Goal: Task Accomplishment & Management: Use online tool/utility

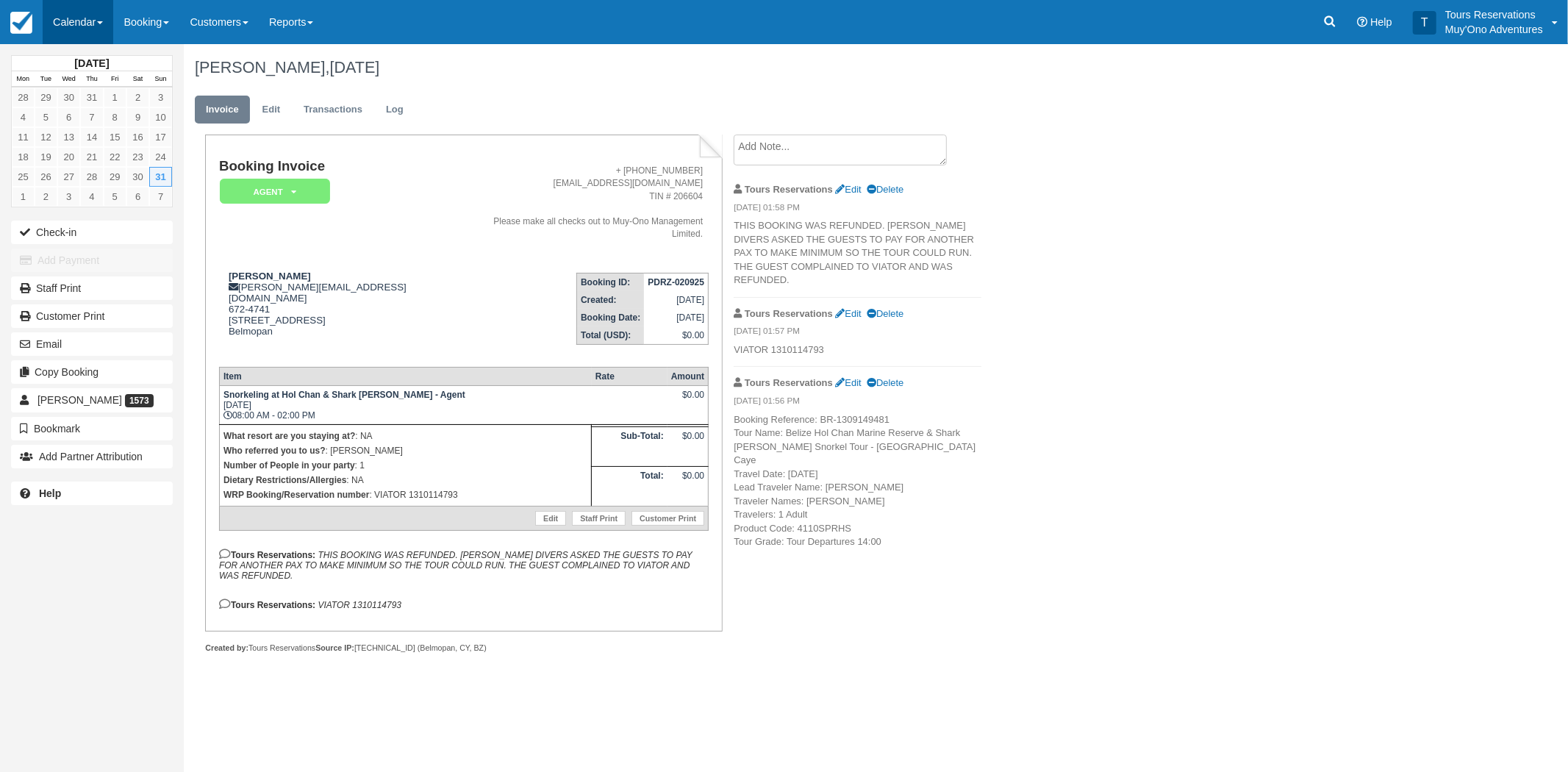
click at [79, 20] on link "Calendar" at bounding box center [78, 22] width 71 height 44
click at [146, 25] on link "Booking" at bounding box center [146, 22] width 66 height 44
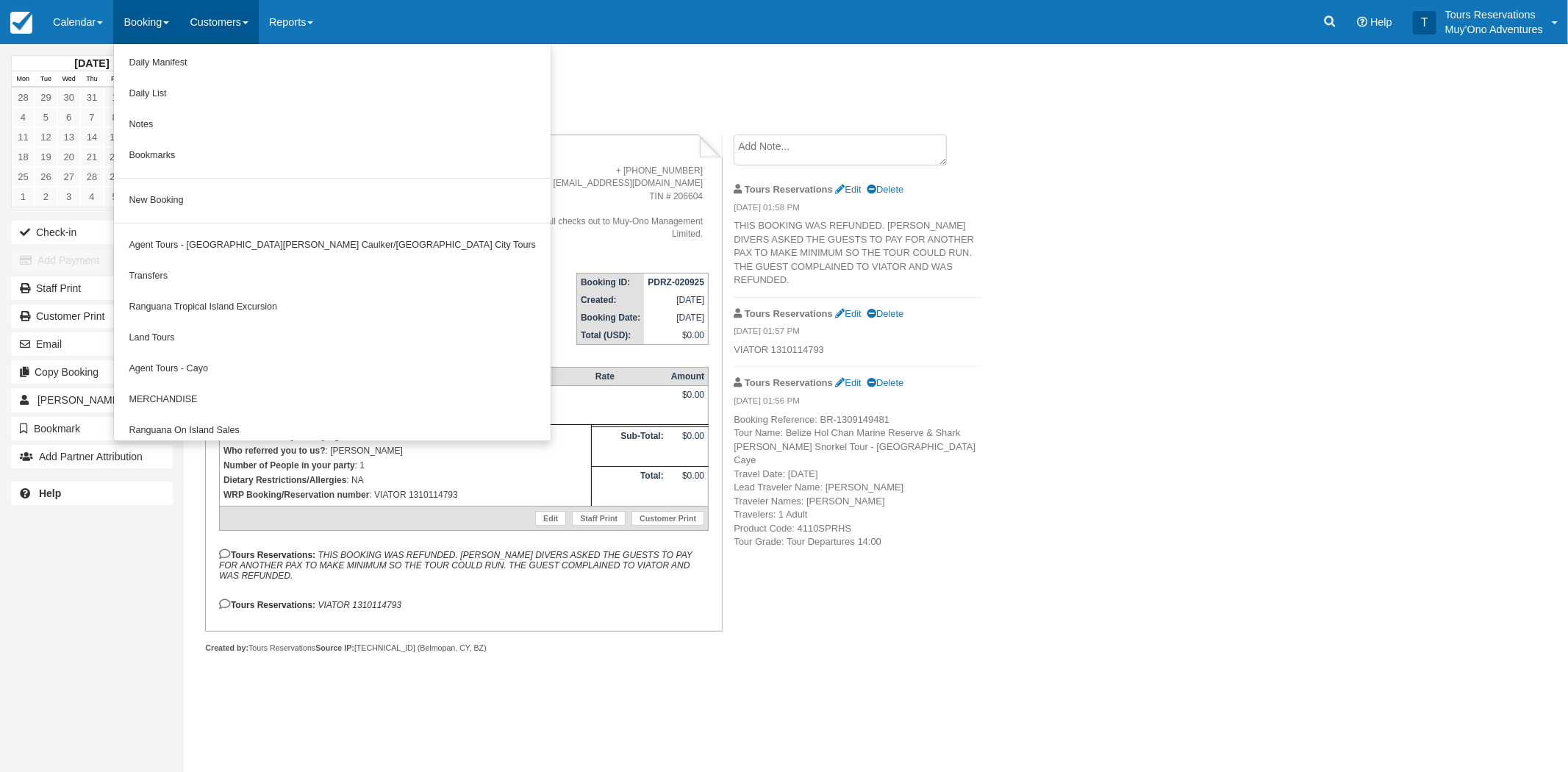
click at [201, 24] on link "Customers" at bounding box center [219, 22] width 79 height 44
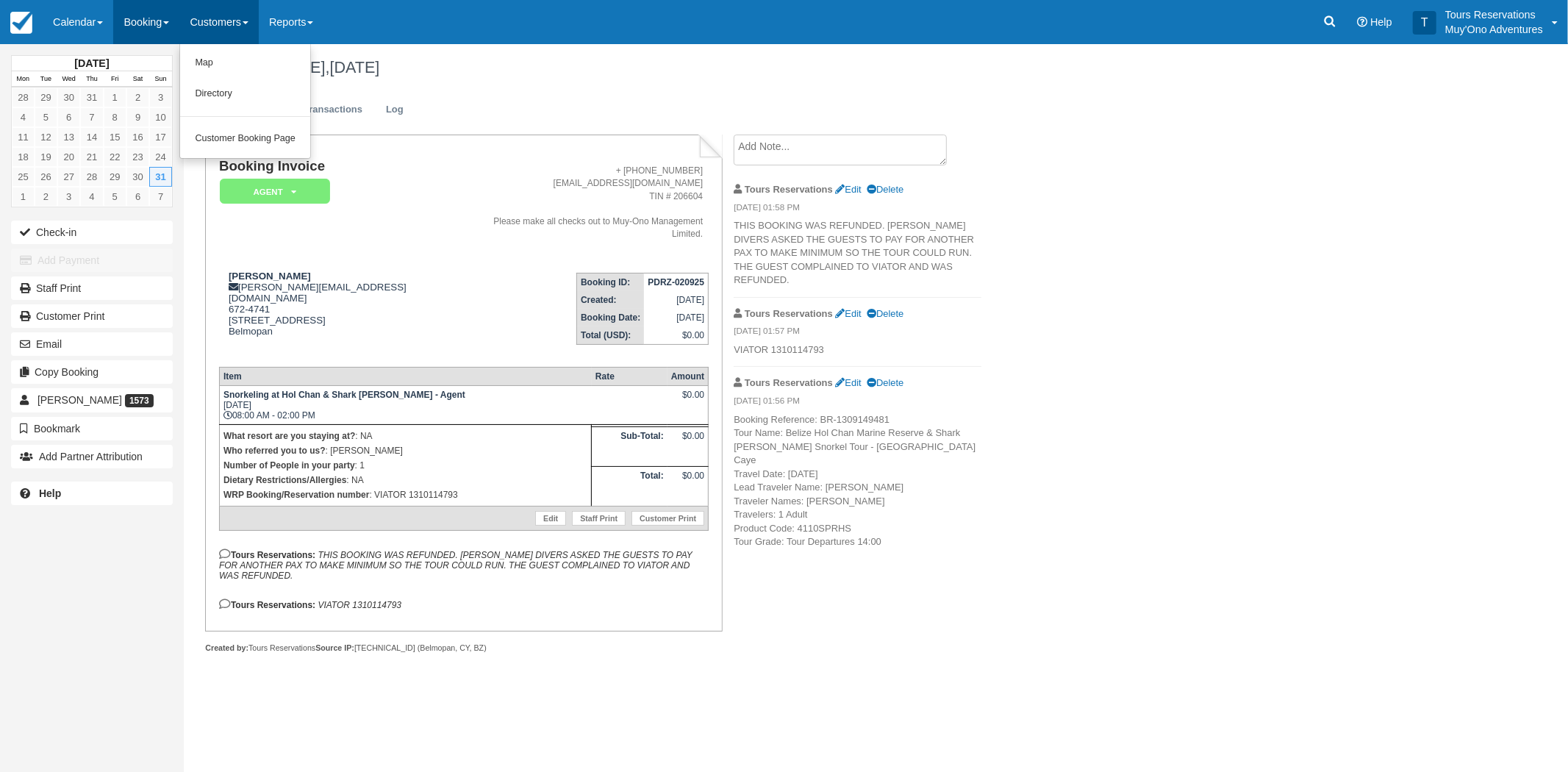
click at [155, 25] on link "Booking" at bounding box center [146, 22] width 66 height 44
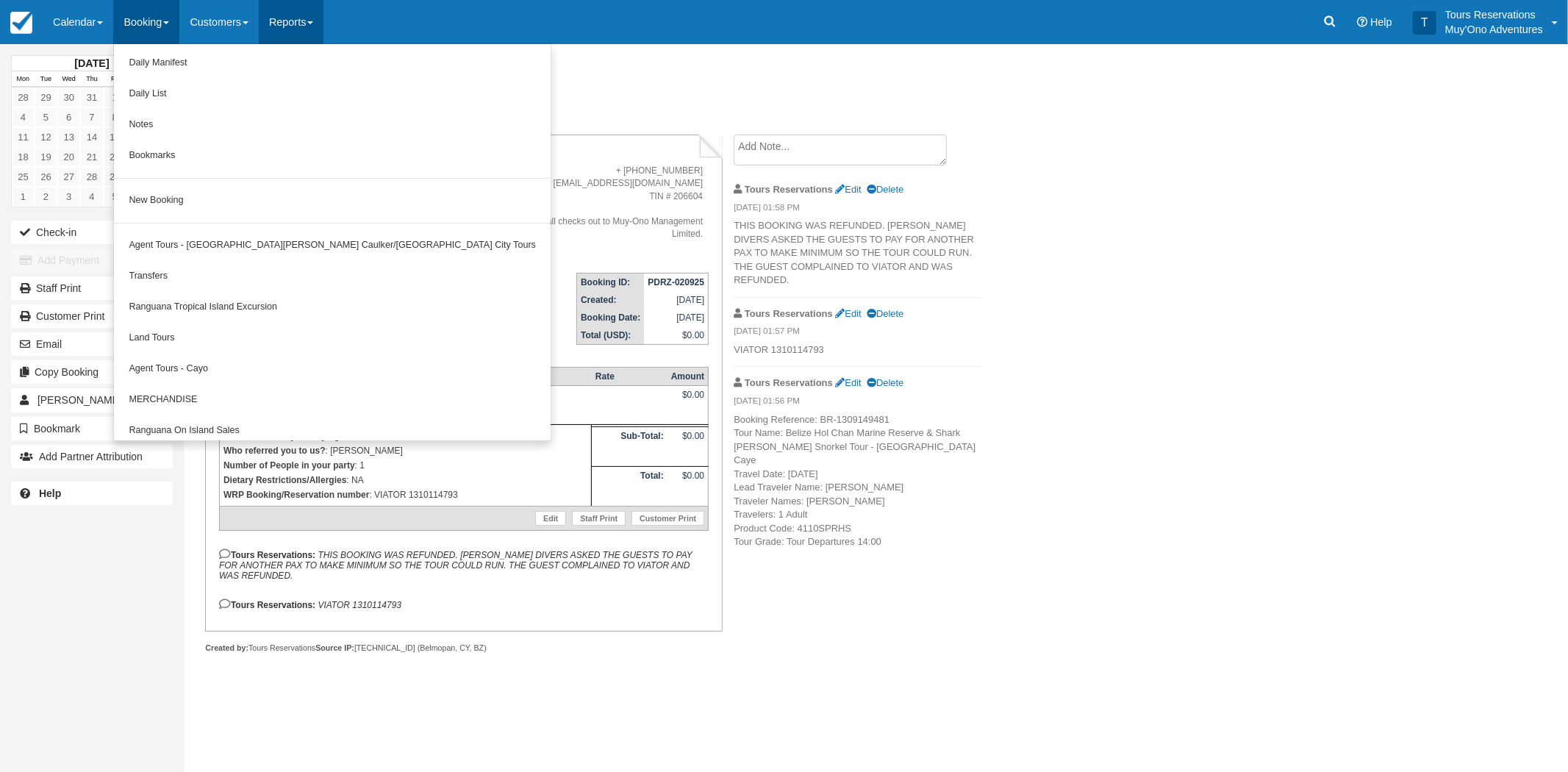
click at [292, 25] on link "Reports" at bounding box center [291, 22] width 65 height 44
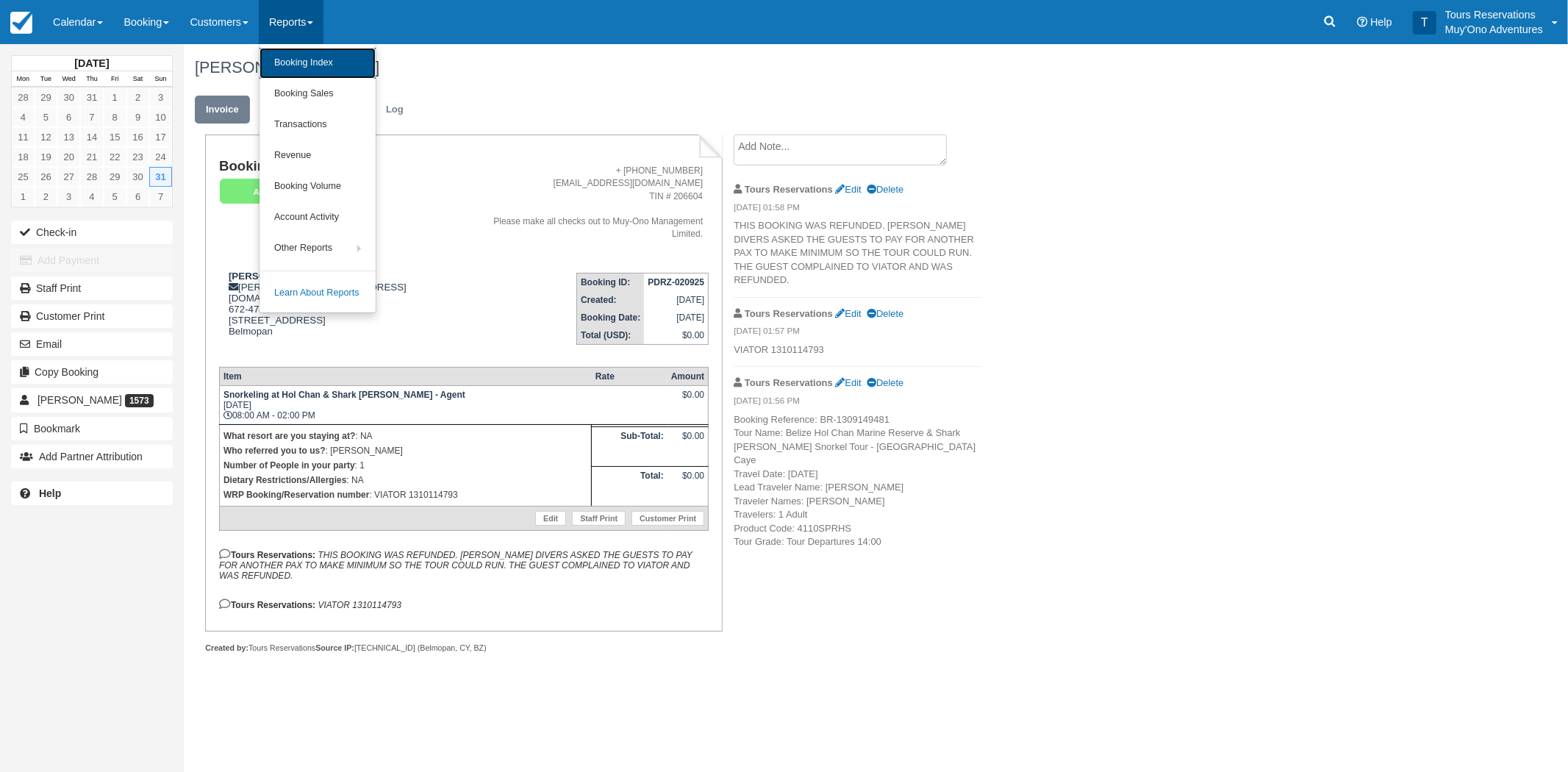
click at [291, 56] on link "Booking Index" at bounding box center [317, 63] width 116 height 31
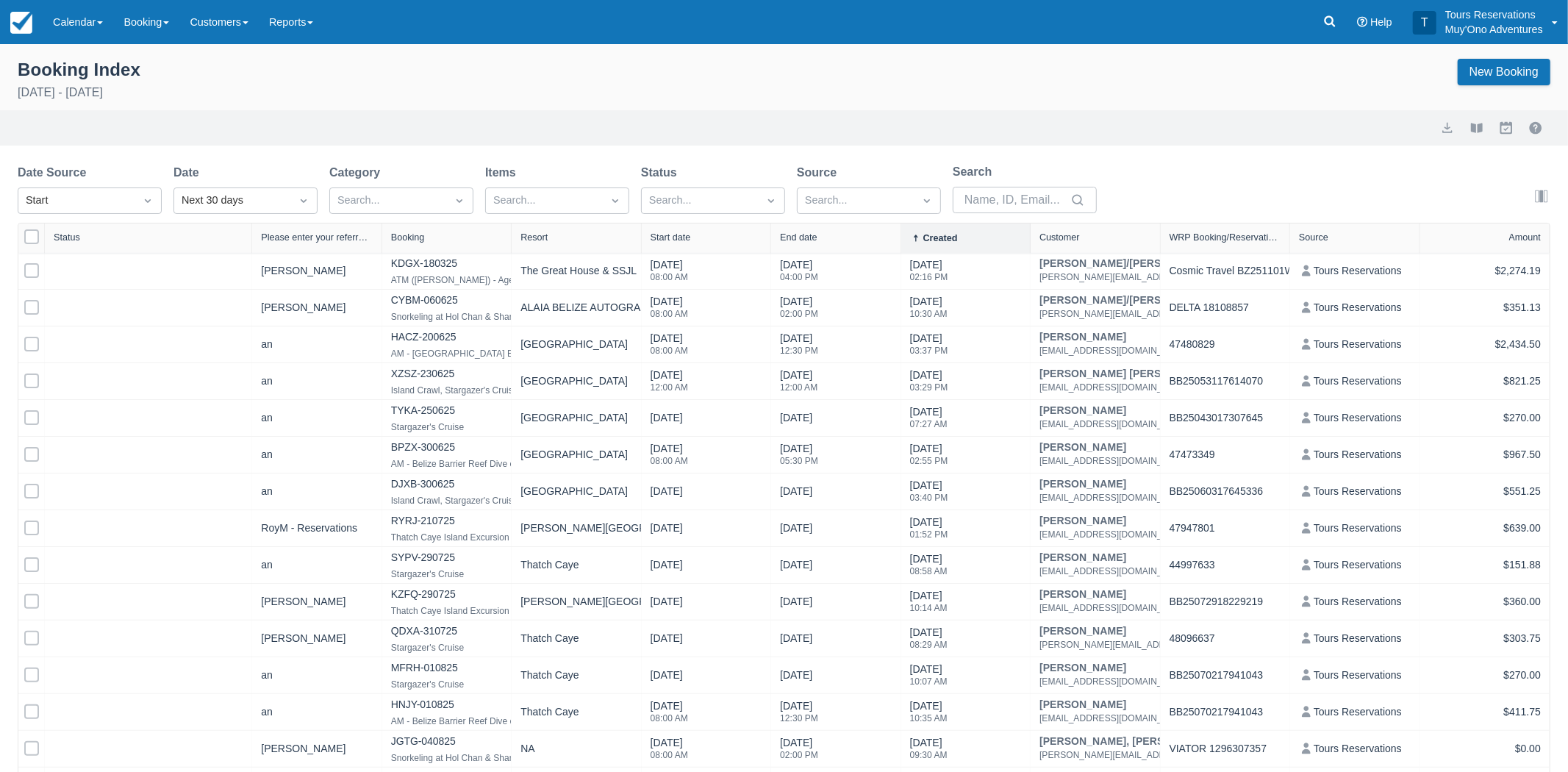
select select "25"
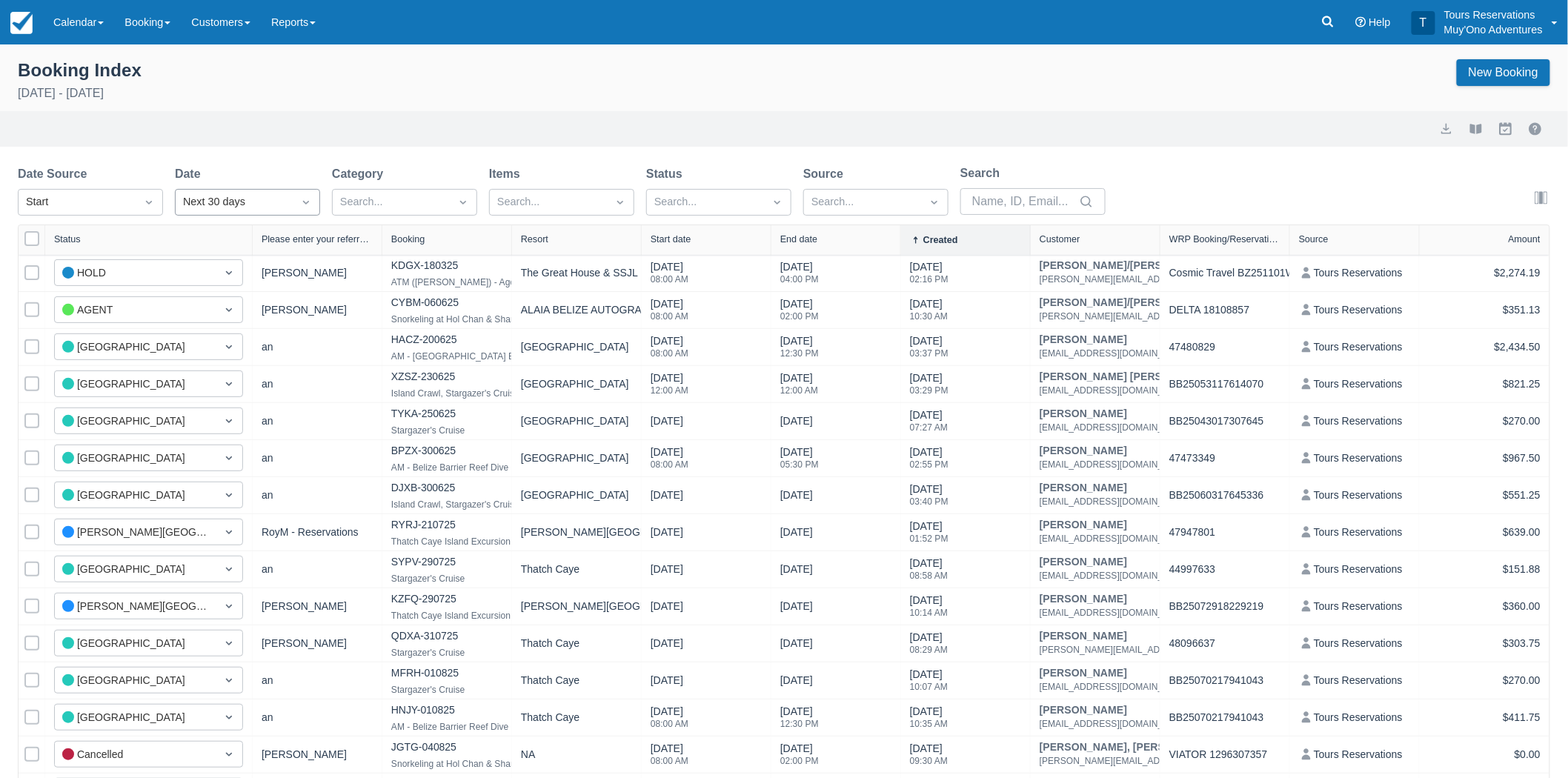
click at [205, 202] on div "Next 30 days" at bounding box center [234, 202] width 102 height 17
click at [222, 238] on div "Custom" at bounding box center [247, 239] width 145 height 29
select select "25"
click at [367, 203] on input "[DATE]" at bounding box center [375, 203] width 83 height 27
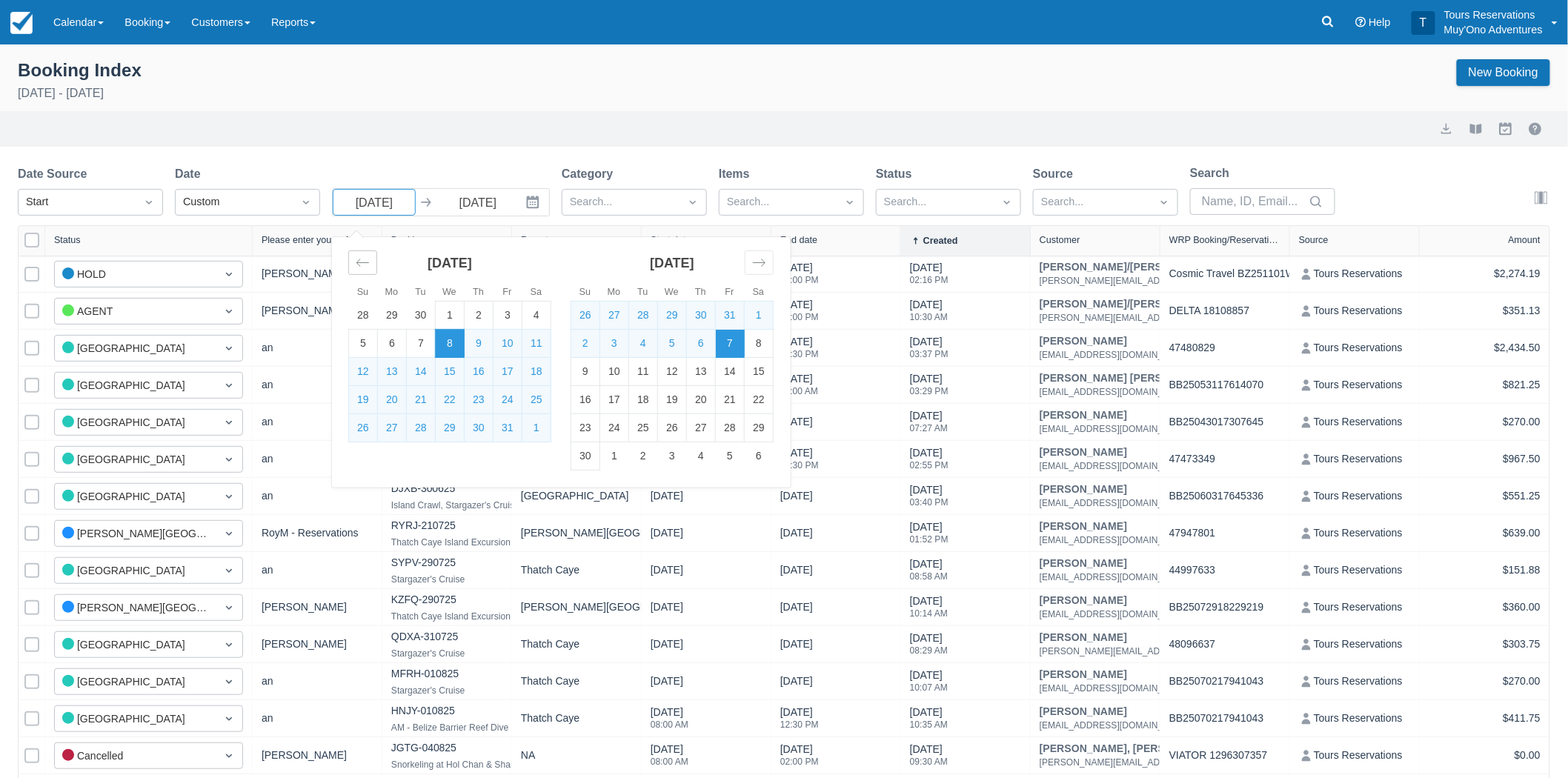
click at [359, 262] on icon "Move backward to switch to the previous month." at bounding box center [363, 262] width 14 height 14
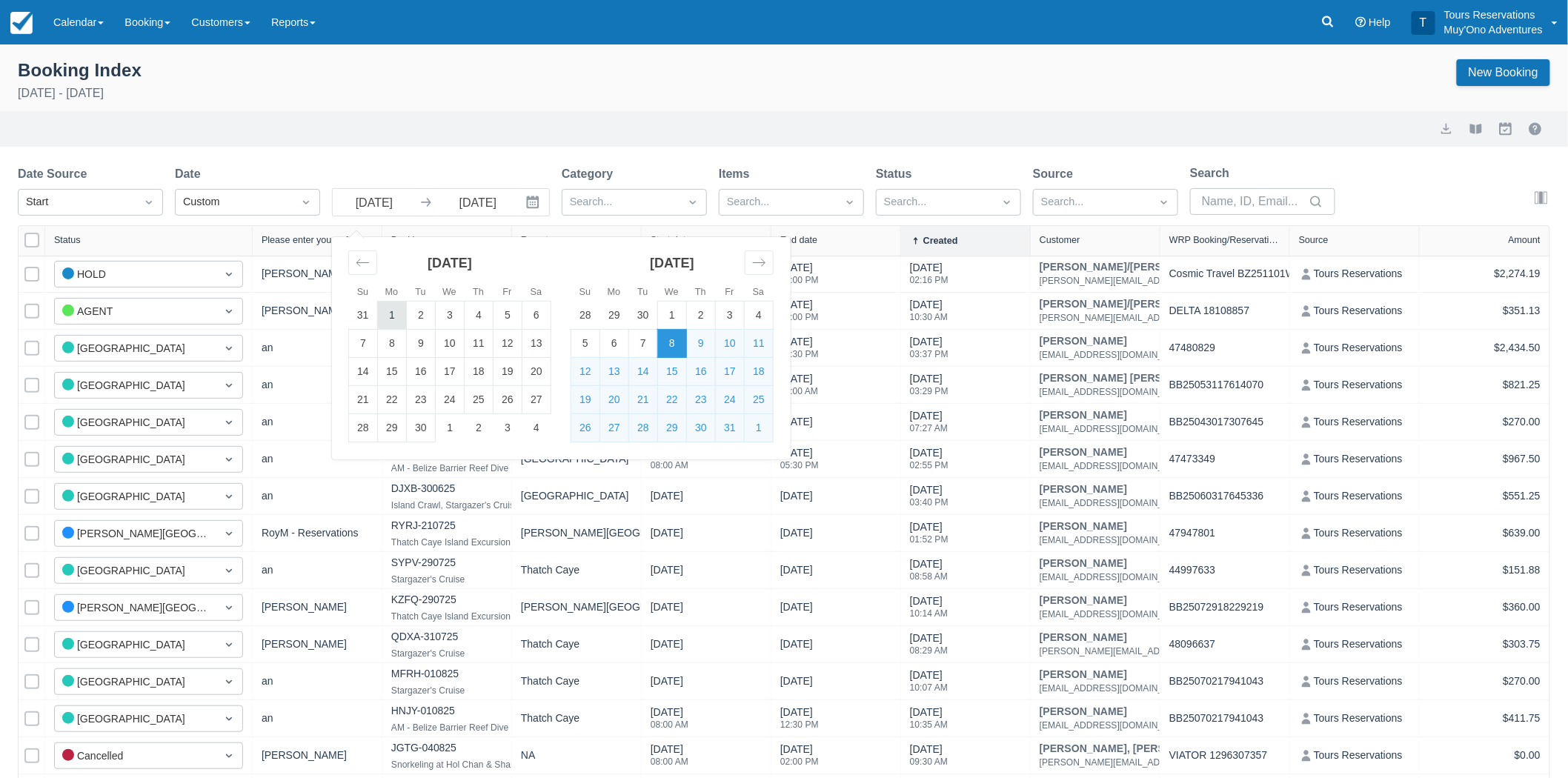
click at [398, 317] on td "1" at bounding box center [392, 316] width 29 height 28
type input "[DATE]"
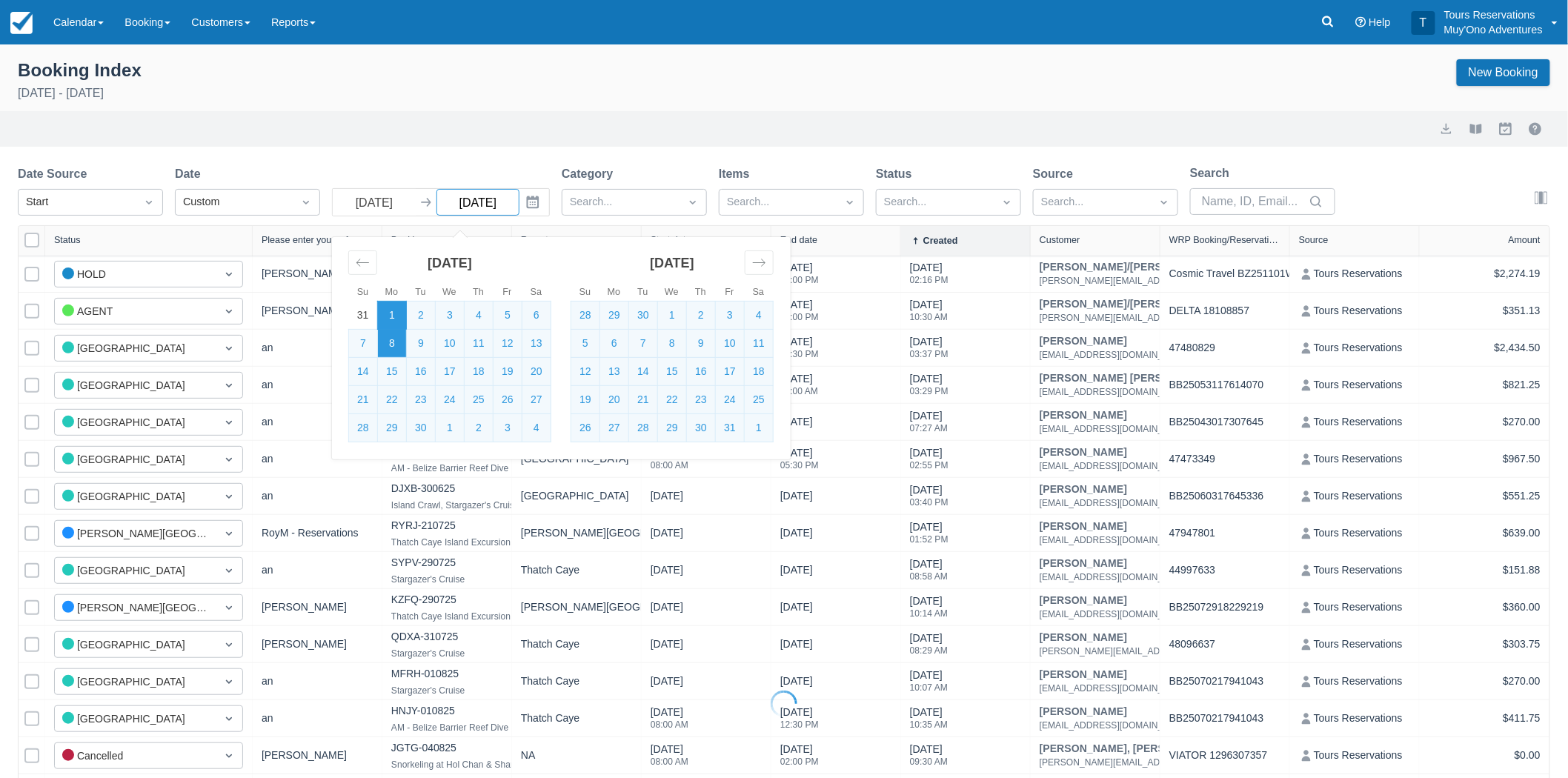
select select "25"
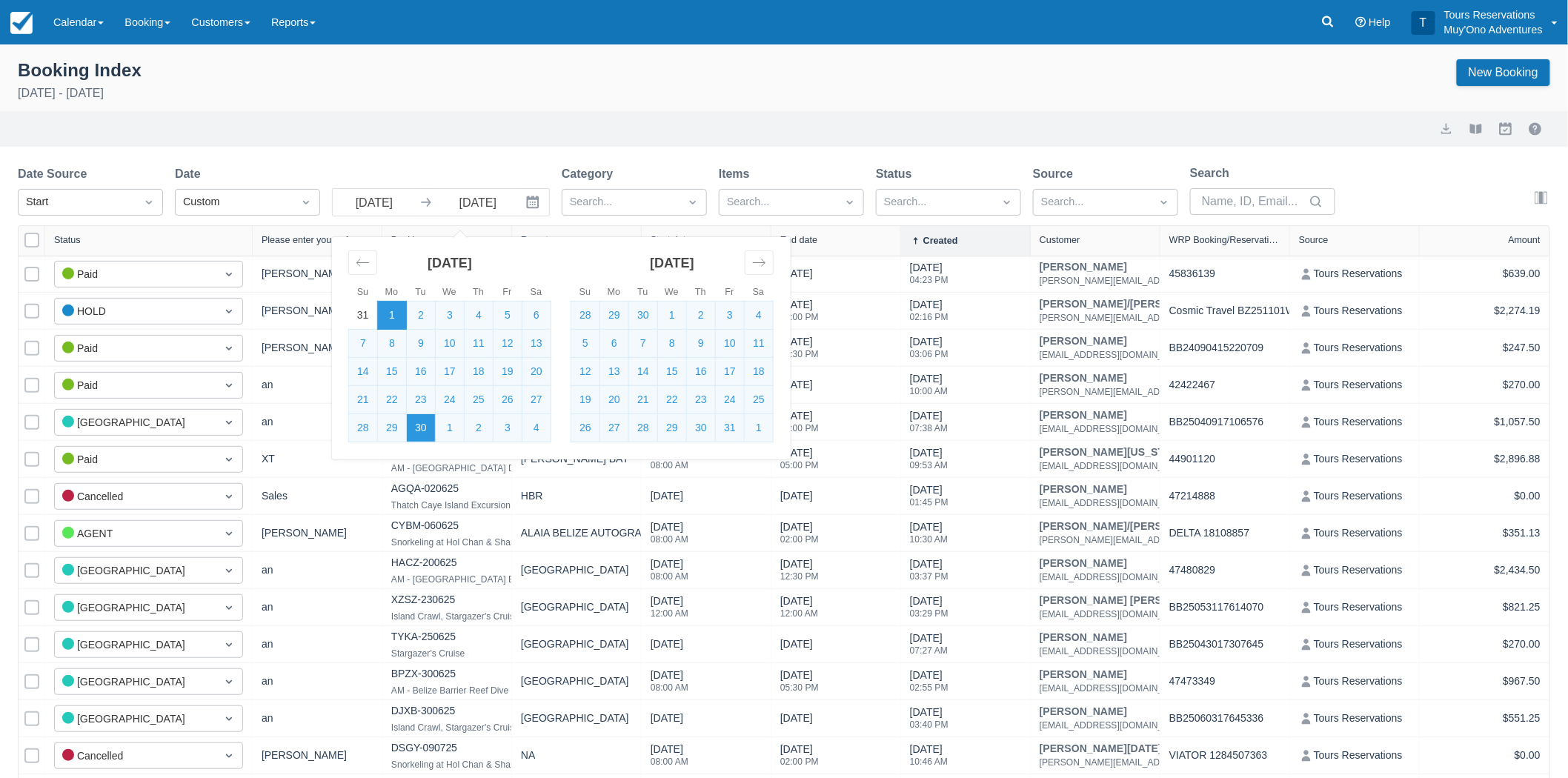
click at [419, 428] on td "30" at bounding box center [421, 428] width 29 height 28
type input "[DATE]"
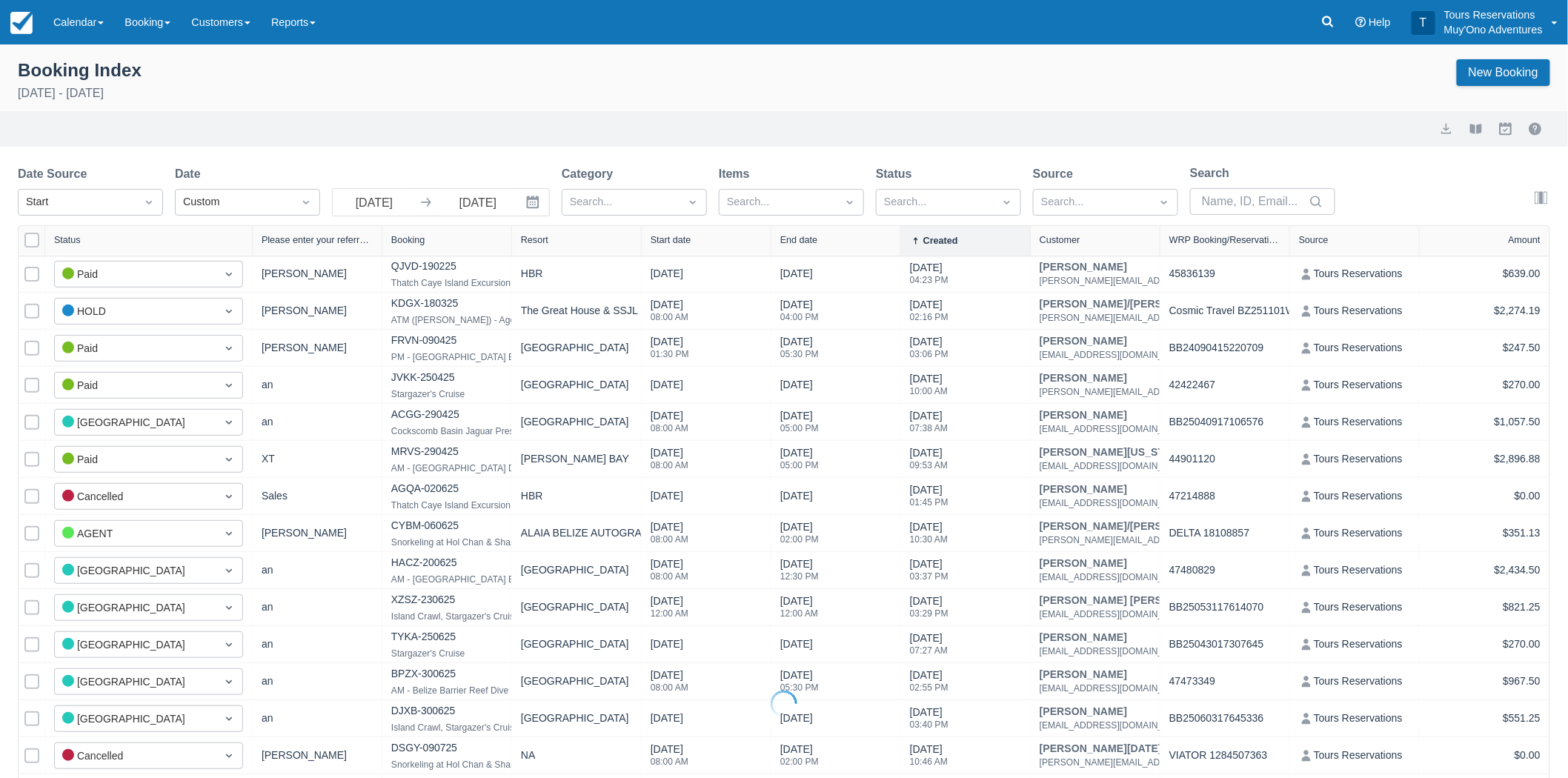
click at [632, 115] on div "Export View booklet Myallocator External Bookings" at bounding box center [784, 128] width 1568 height 35
select select "25"
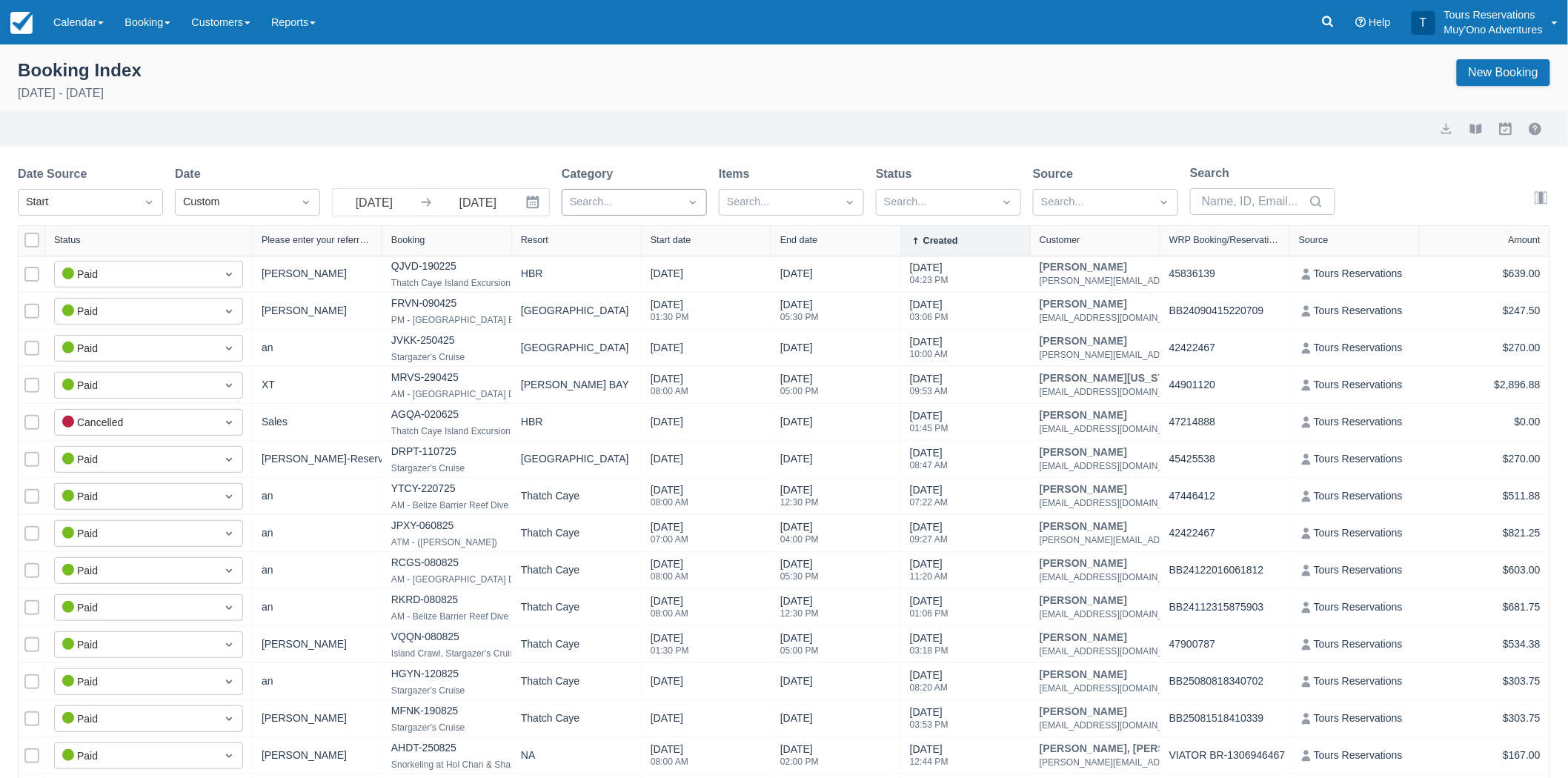
click at [641, 198] on div at bounding box center [621, 202] width 102 height 20
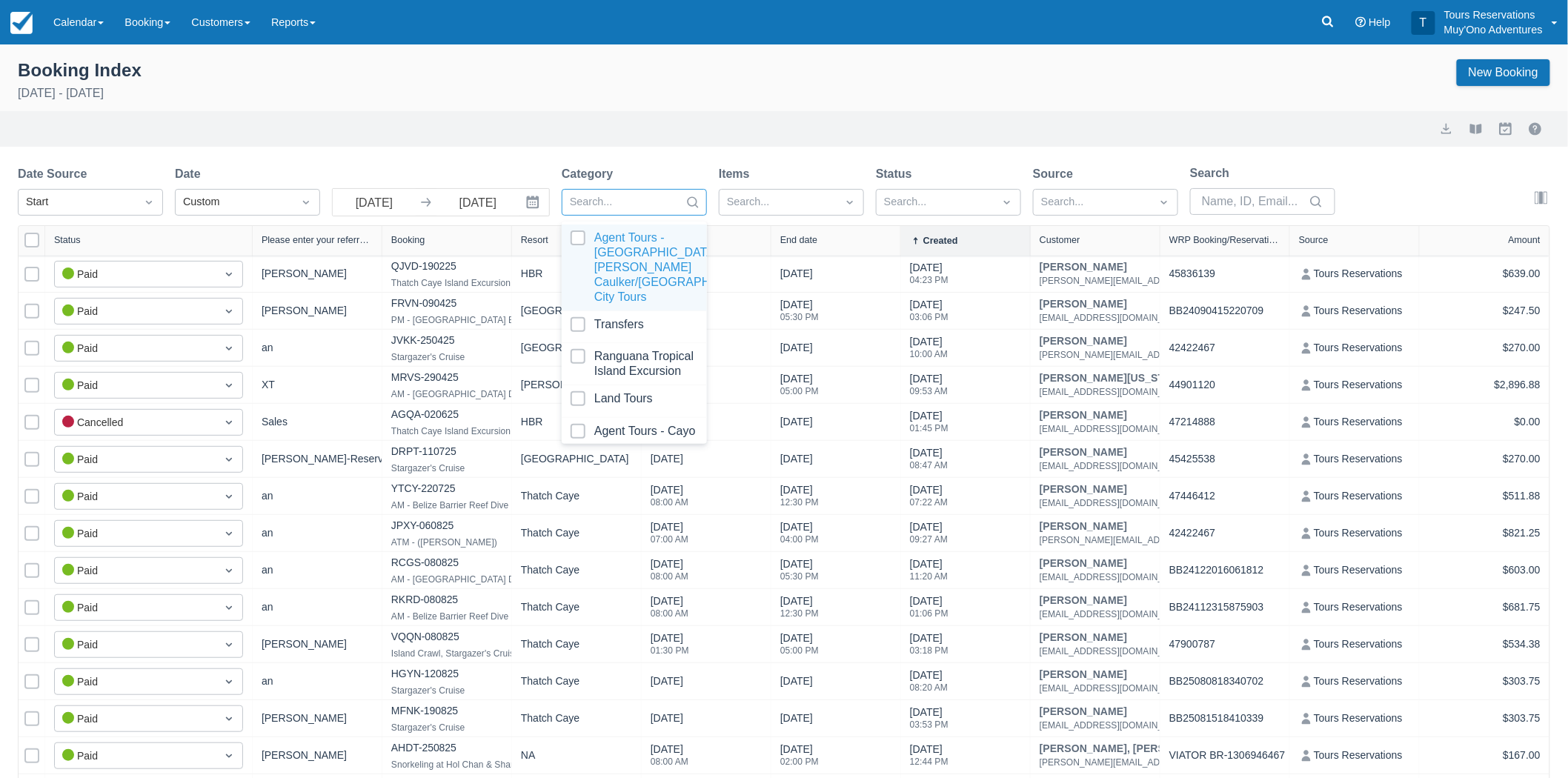
click at [584, 235] on div at bounding box center [634, 267] width 127 height 74
click at [577, 317] on div at bounding box center [634, 327] width 127 height 20
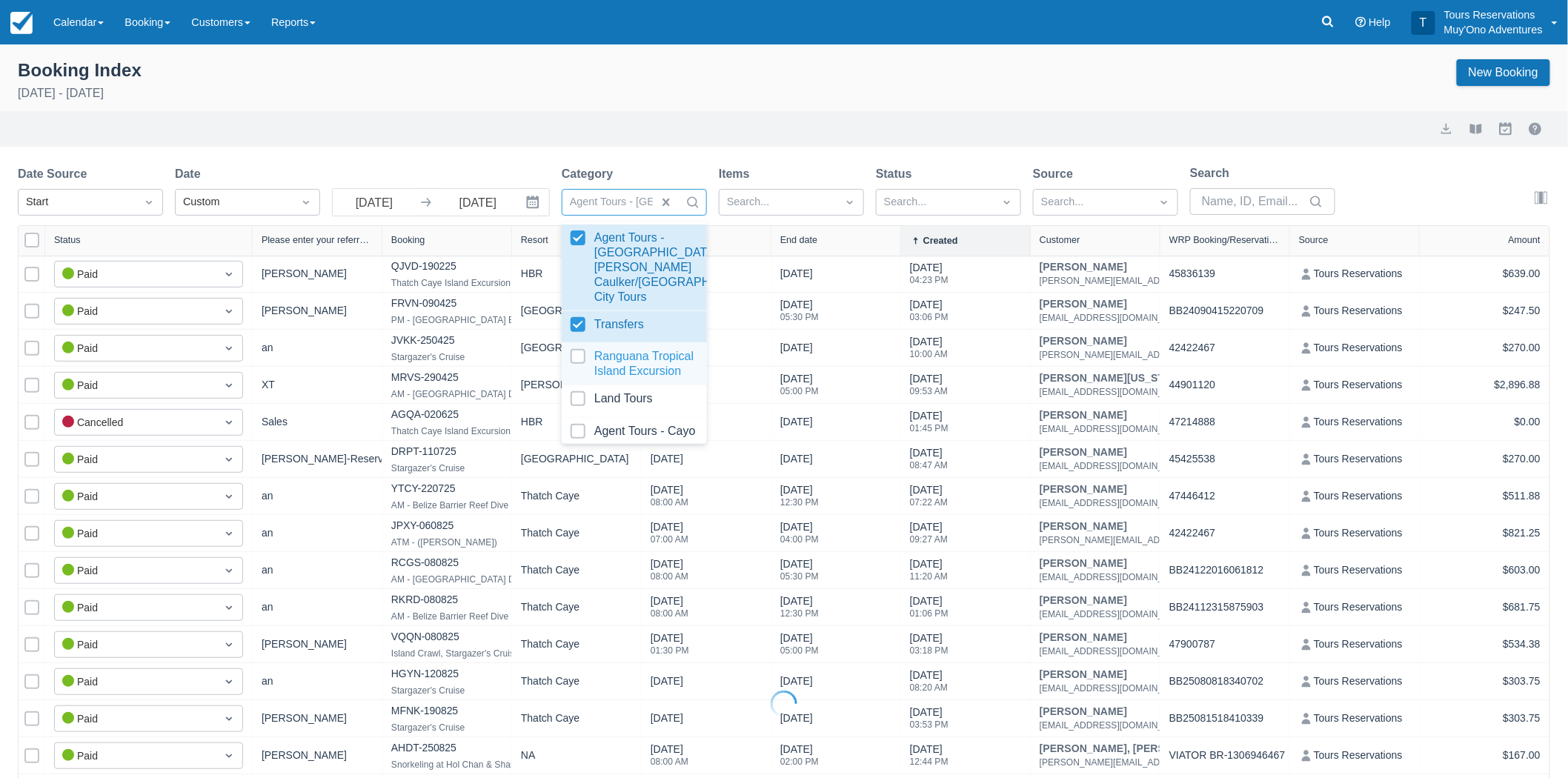
click at [578, 349] on div at bounding box center [634, 364] width 127 height 30
click at [579, 389] on div "Land Tours" at bounding box center [634, 402] width 145 height 33
click at [581, 430] on div at bounding box center [634, 434] width 127 height 20
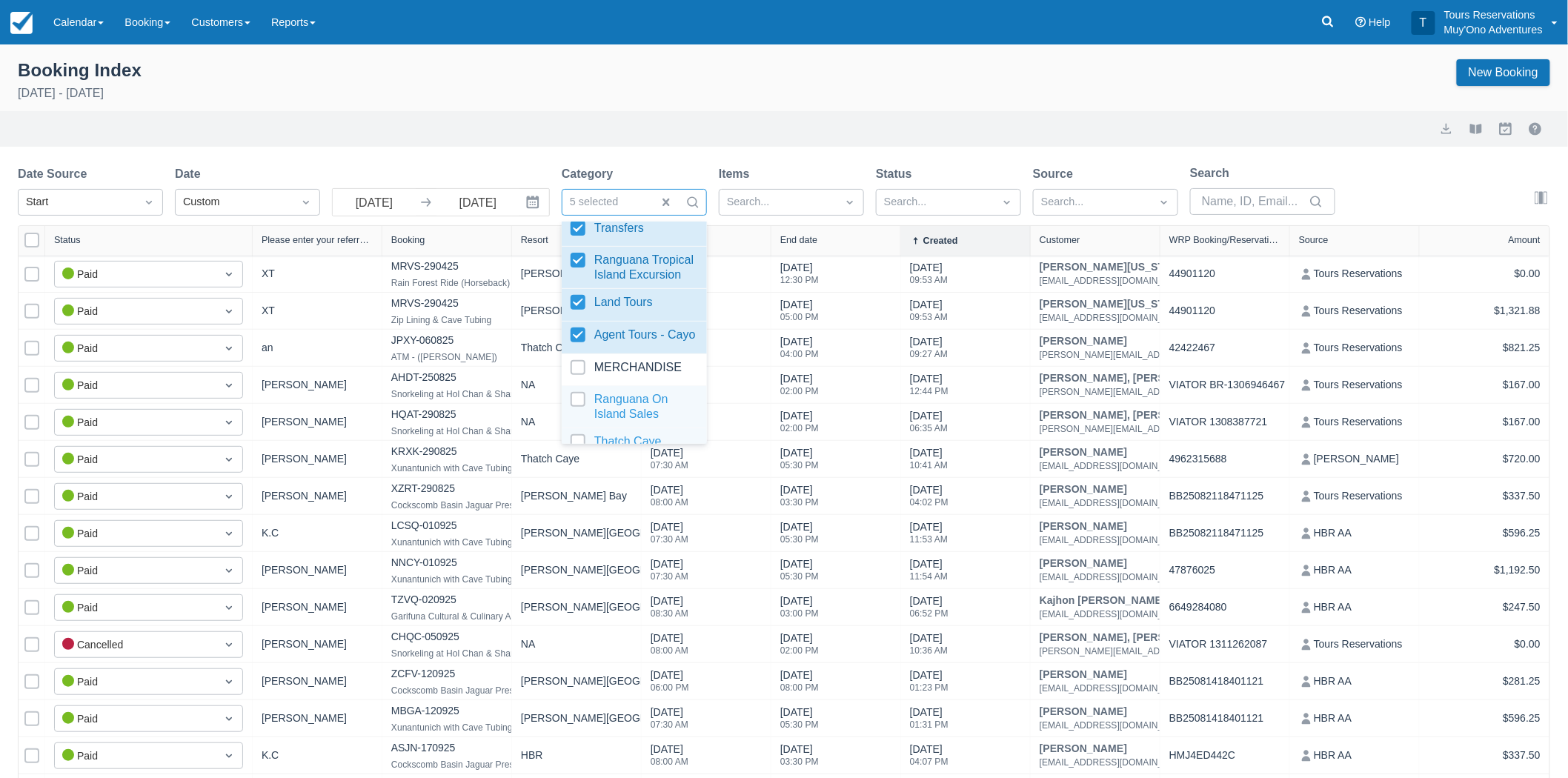
scroll to position [150, 0]
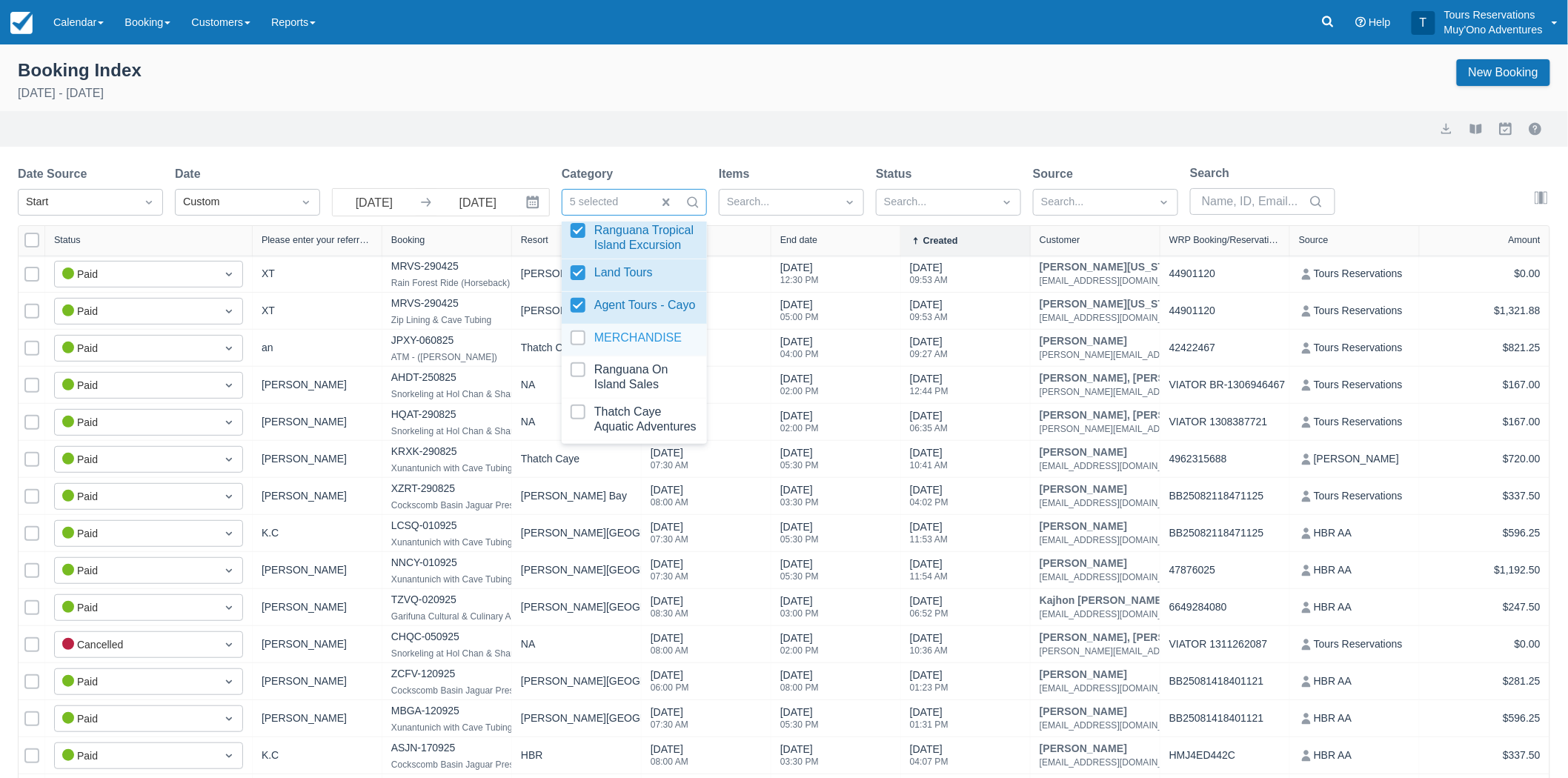
click at [584, 331] on div at bounding box center [634, 340] width 127 height 20
click at [574, 362] on div at bounding box center [634, 377] width 127 height 30
click at [572, 405] on div at bounding box center [634, 420] width 127 height 30
select select "25"
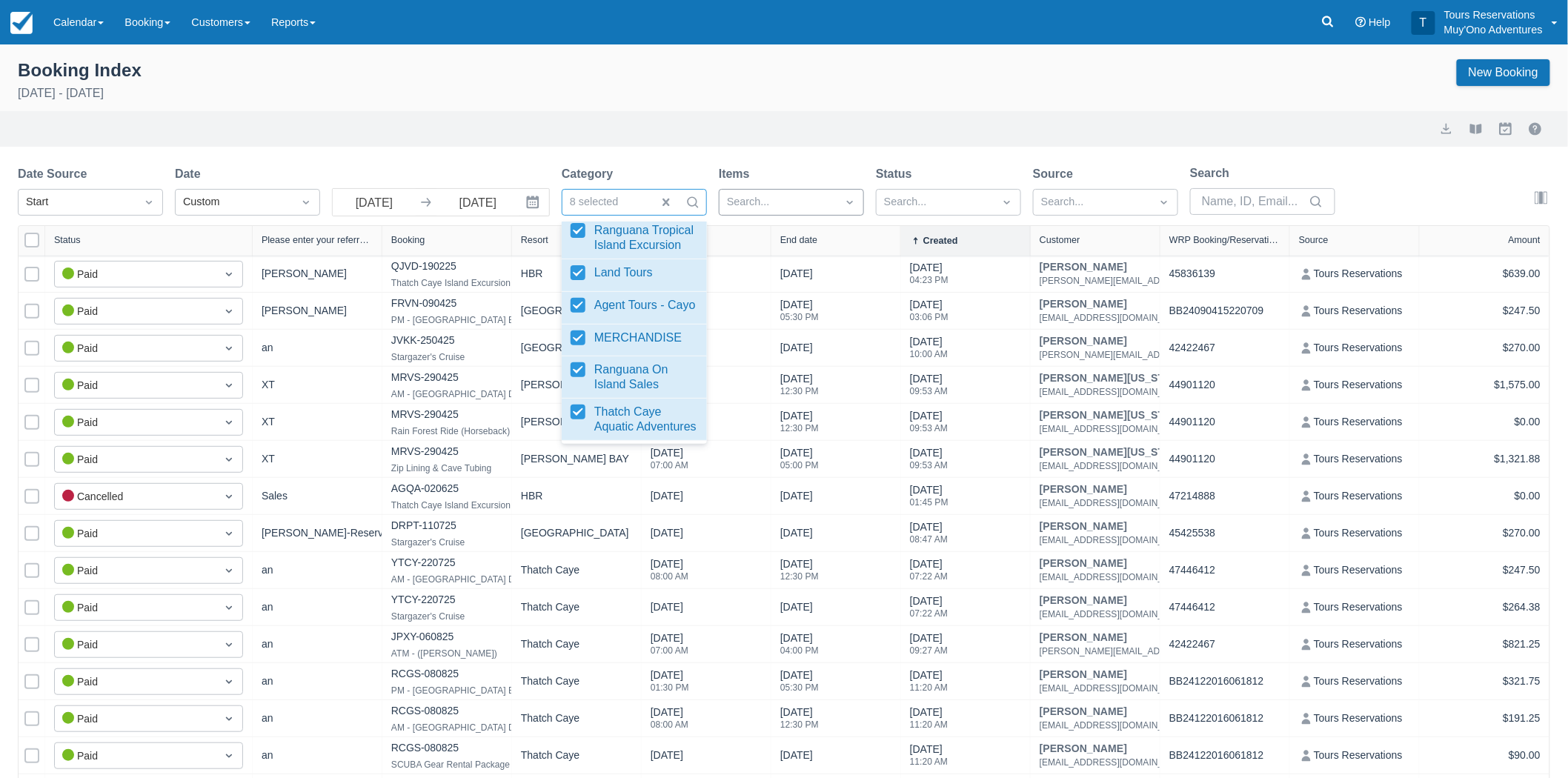
click at [786, 197] on div at bounding box center [778, 202] width 102 height 20
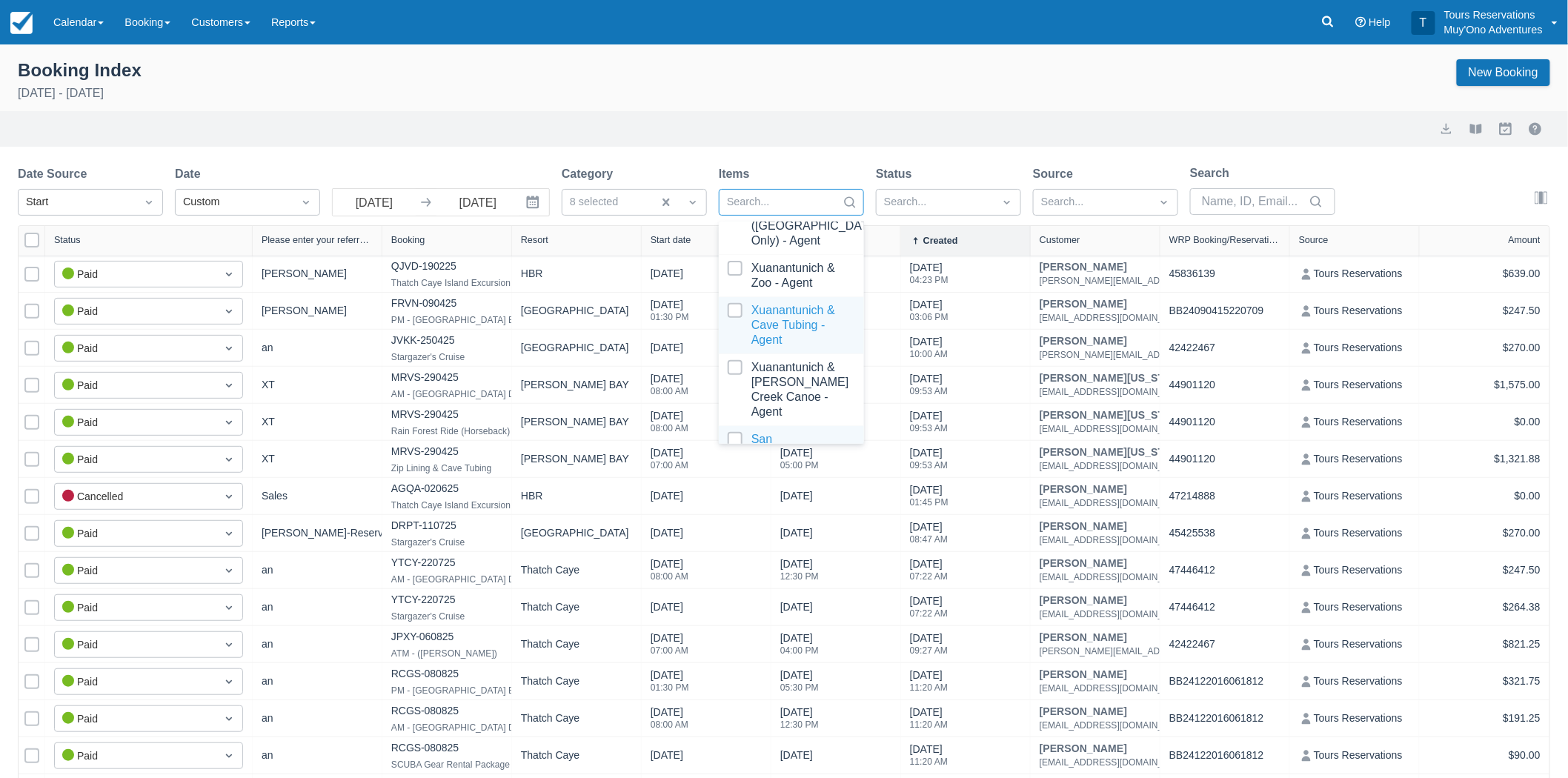
scroll to position [3488, 0]
click at [741, 409] on div at bounding box center [791, 420] width 127 height 30
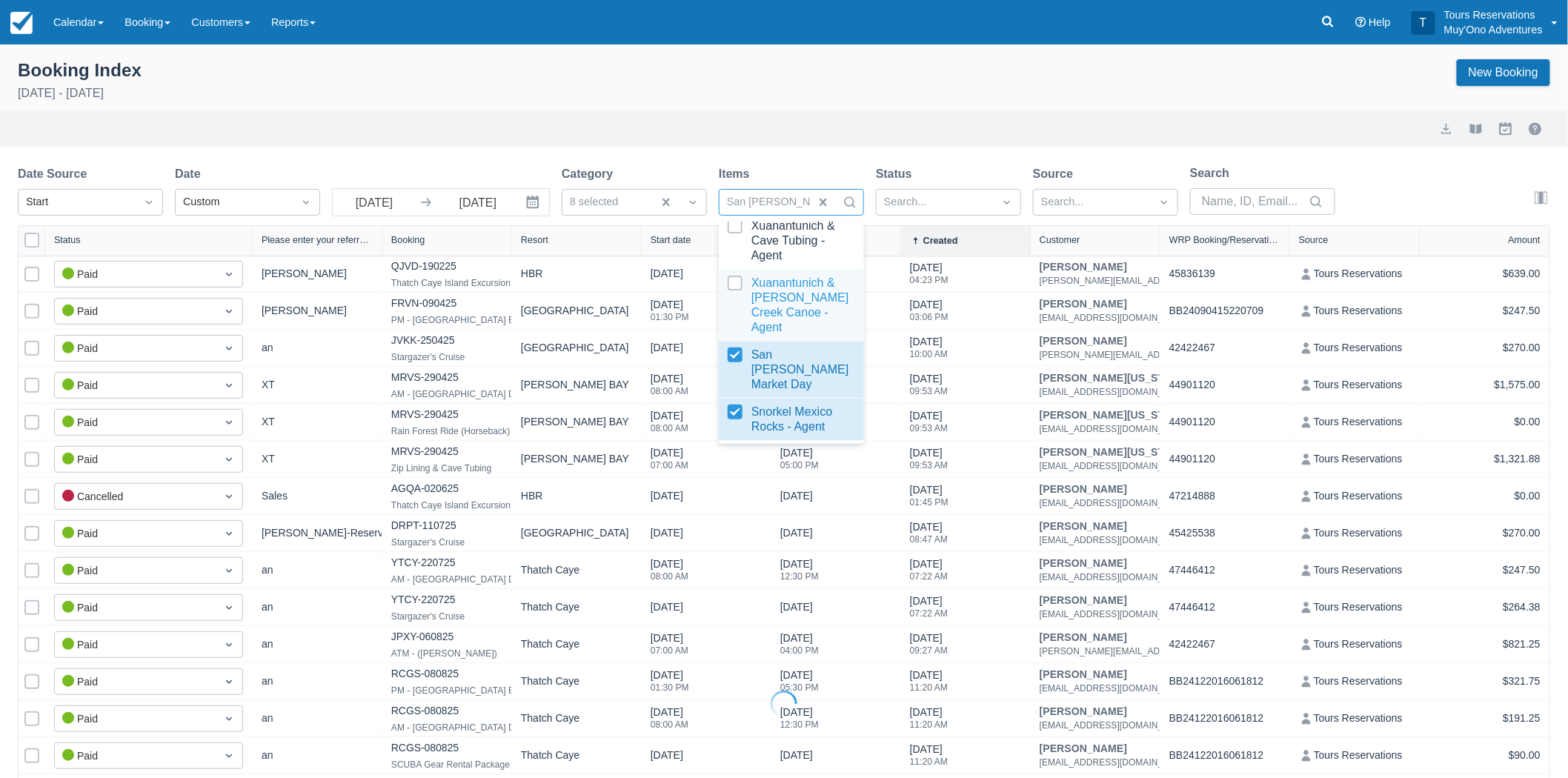
click at [735, 310] on div at bounding box center [791, 305] width 127 height 59
click at [735, 248] on div at bounding box center [791, 240] width 127 height 45
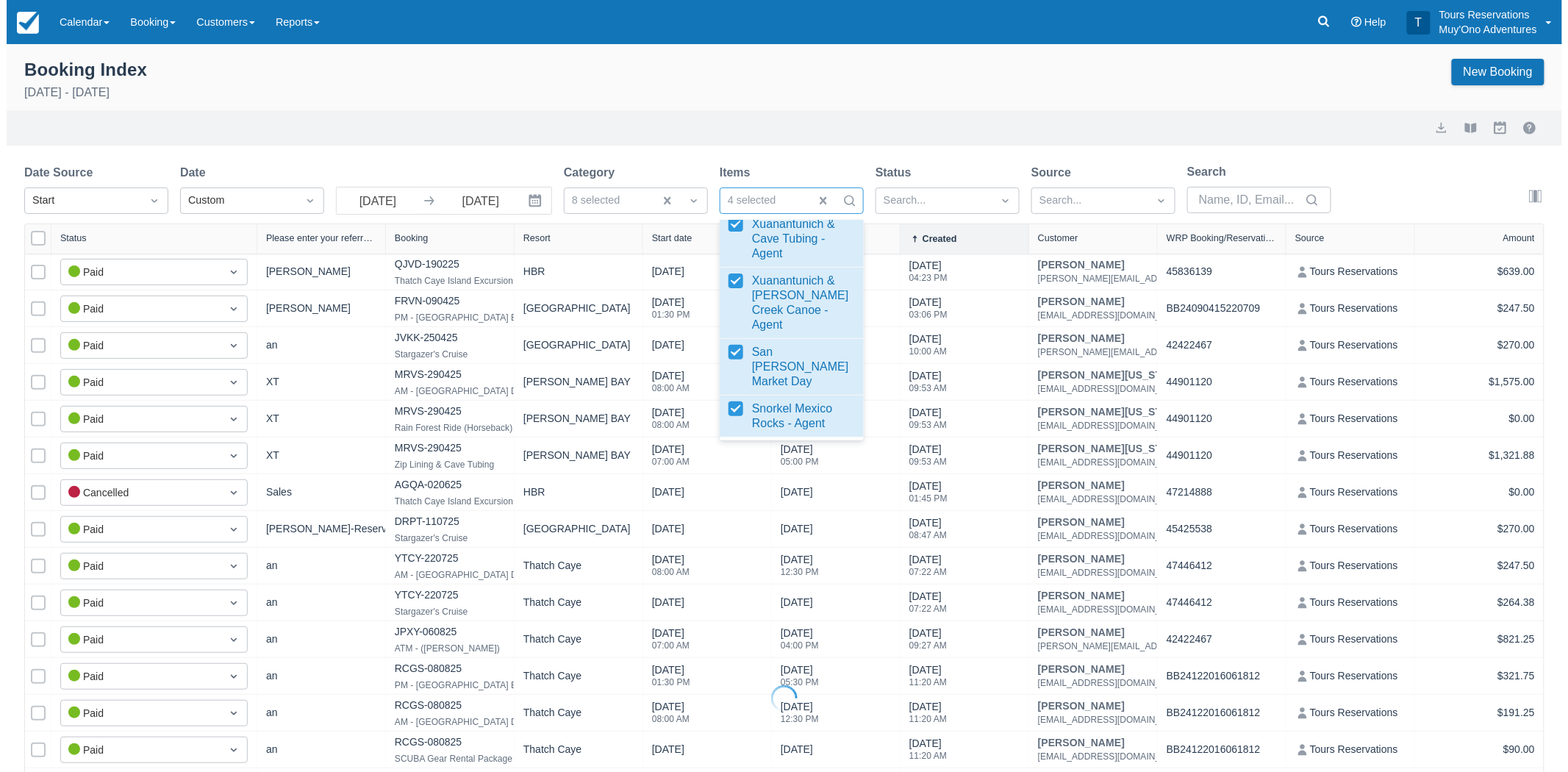
scroll to position [3297, 0]
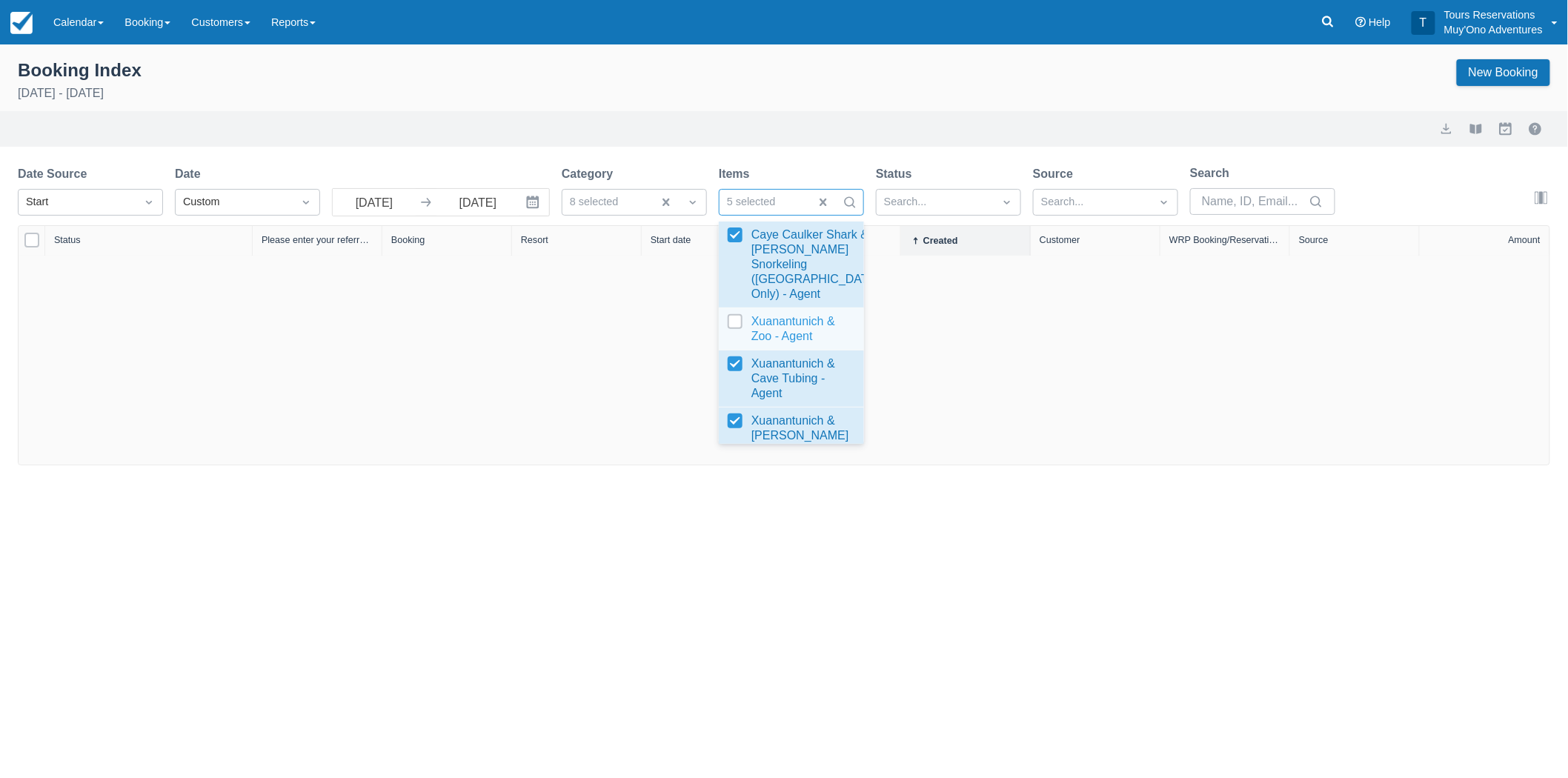
drag, startPoint x: 730, startPoint y: 302, endPoint x: 730, endPoint y: 376, distance: 74.0
click at [730, 344] on div at bounding box center [791, 329] width 127 height 30
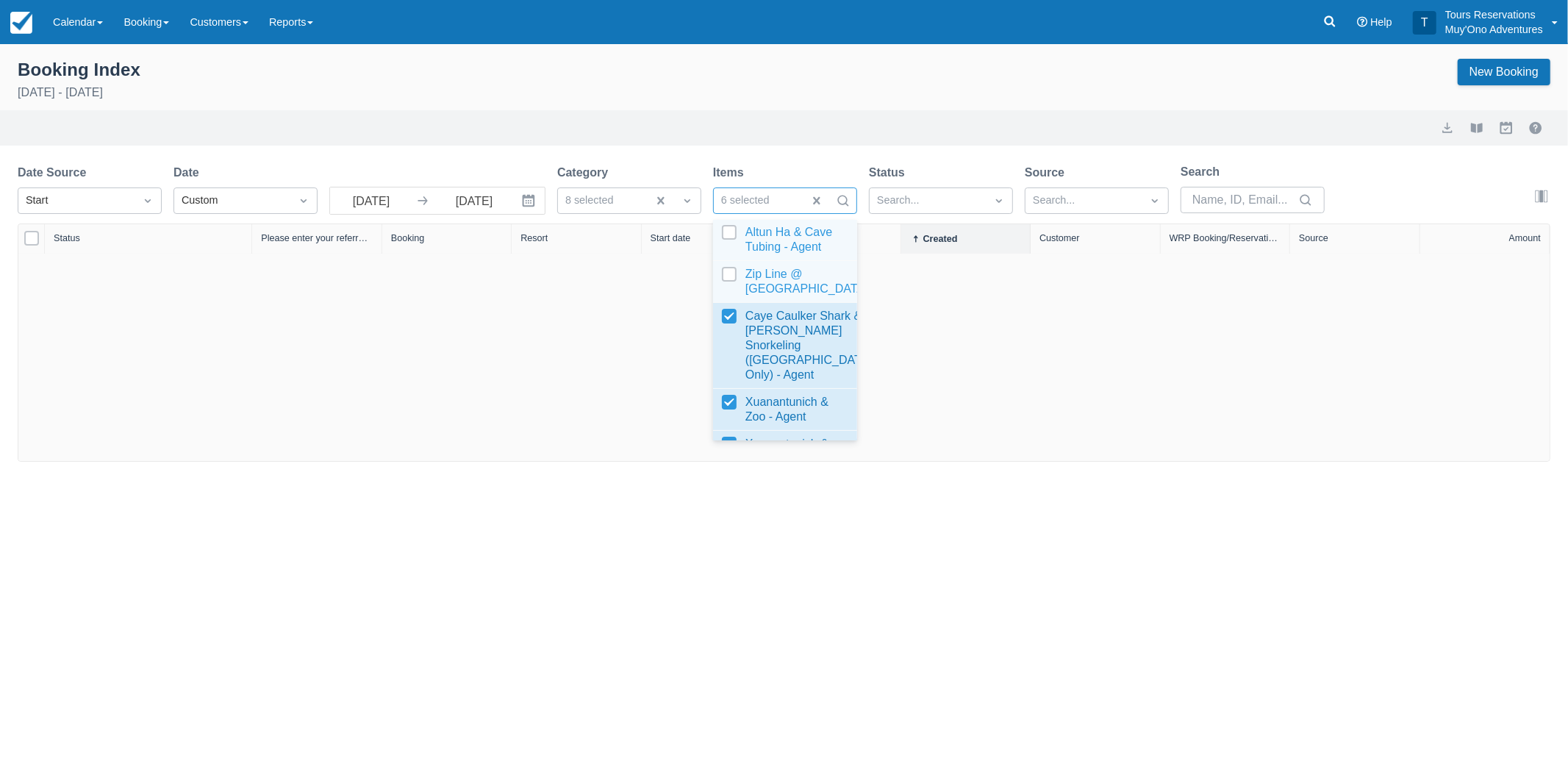
scroll to position [3216, 0]
click at [733, 295] on div at bounding box center [785, 281] width 126 height 30
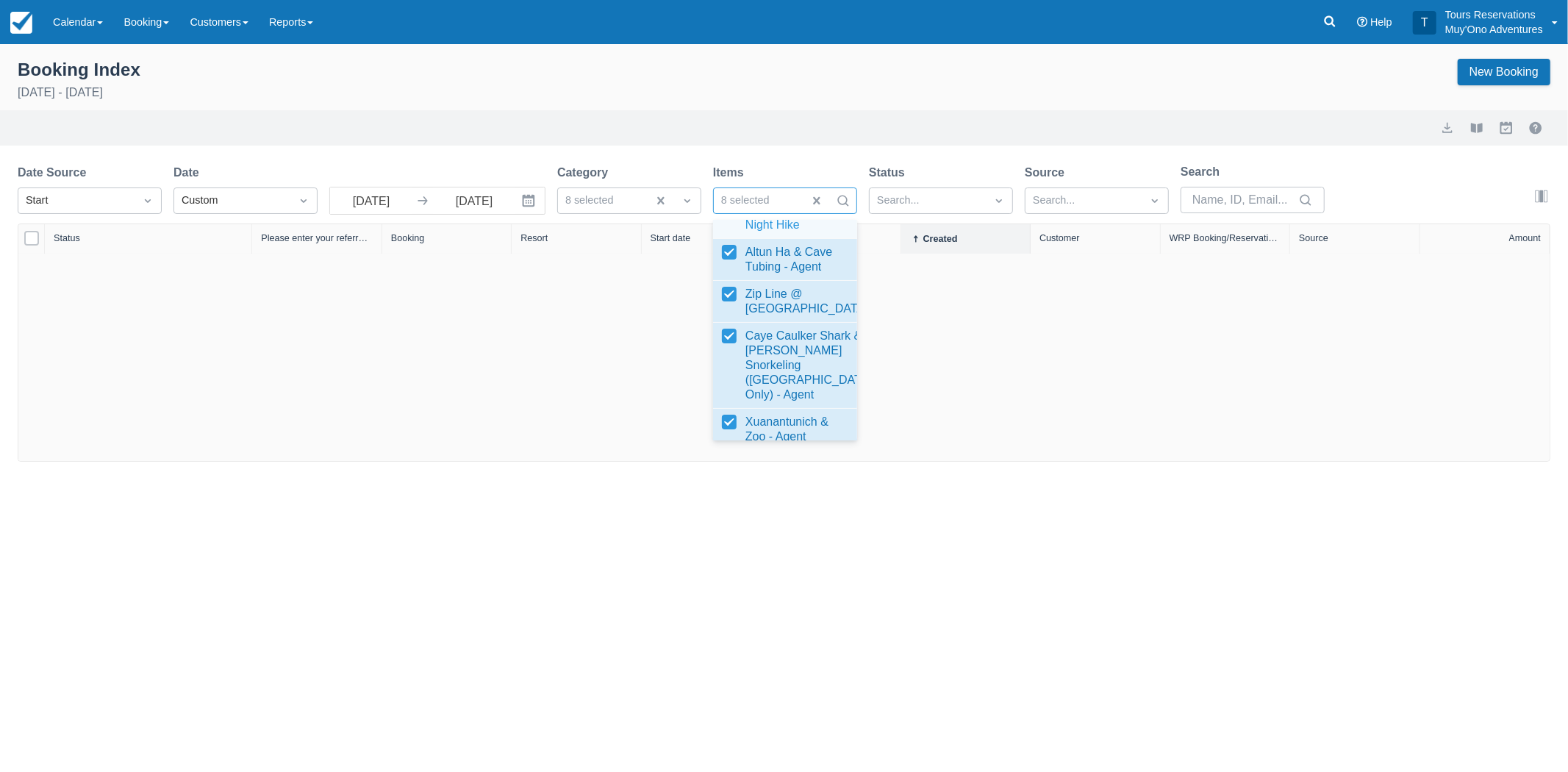
scroll to position [3134, 0]
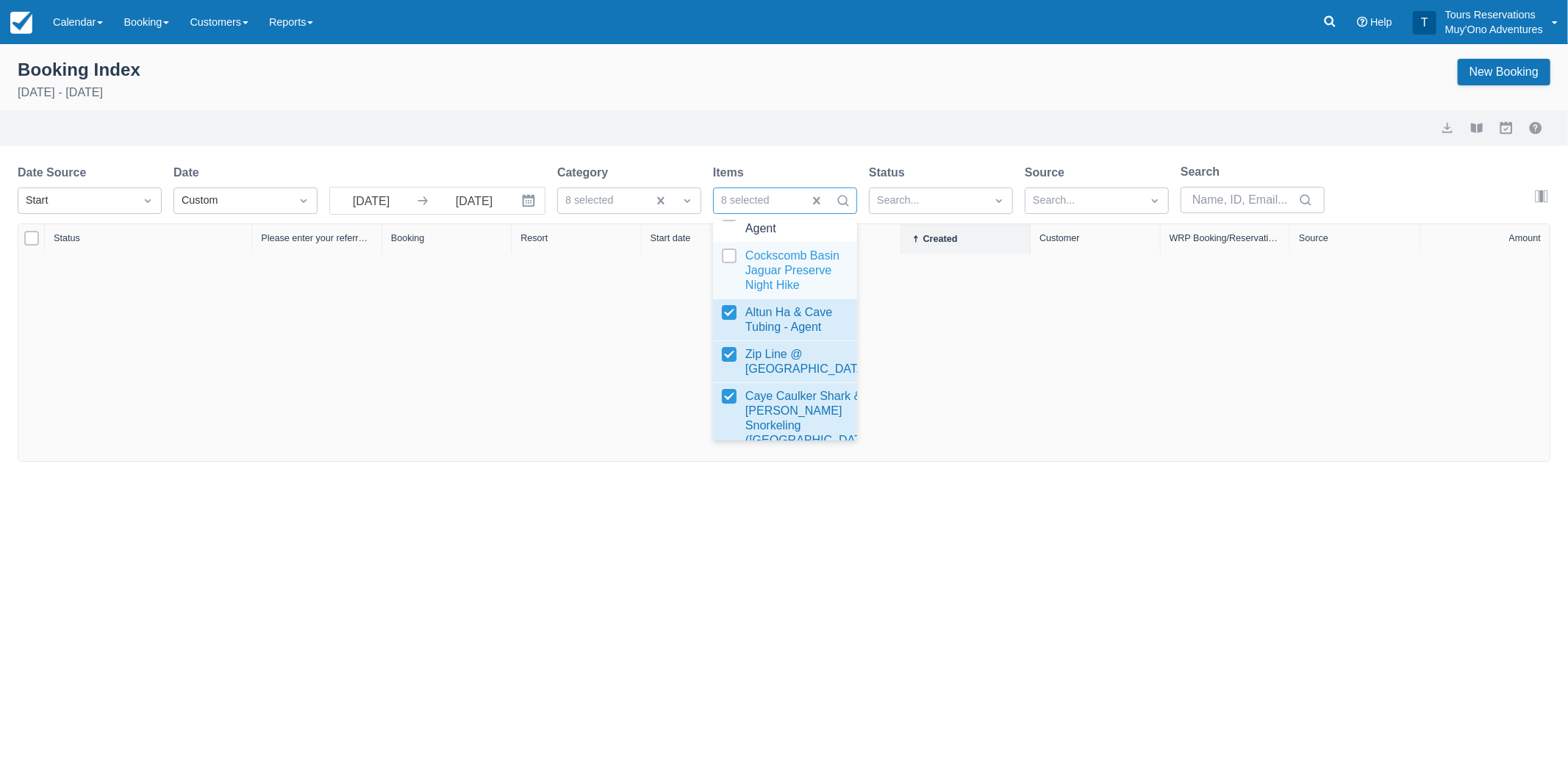
click at [731, 292] on div at bounding box center [785, 271] width 126 height 44
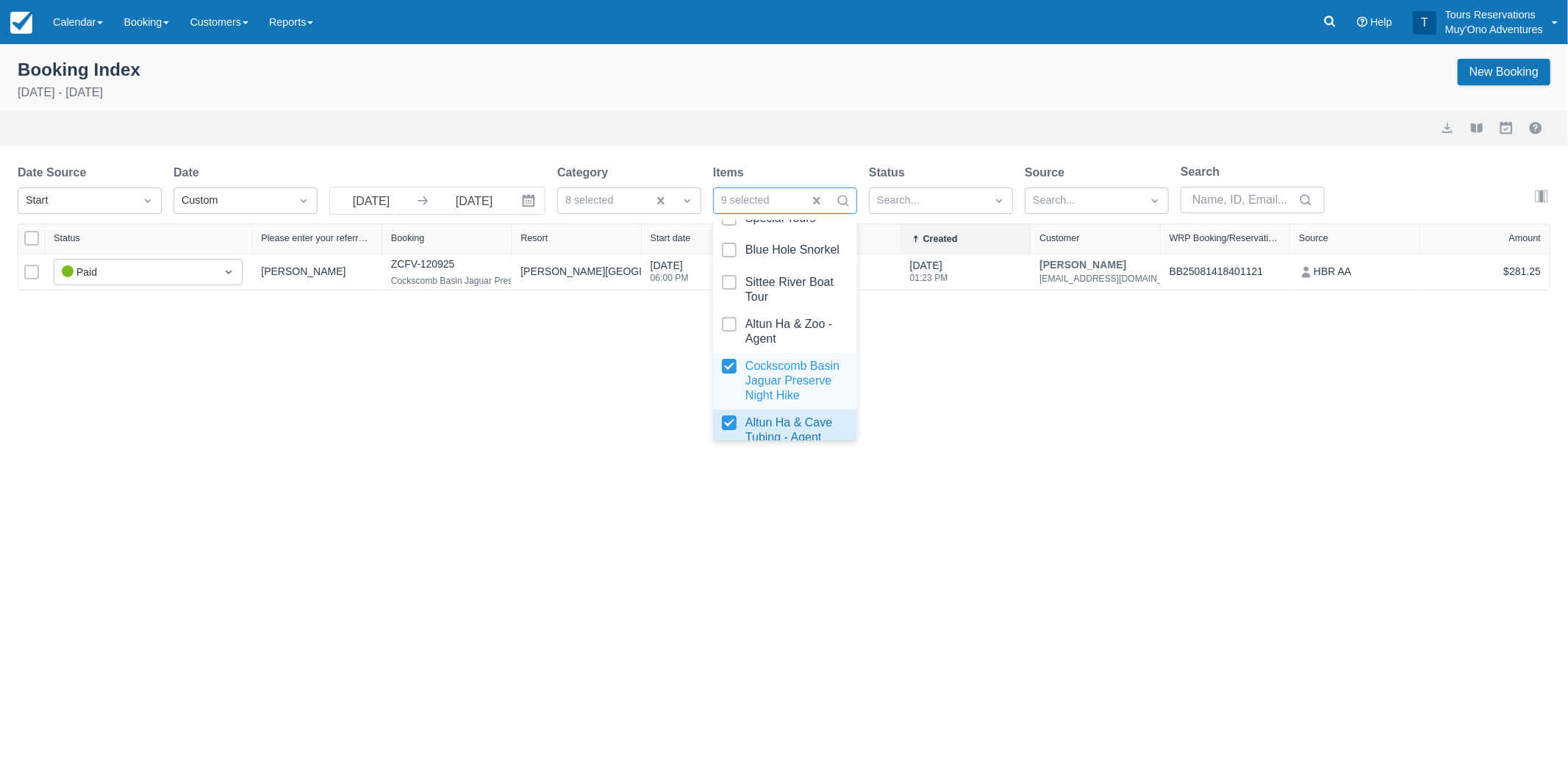
scroll to position [3052, 0]
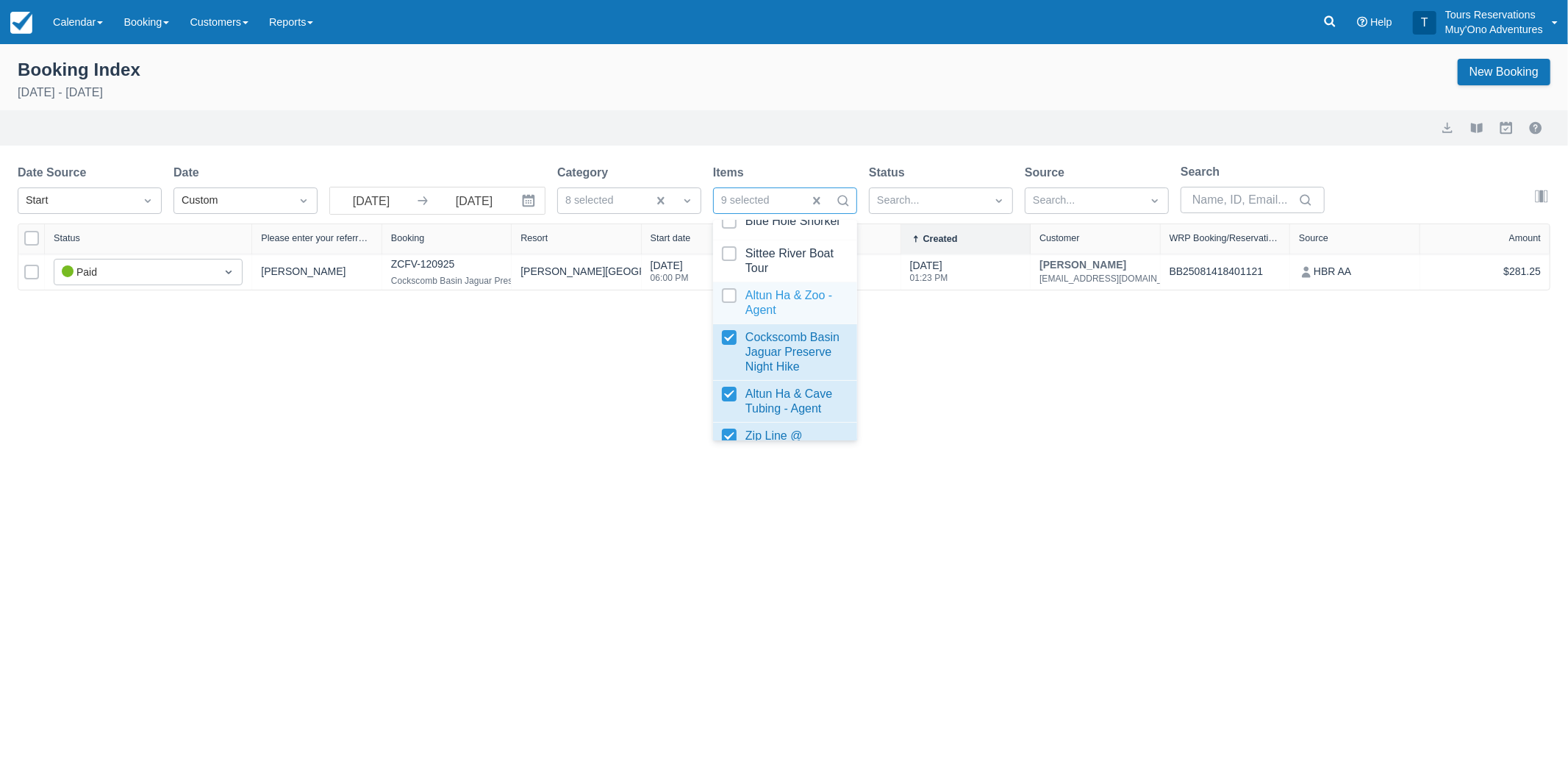
click at [732, 317] on div at bounding box center [785, 303] width 126 height 30
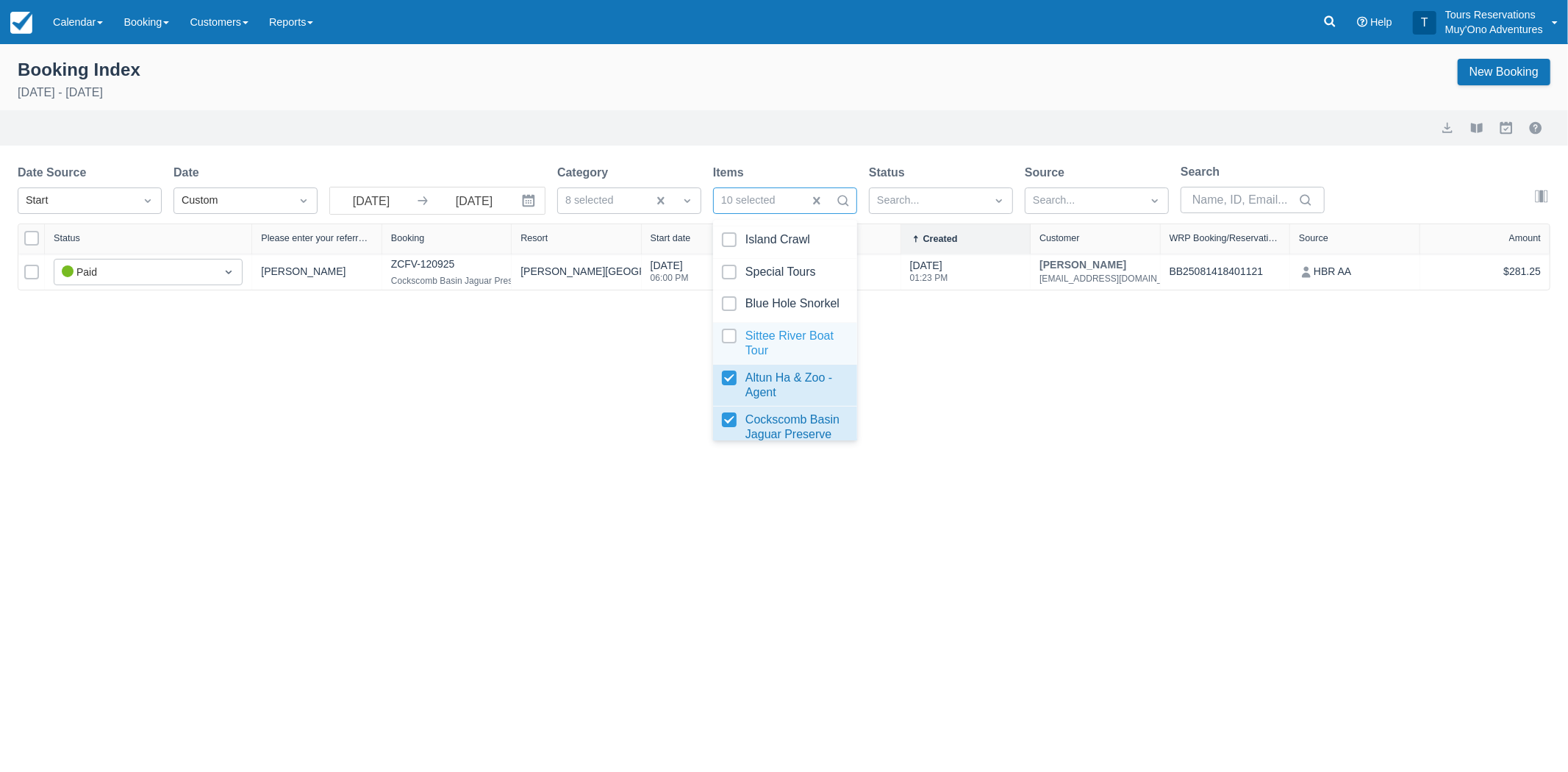
click at [728, 358] on div at bounding box center [785, 344] width 126 height 30
click at [724, 317] on div at bounding box center [785, 306] width 126 height 19
click at [730, 253] on div at bounding box center [785, 242] width 126 height 19
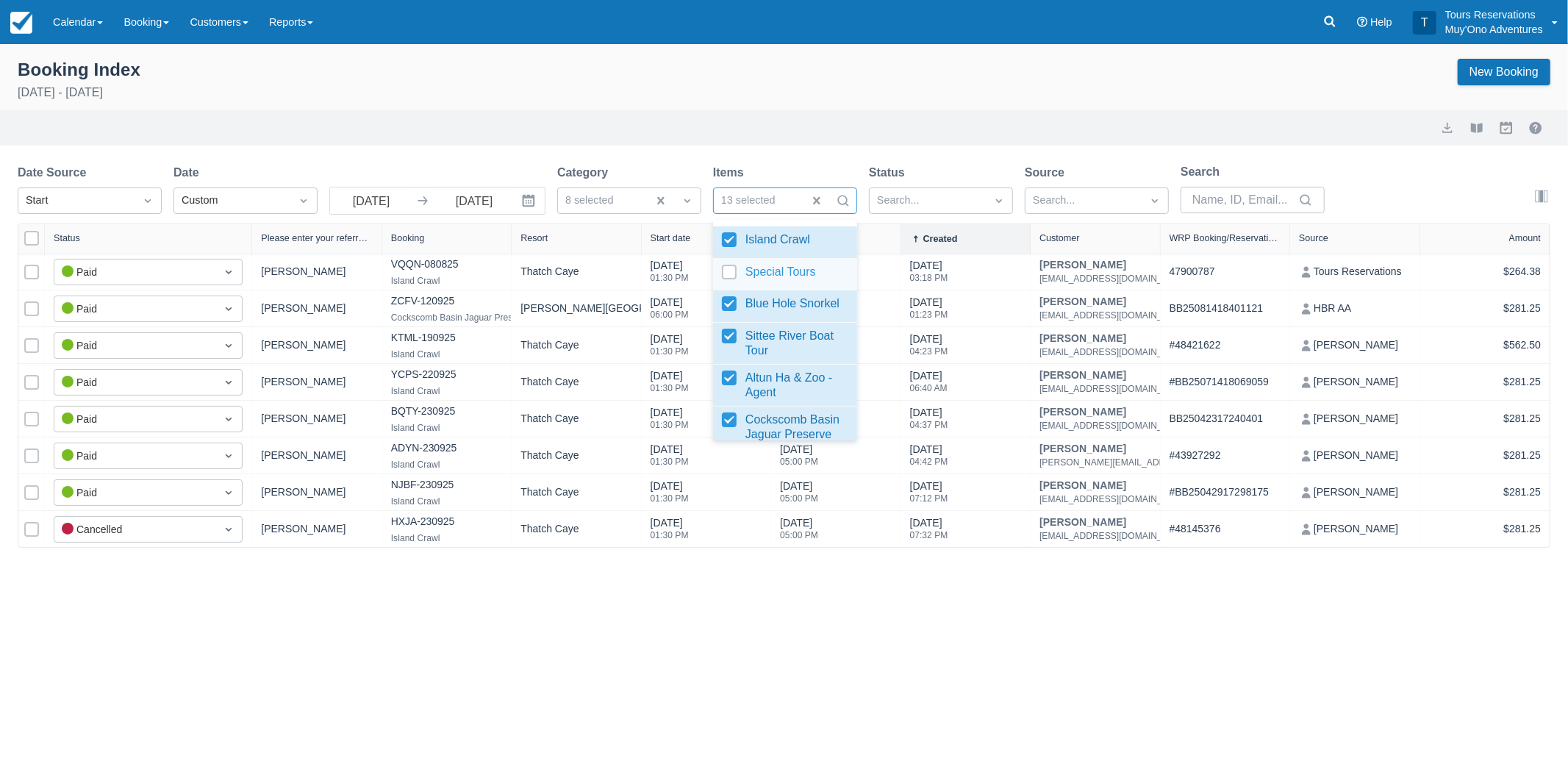
click at [733, 285] on div at bounding box center [785, 274] width 126 height 19
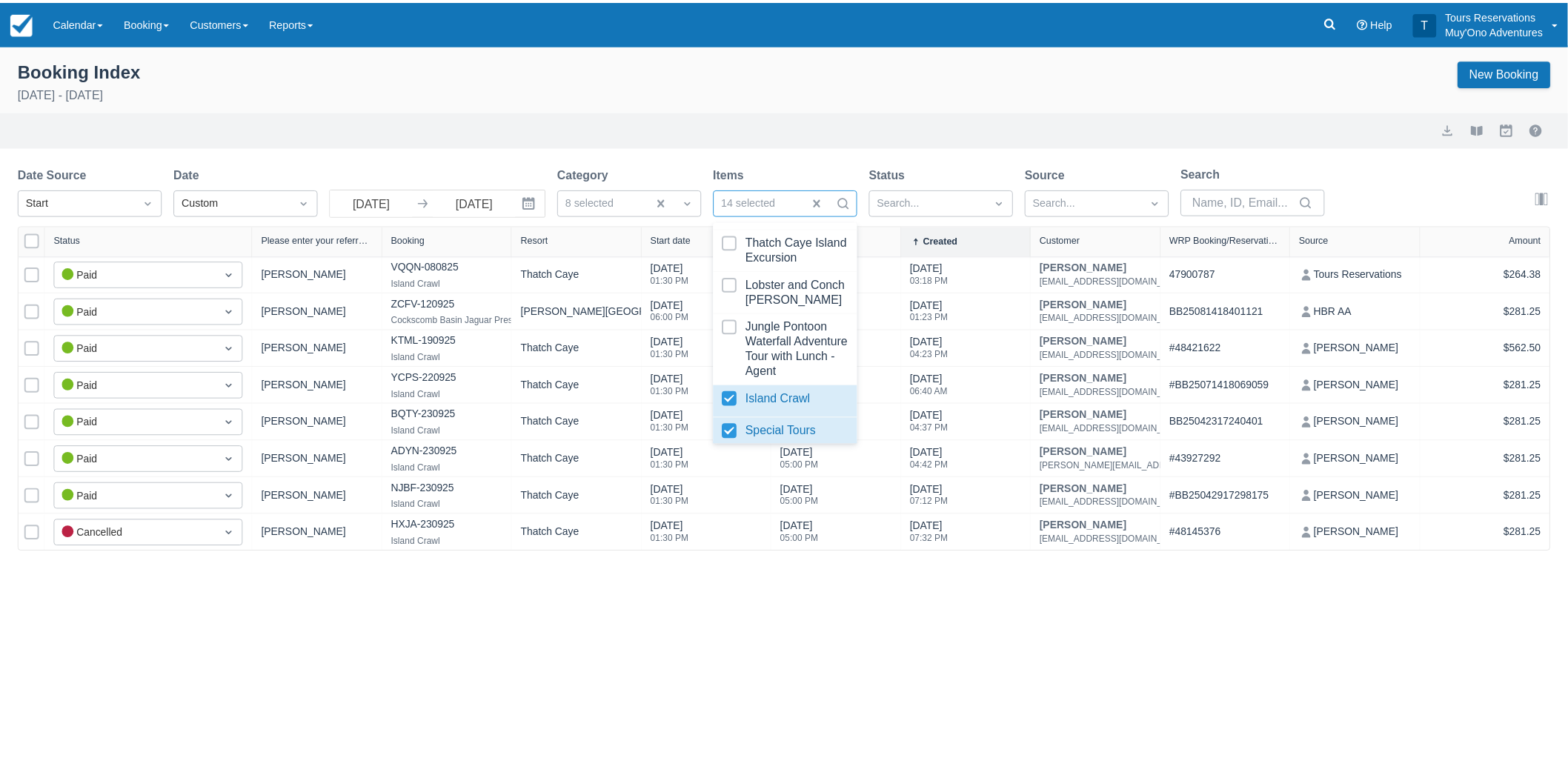
scroll to position [2828, 0]
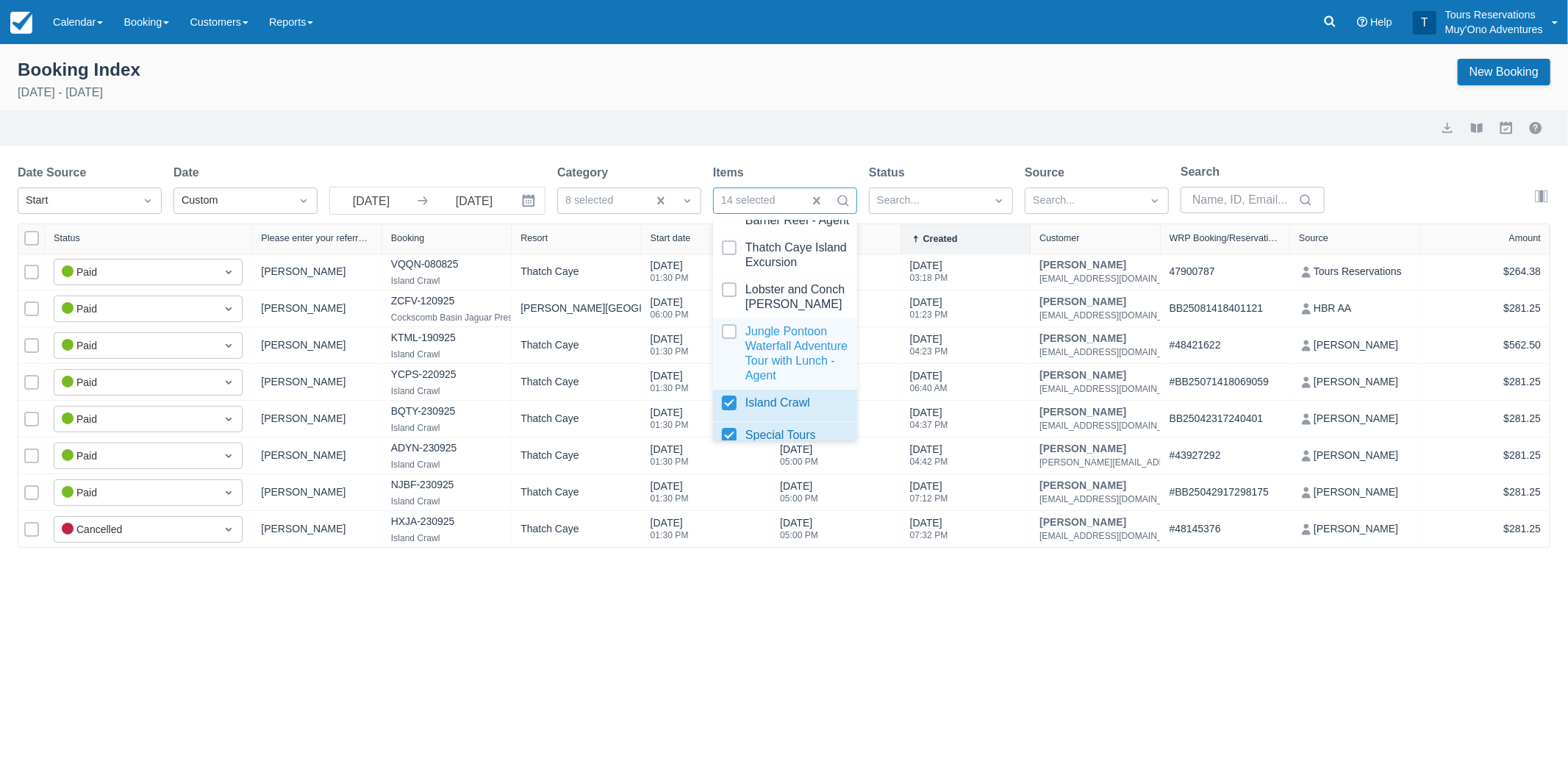
click at [726, 347] on div at bounding box center [785, 353] width 126 height 58
click at [730, 261] on div at bounding box center [785, 255] width 126 height 30
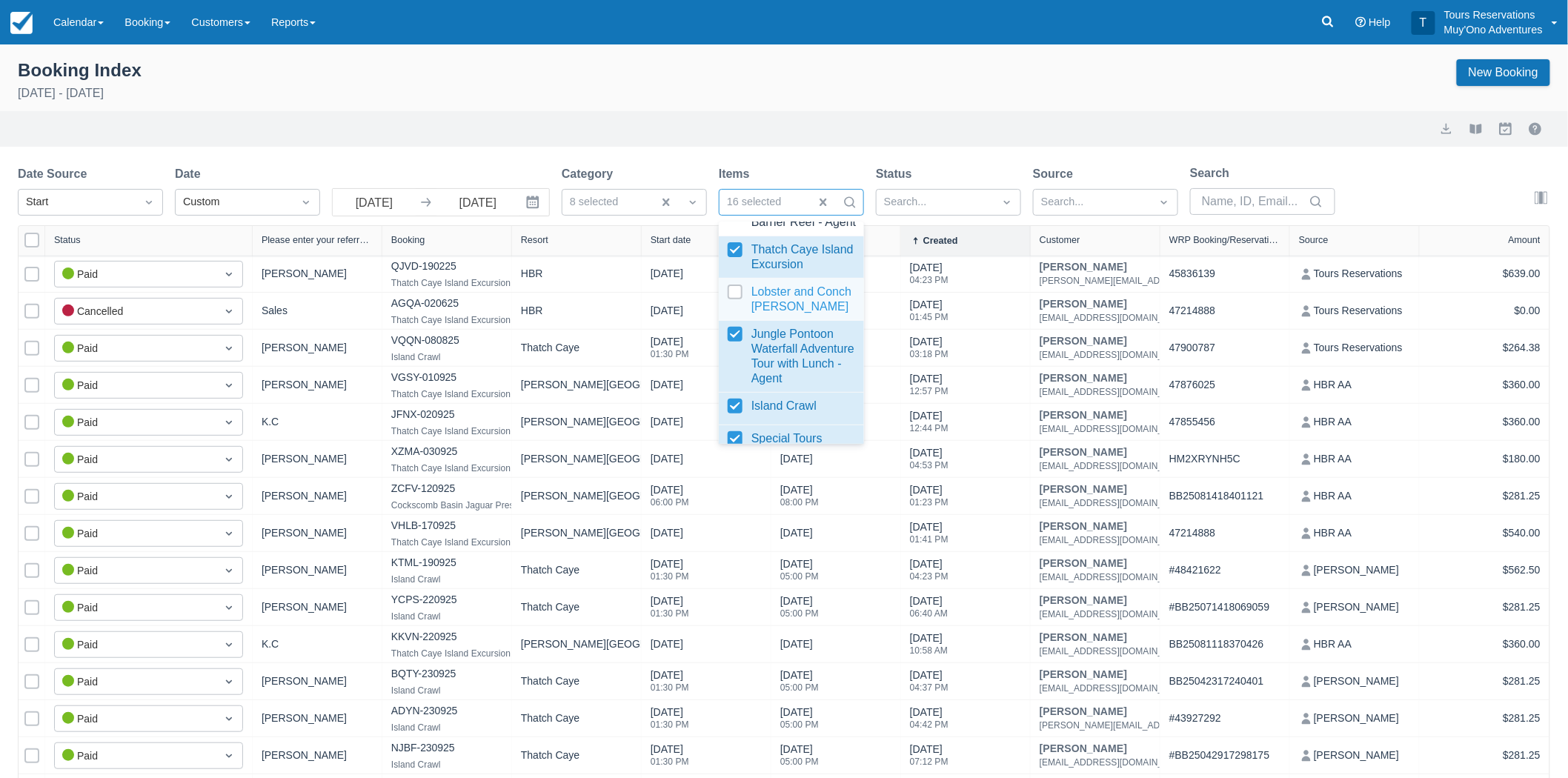
click at [736, 311] on div at bounding box center [791, 299] width 127 height 30
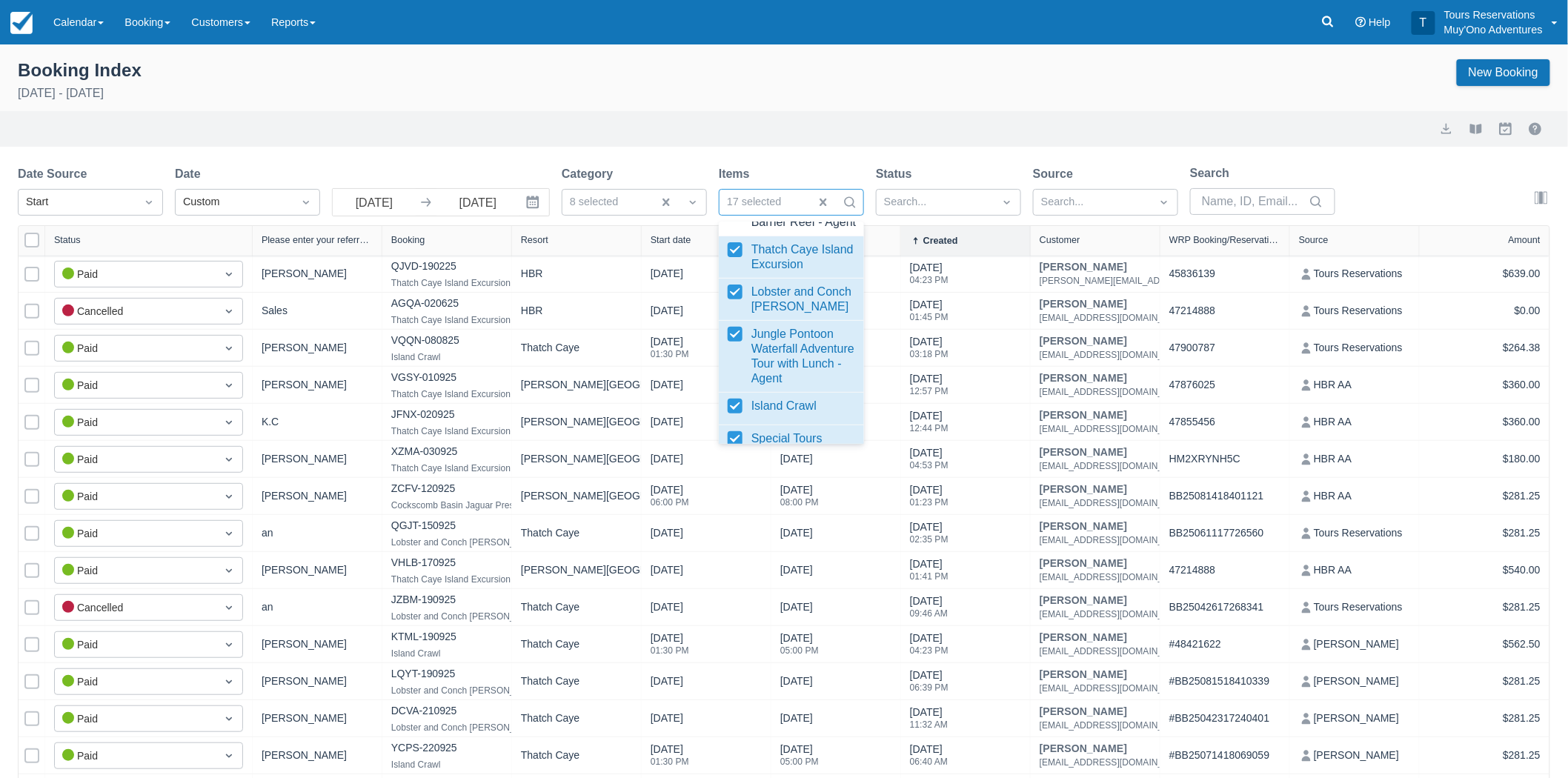
scroll to position [2664, 0]
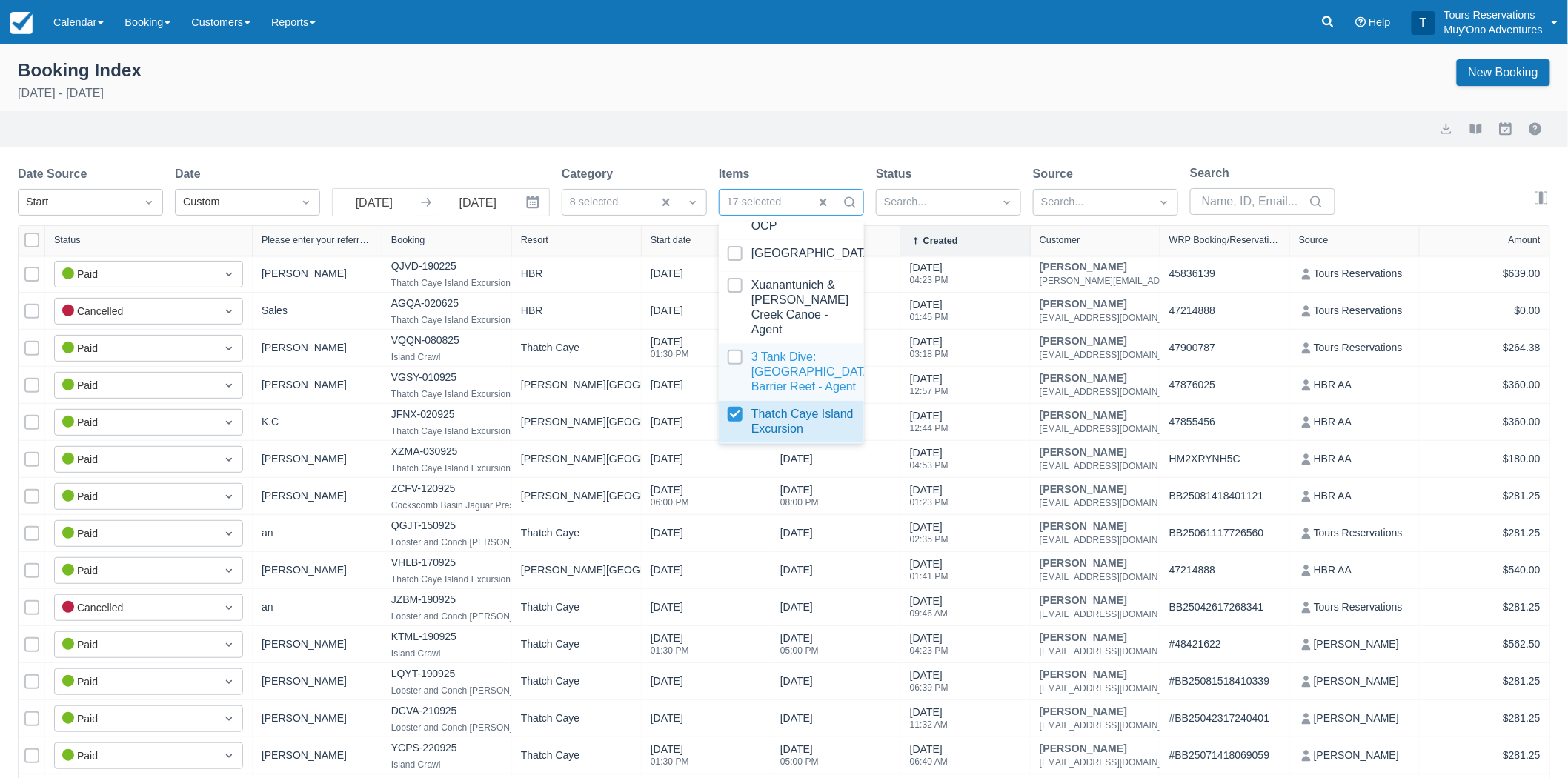
click at [738, 372] on div at bounding box center [791, 372] width 127 height 45
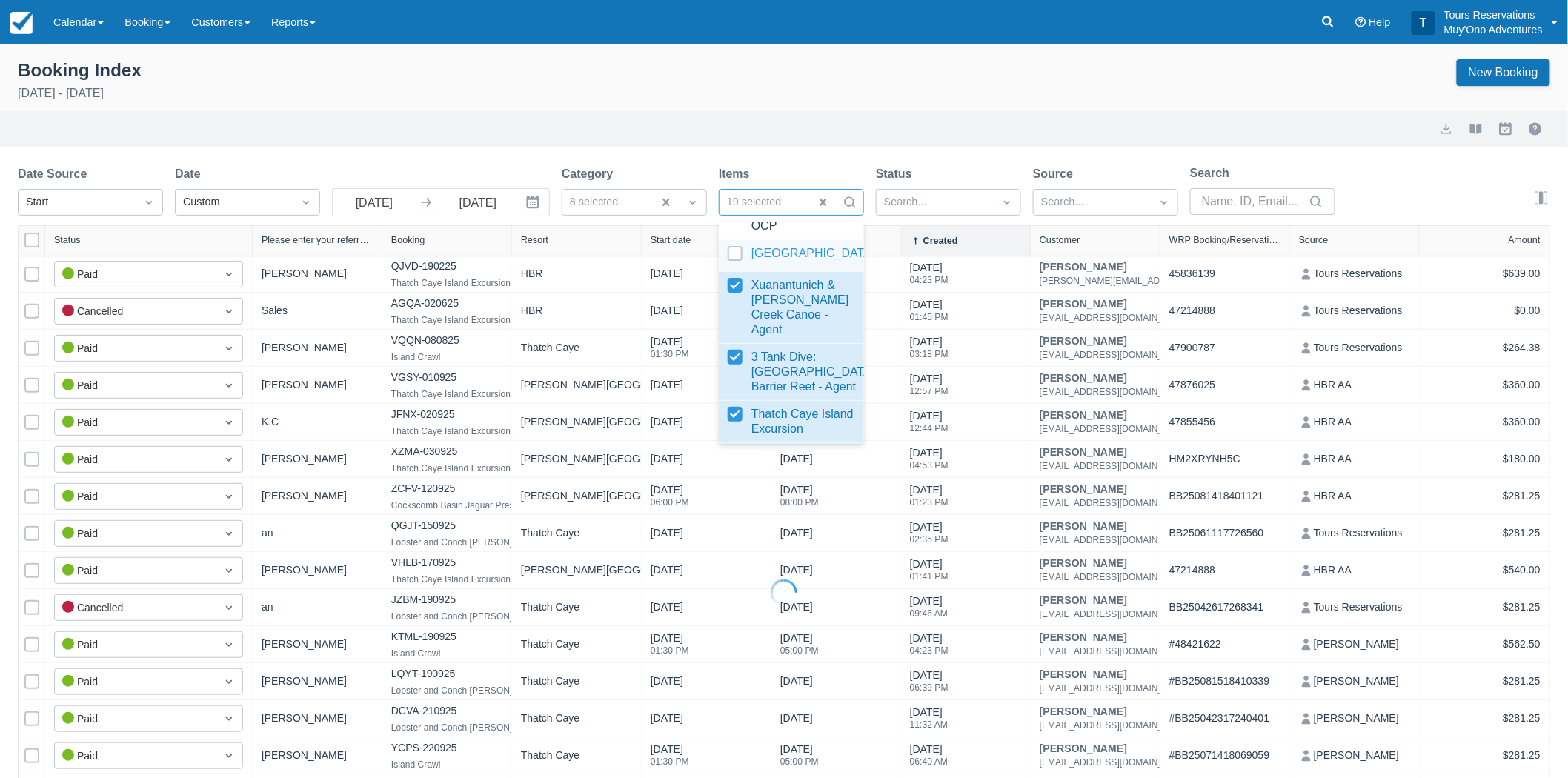
click at [731, 266] on div at bounding box center [791, 255] width 127 height 20
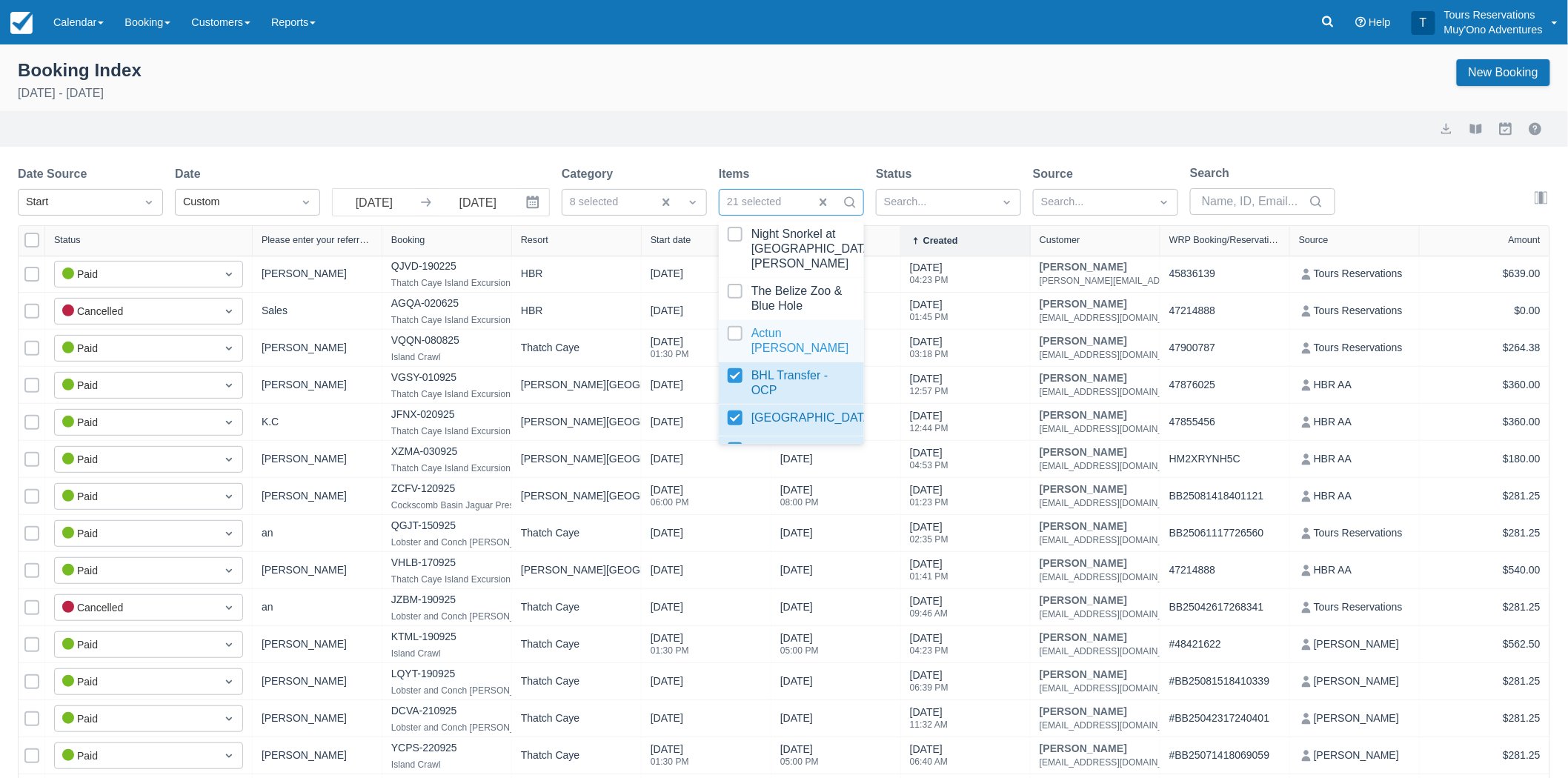
click at [738, 356] on div at bounding box center [791, 341] width 127 height 30
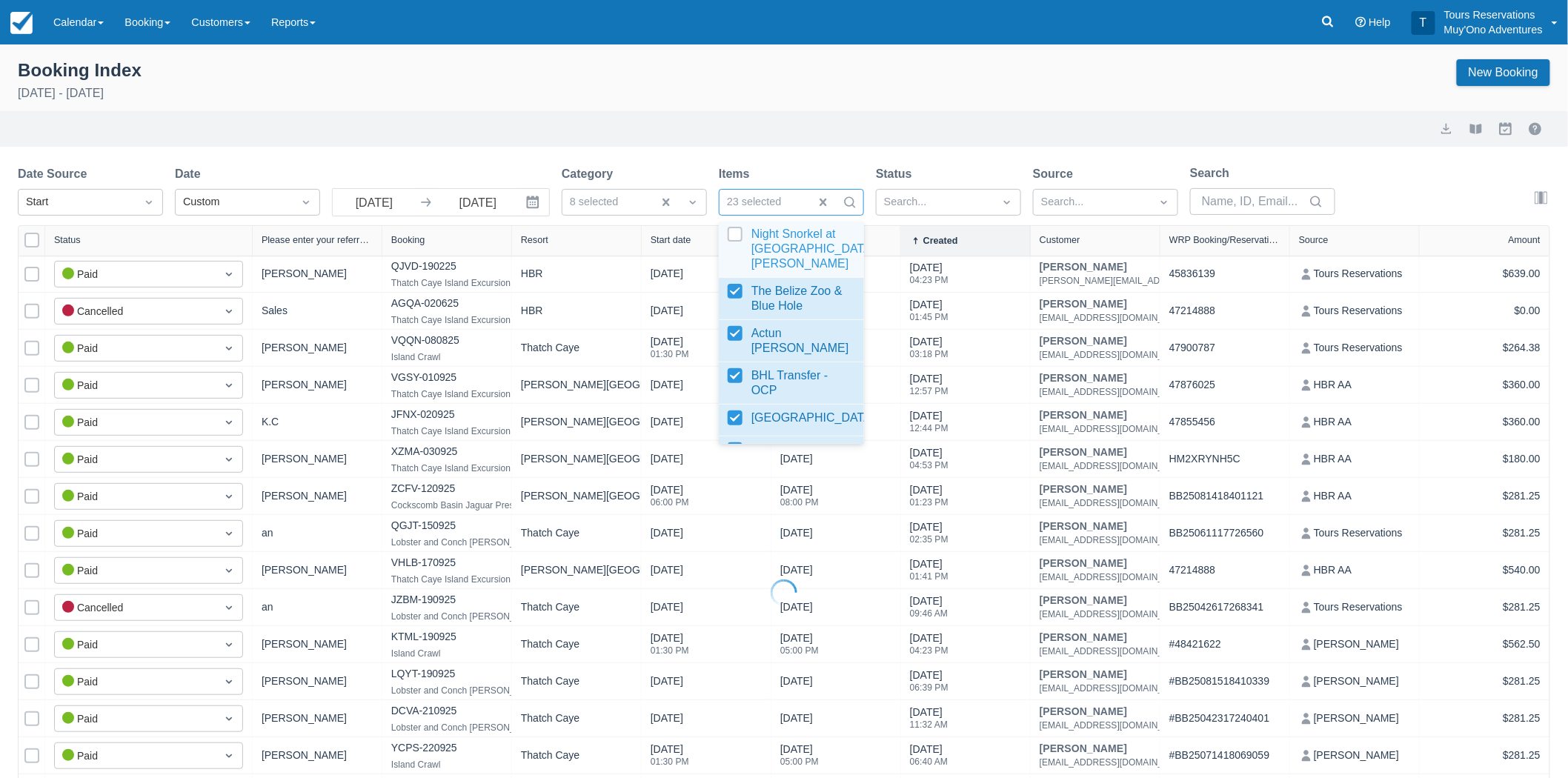
click at [738, 271] on div at bounding box center [791, 249] width 127 height 45
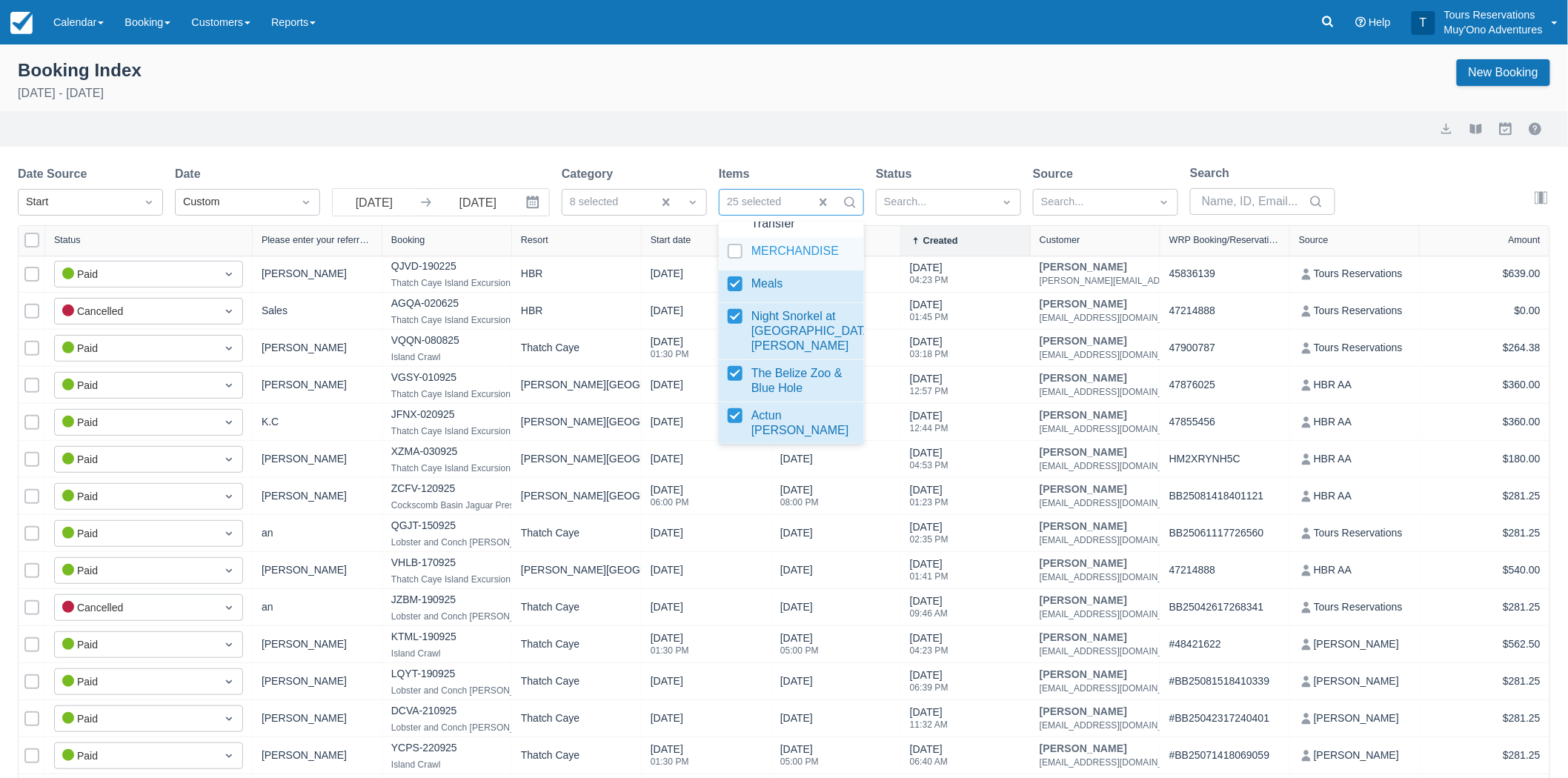
click at [735, 264] on div at bounding box center [791, 253] width 127 height 20
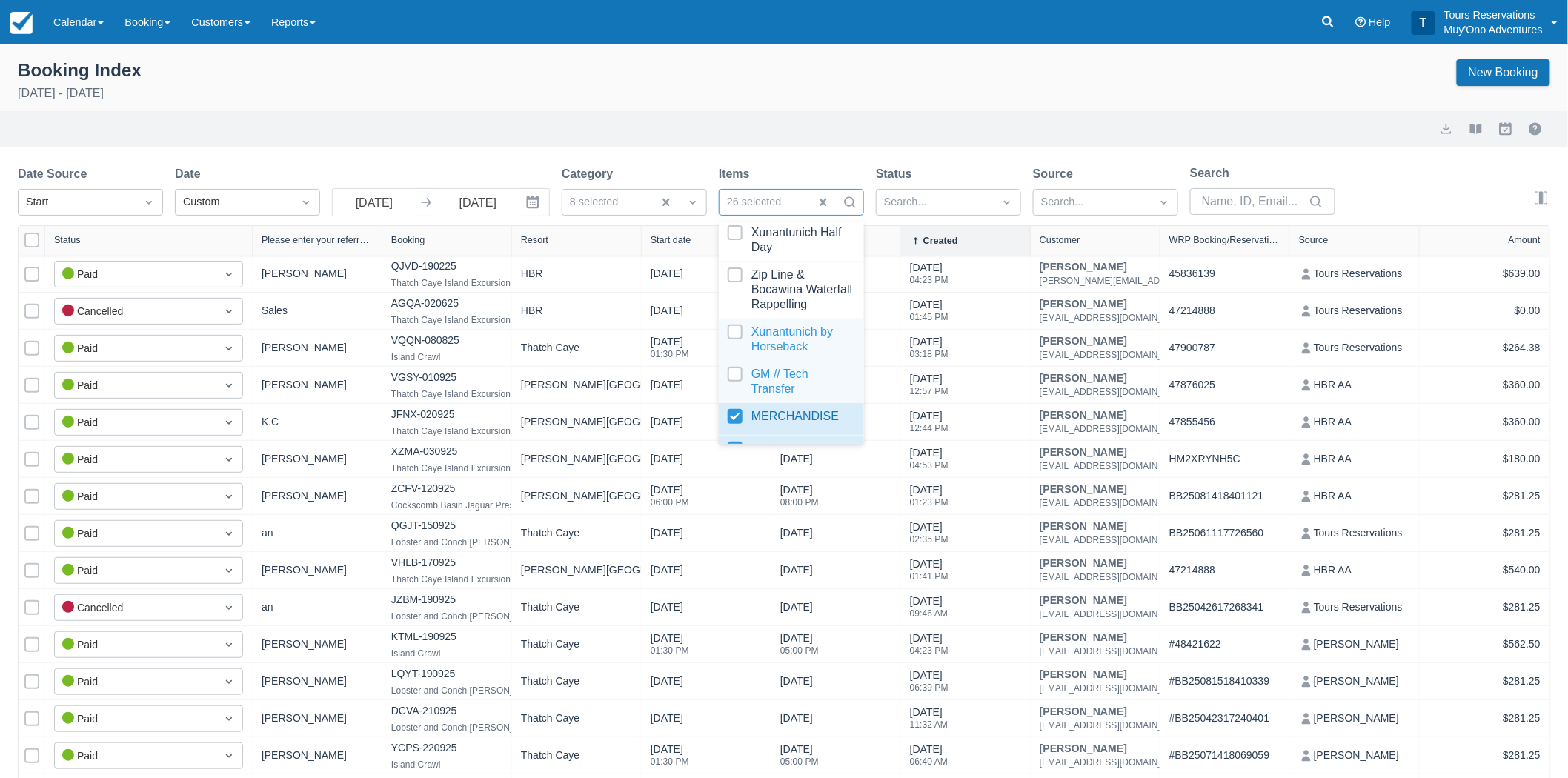
scroll to position [2335, 0]
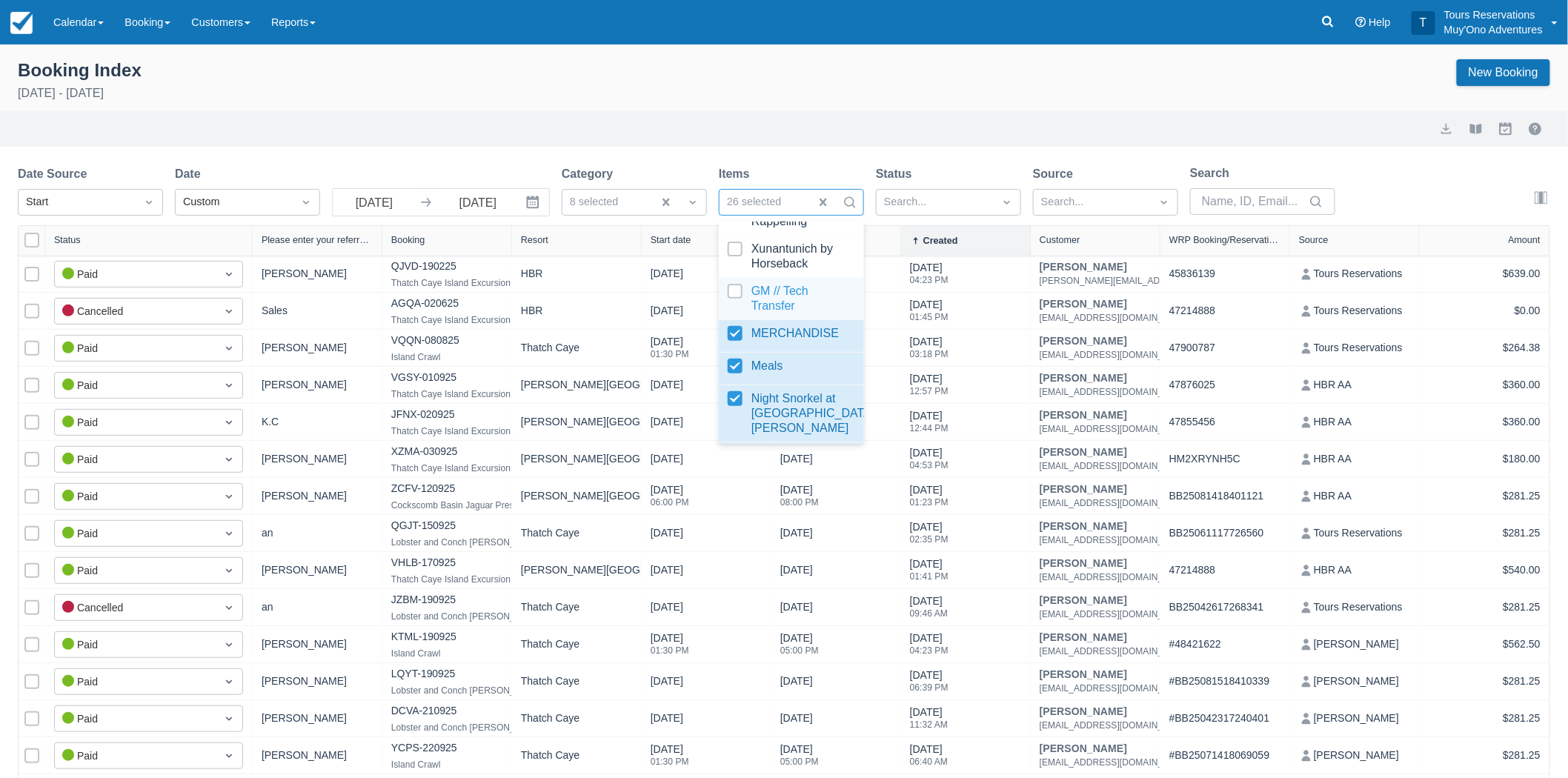
click at [732, 314] on div at bounding box center [791, 299] width 127 height 30
click at [738, 228] on div at bounding box center [791, 207] width 127 height 45
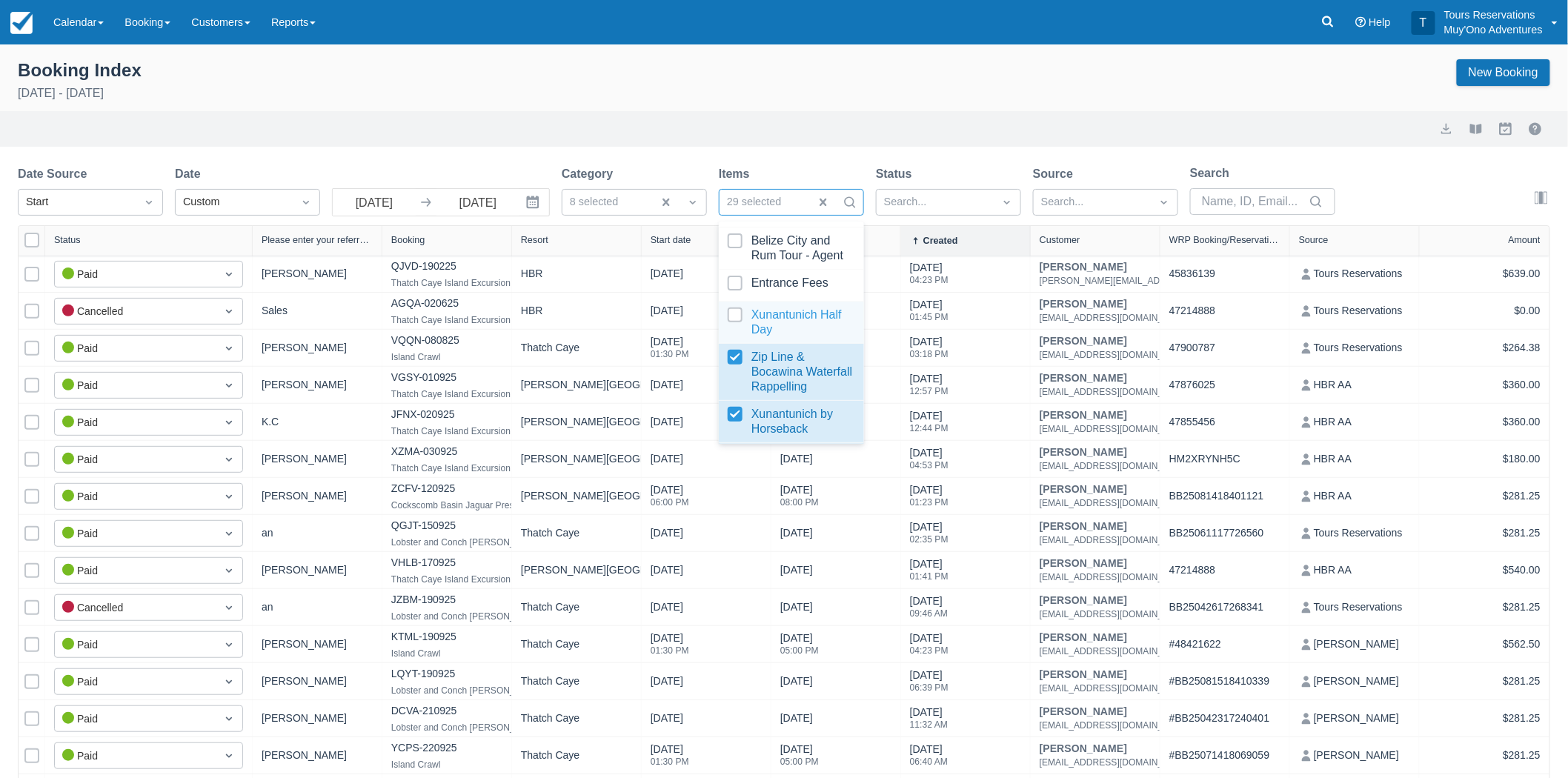
click at [738, 337] on div at bounding box center [791, 322] width 127 height 30
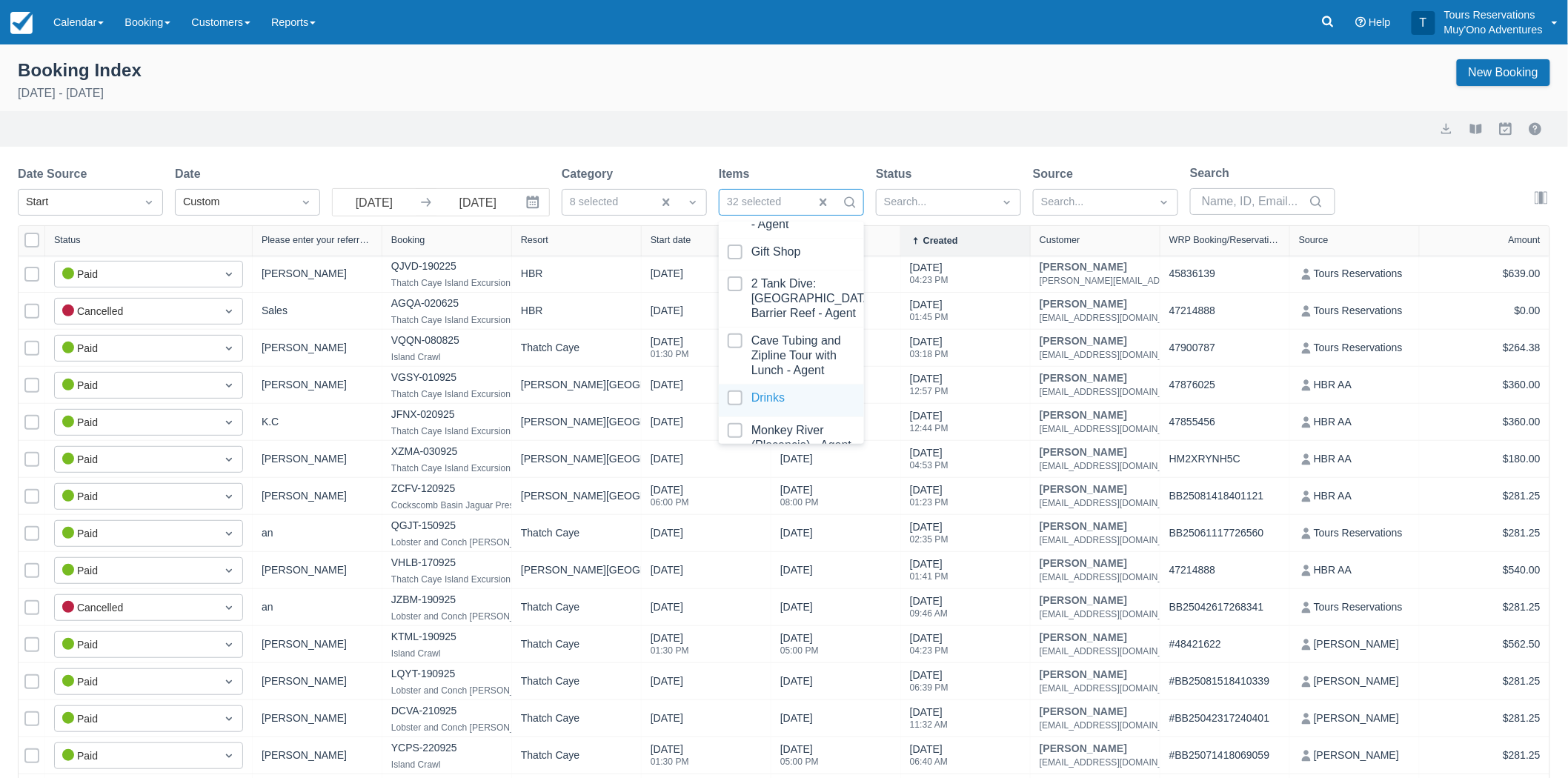
scroll to position [2087, 0]
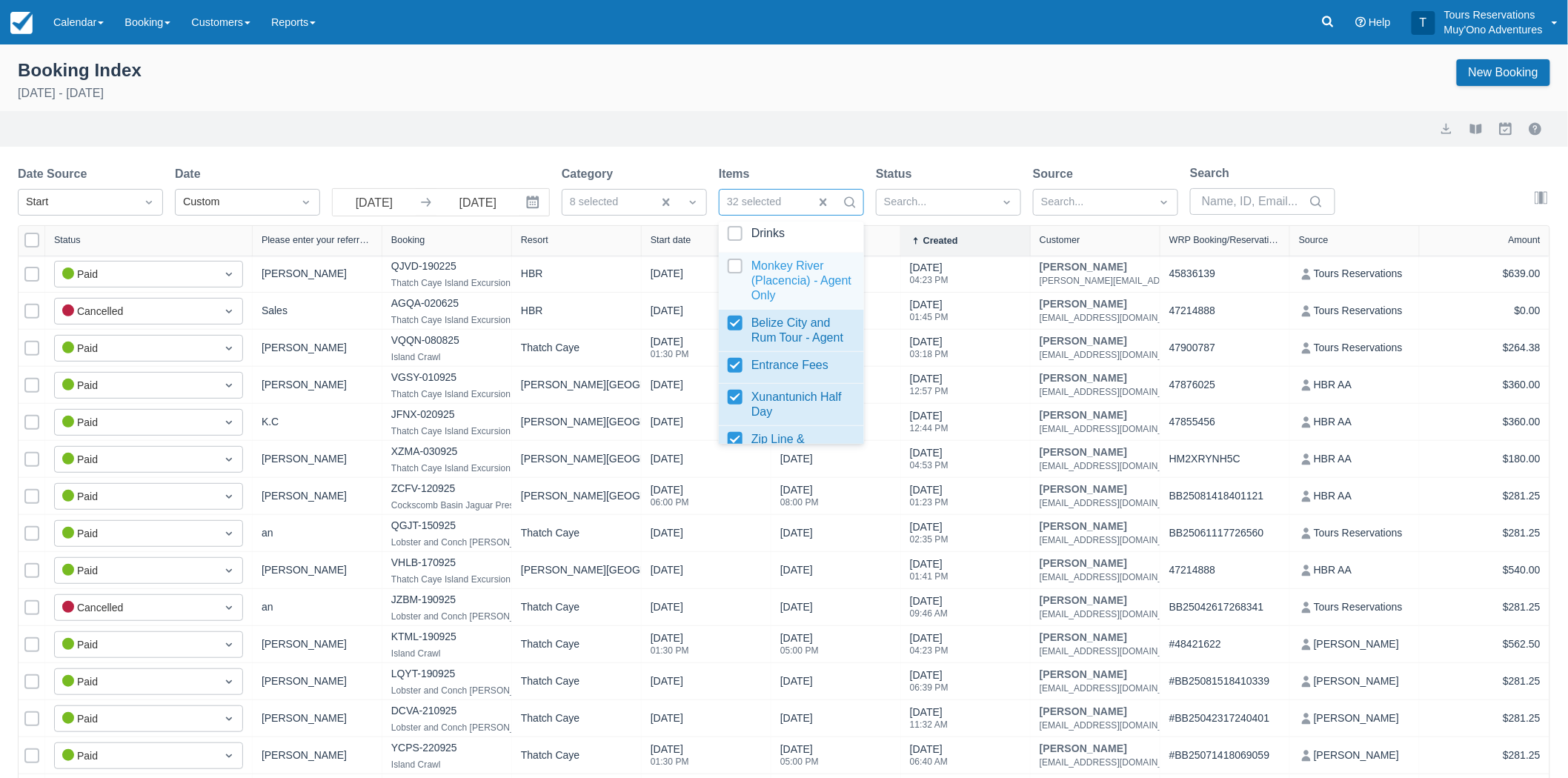
click at [731, 284] on div at bounding box center [791, 281] width 127 height 45
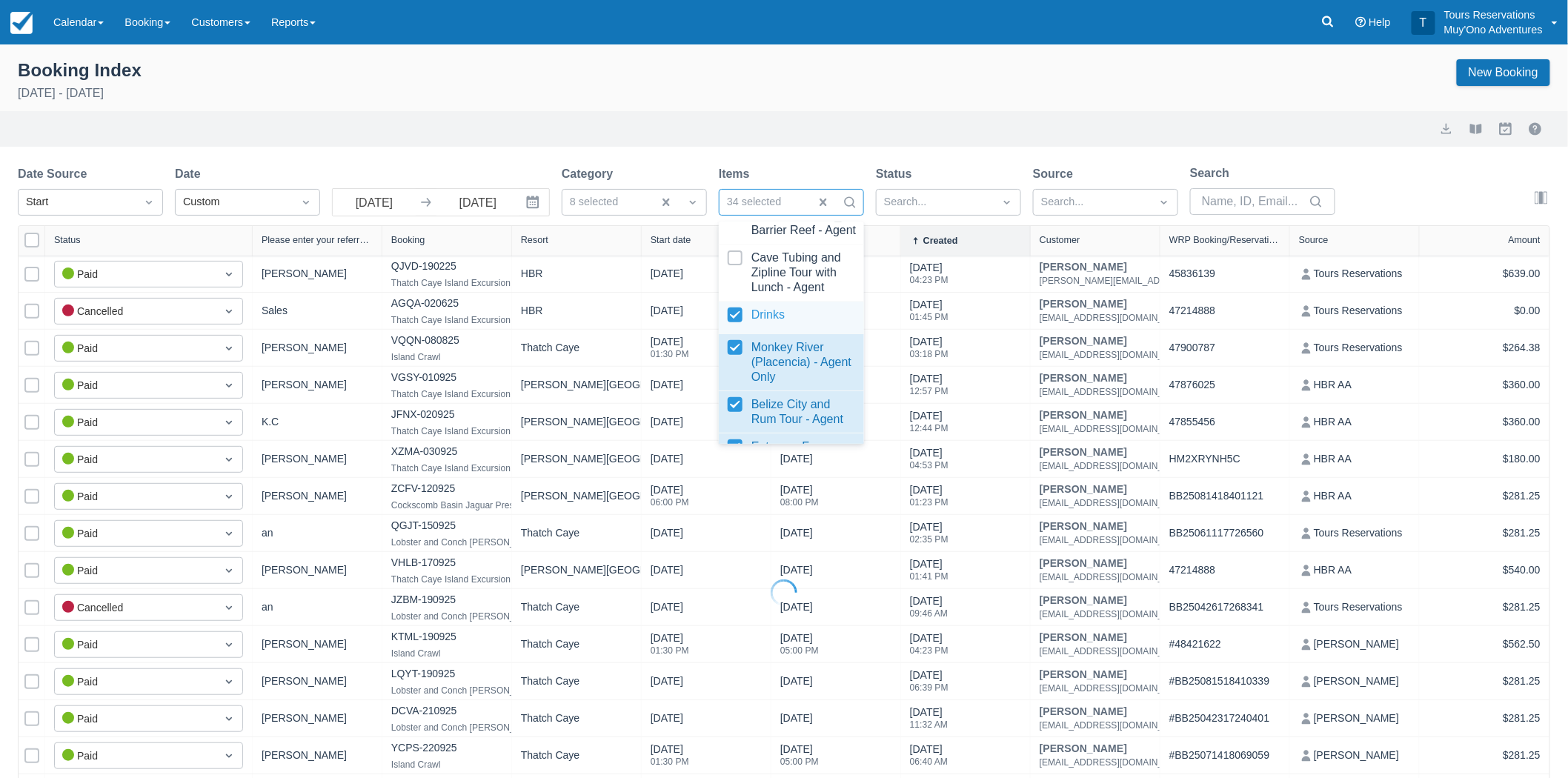
scroll to position [2005, 0]
click at [738, 275] on div at bounding box center [791, 273] width 127 height 45
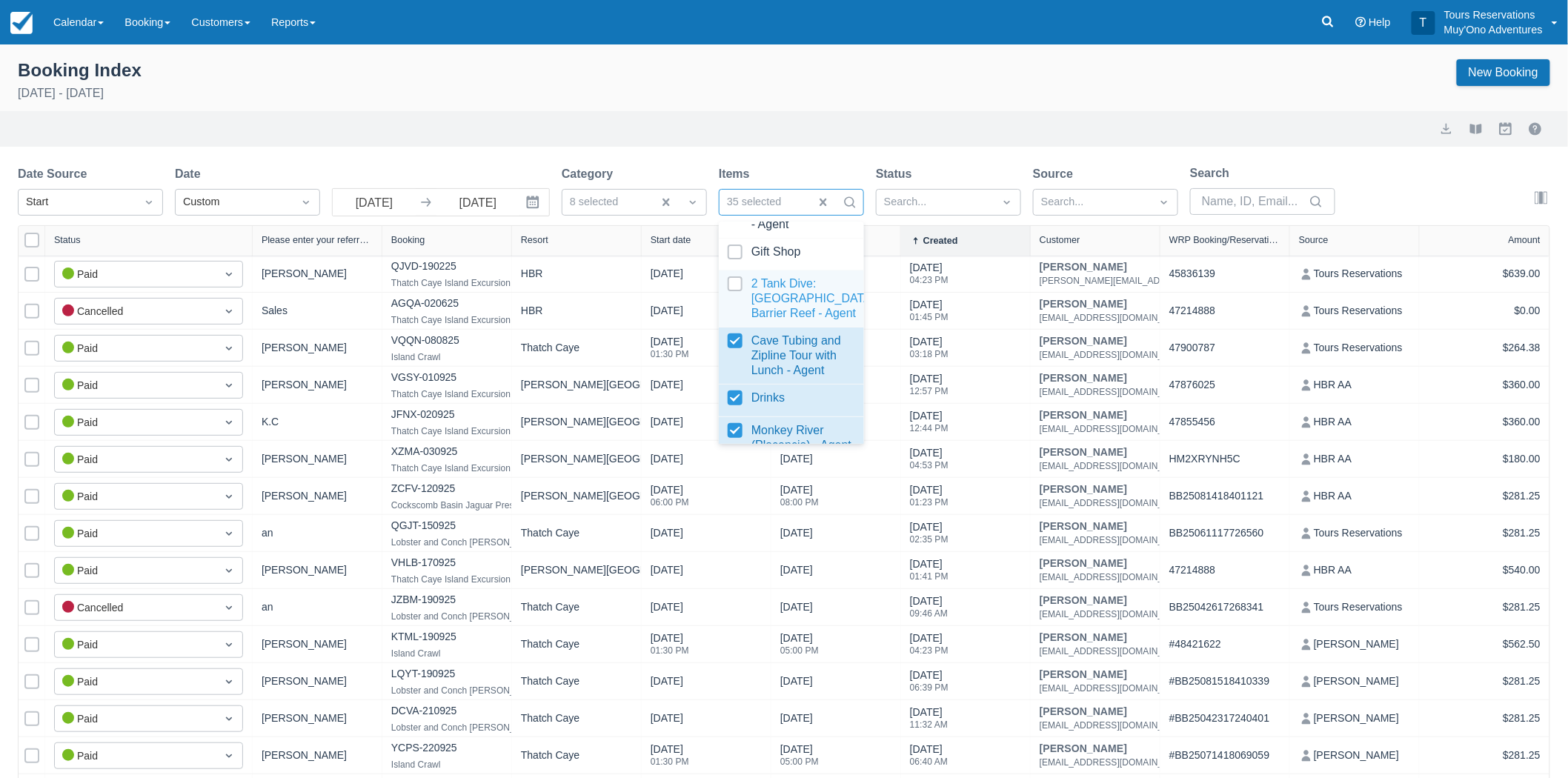
click at [735, 300] on div at bounding box center [791, 299] width 127 height 45
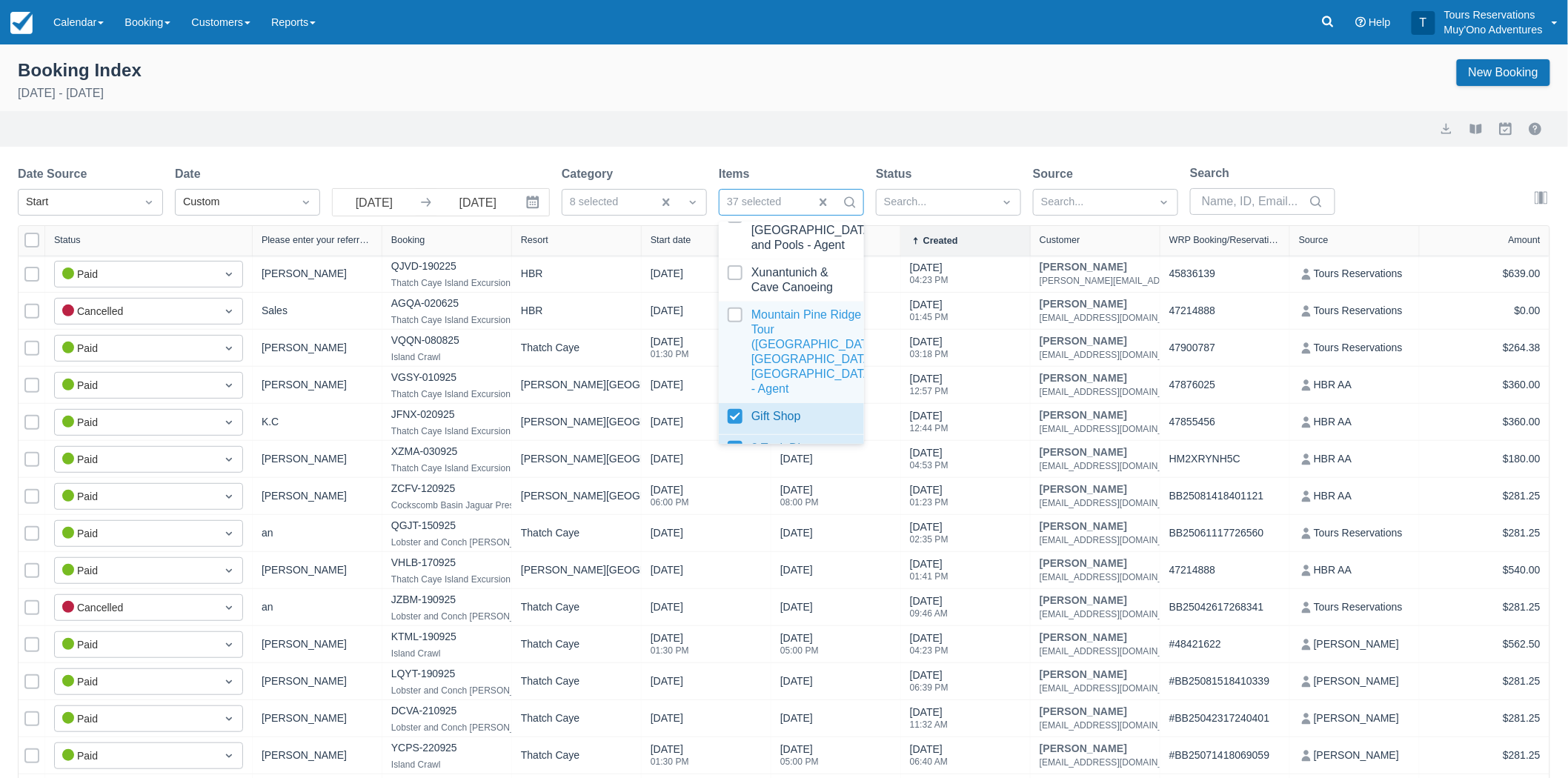
click at [729, 350] on div at bounding box center [791, 351] width 127 height 89
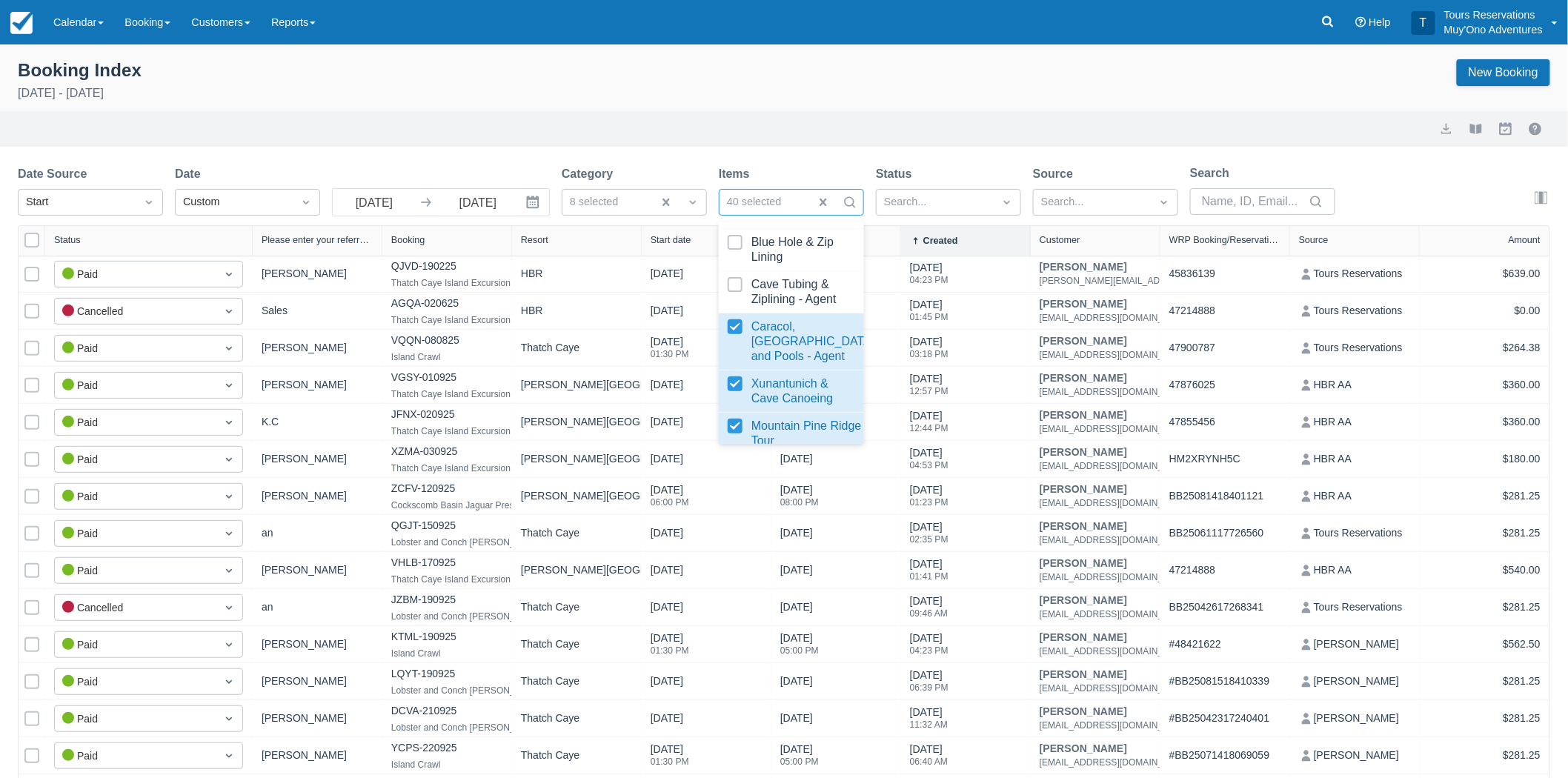
scroll to position [1594, 0]
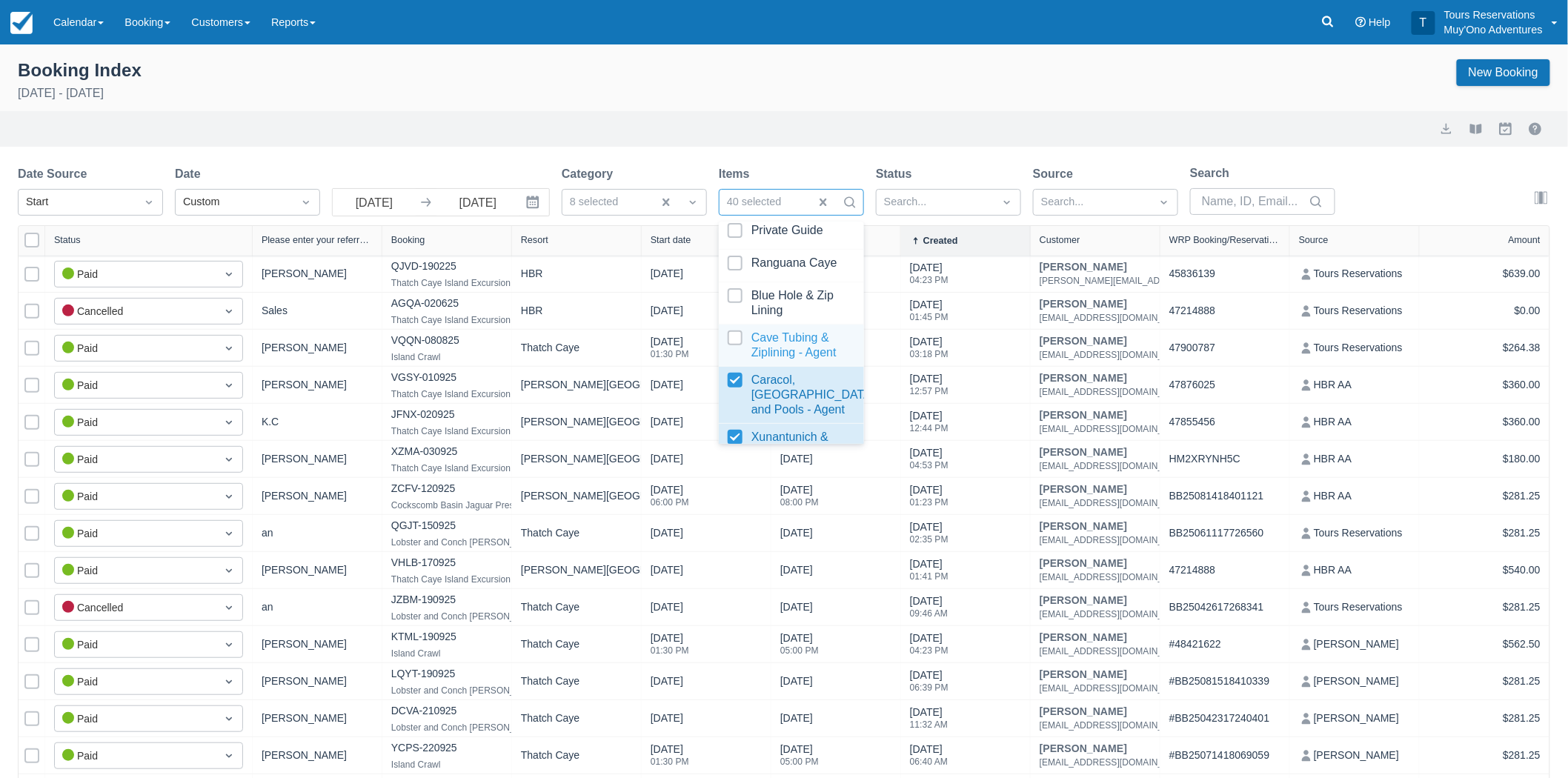
click at [732, 360] on div at bounding box center [791, 346] width 127 height 30
click at [729, 276] on div at bounding box center [791, 265] width 127 height 20
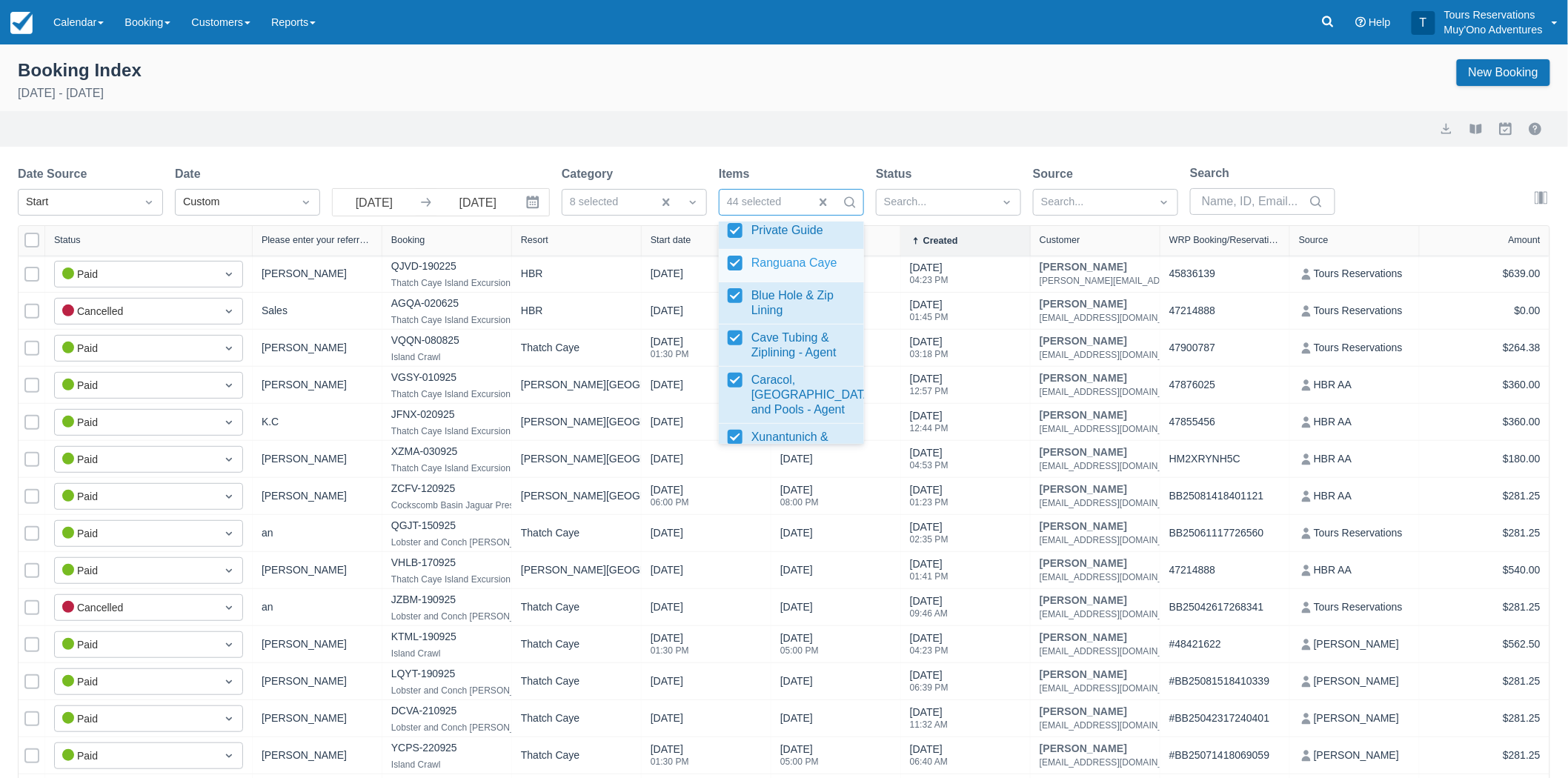
scroll to position [1510, 0]
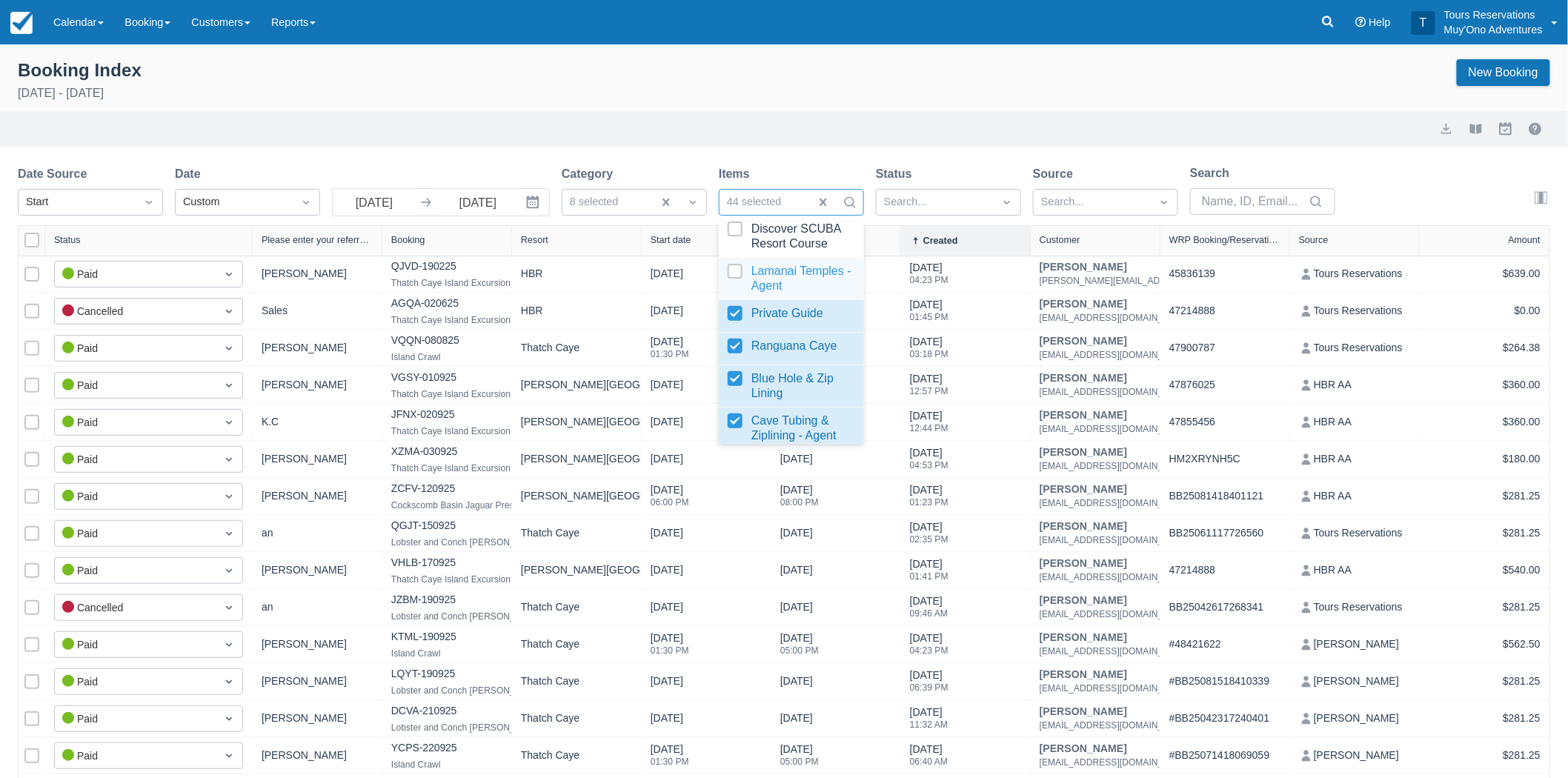
click at [739, 294] on div at bounding box center [791, 279] width 127 height 30
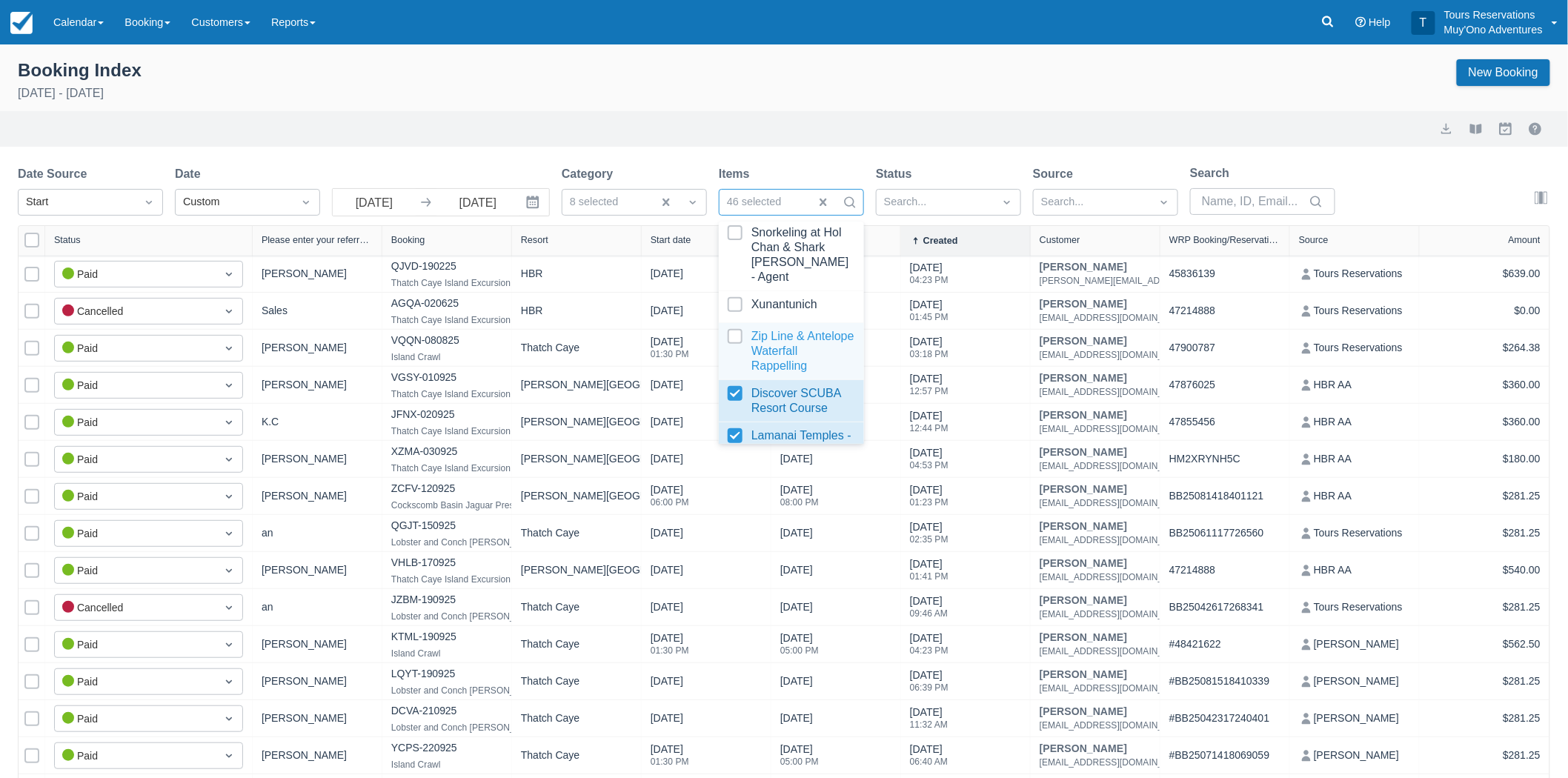
click at [738, 357] on div at bounding box center [791, 351] width 127 height 45
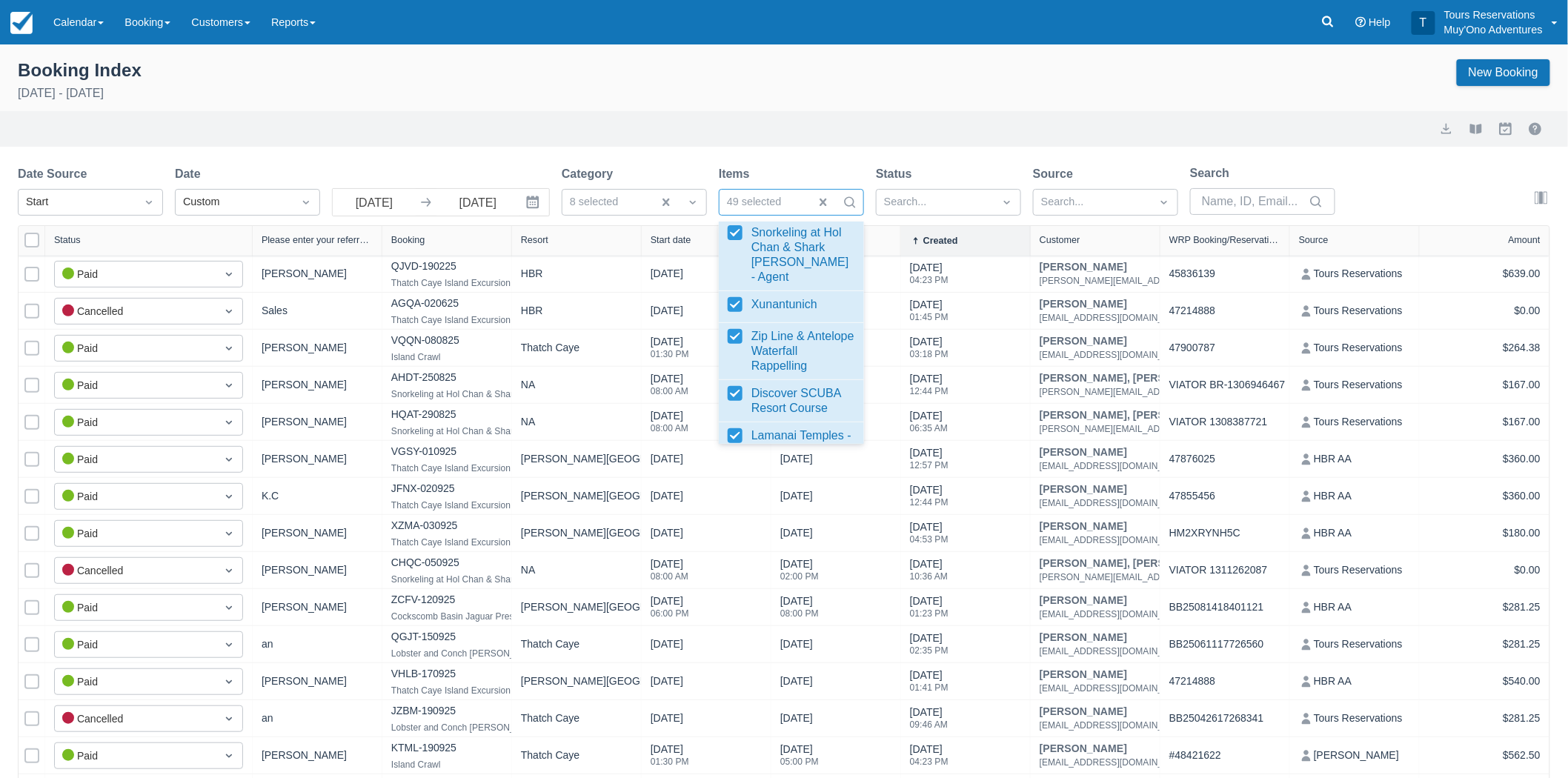
scroll to position [1264, 0]
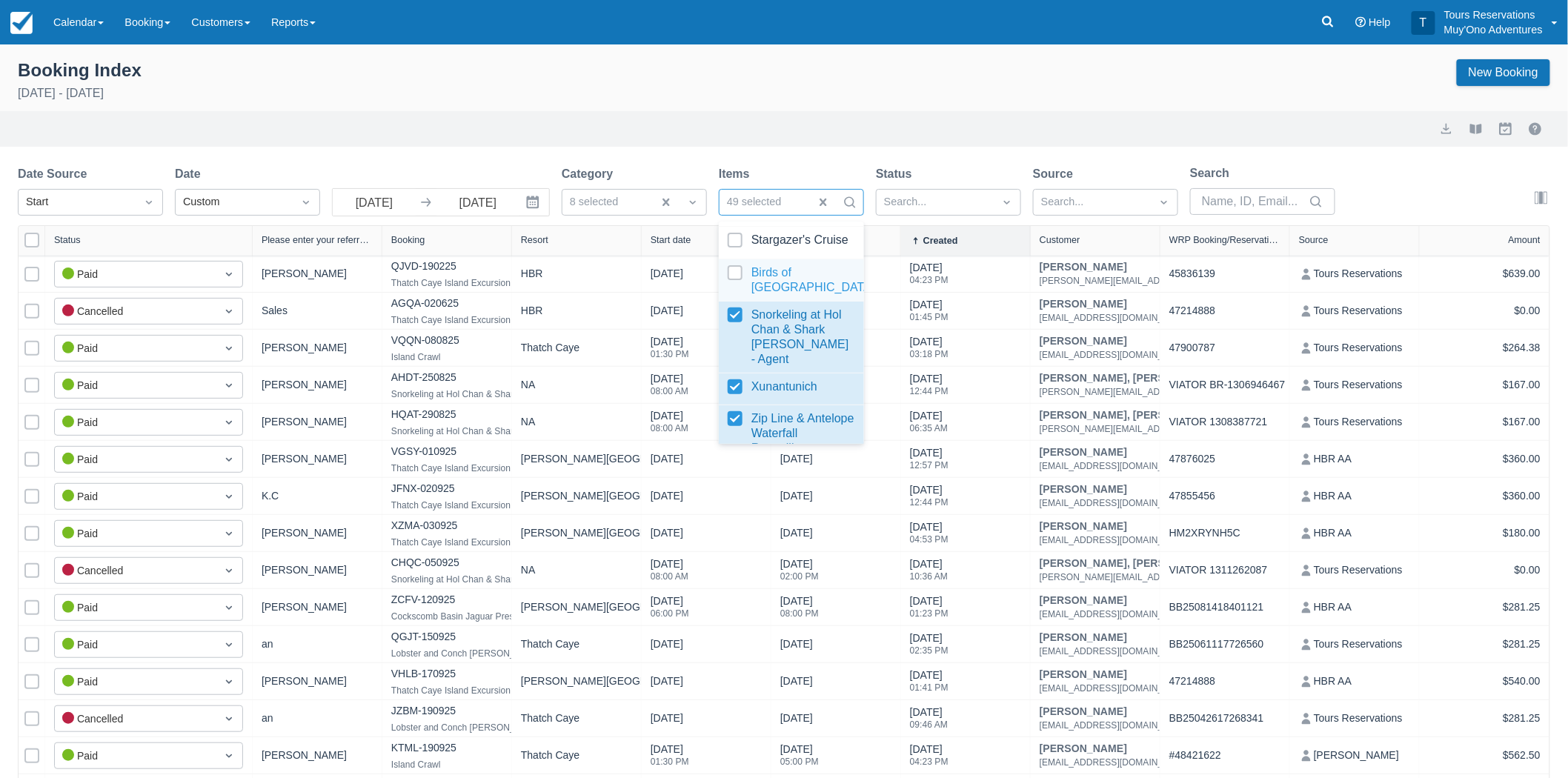
click at [738, 295] on div at bounding box center [791, 281] width 127 height 30
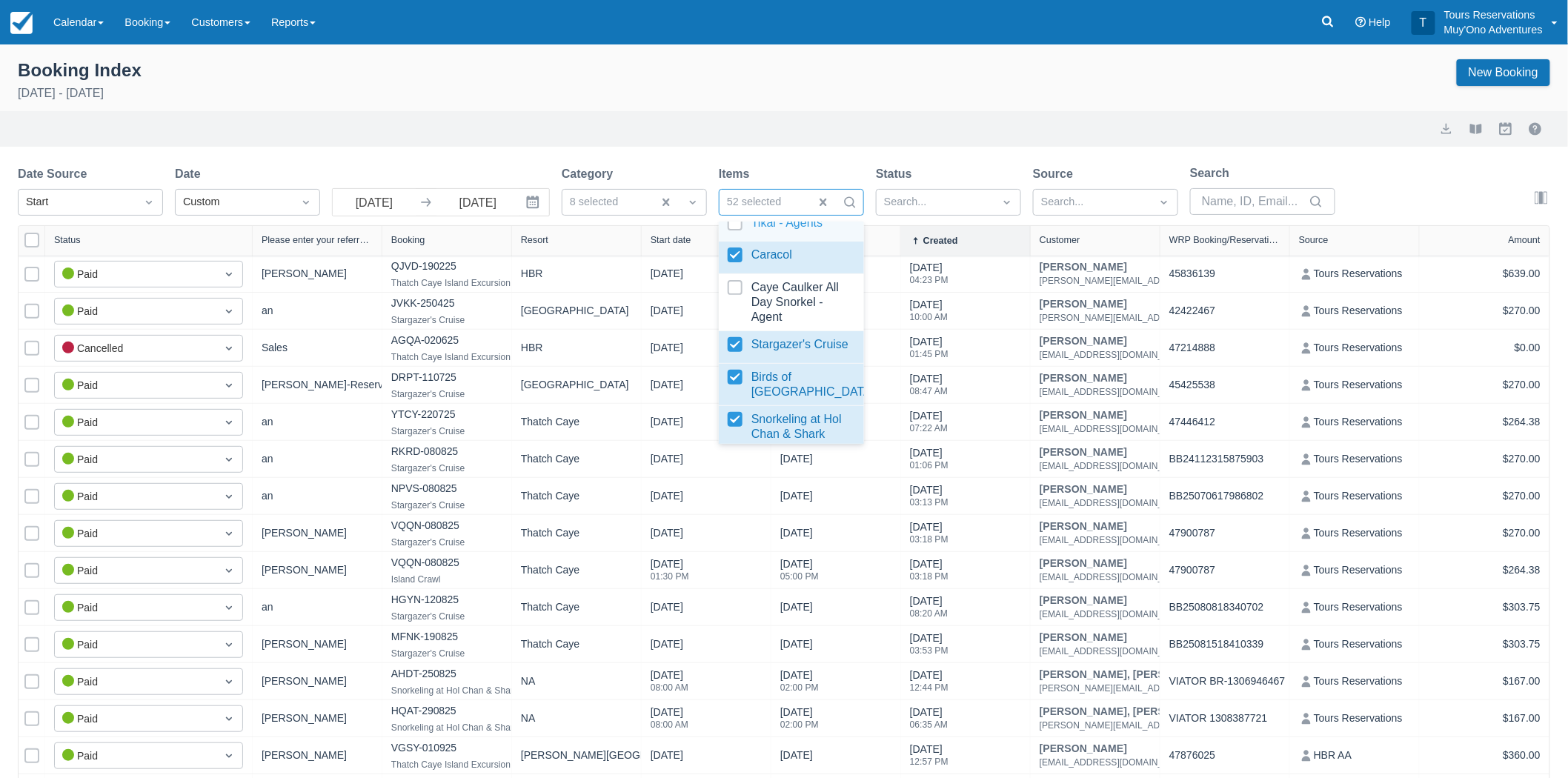
click at [735, 236] on div at bounding box center [791, 225] width 127 height 20
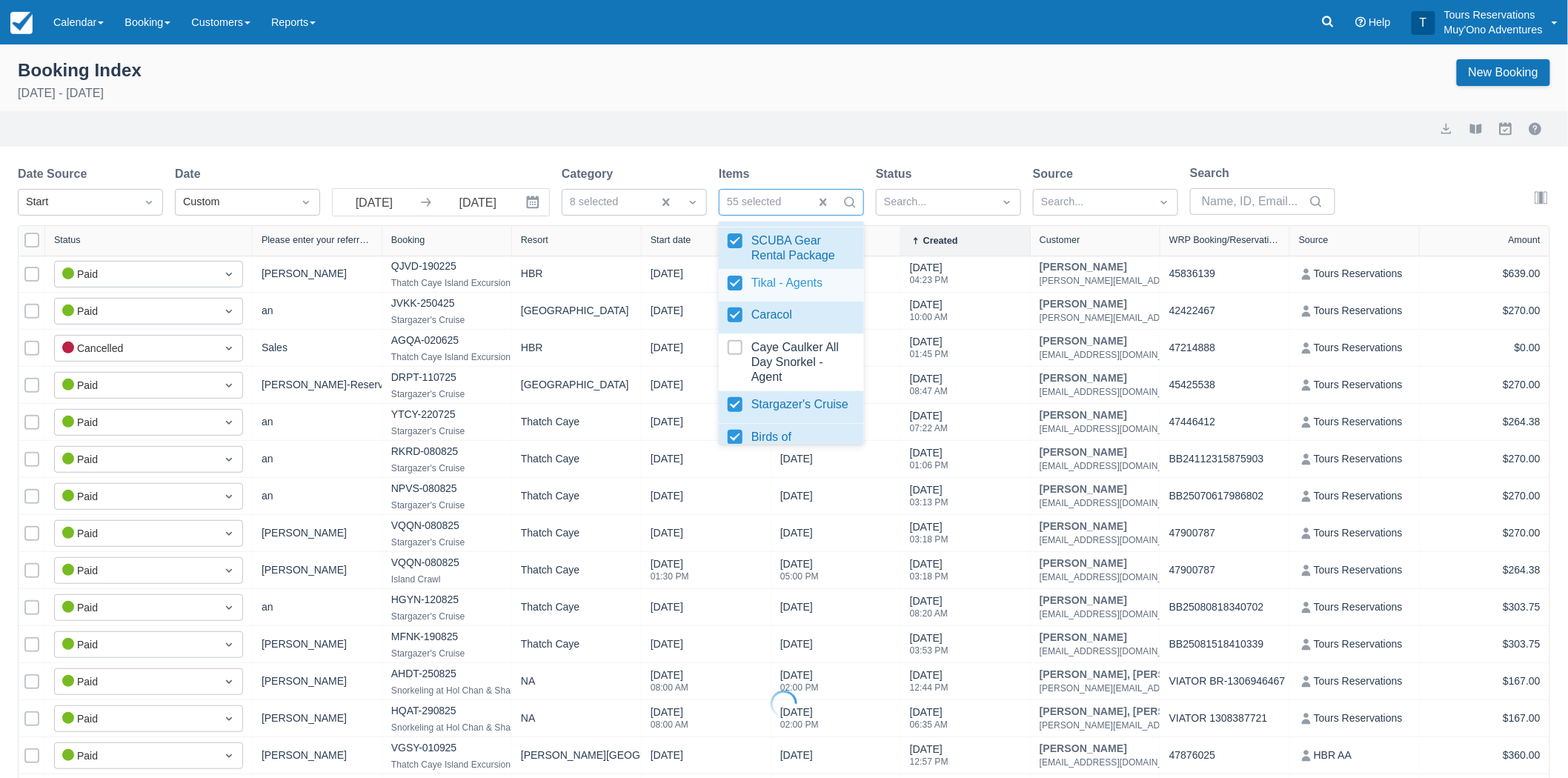
select select "25"
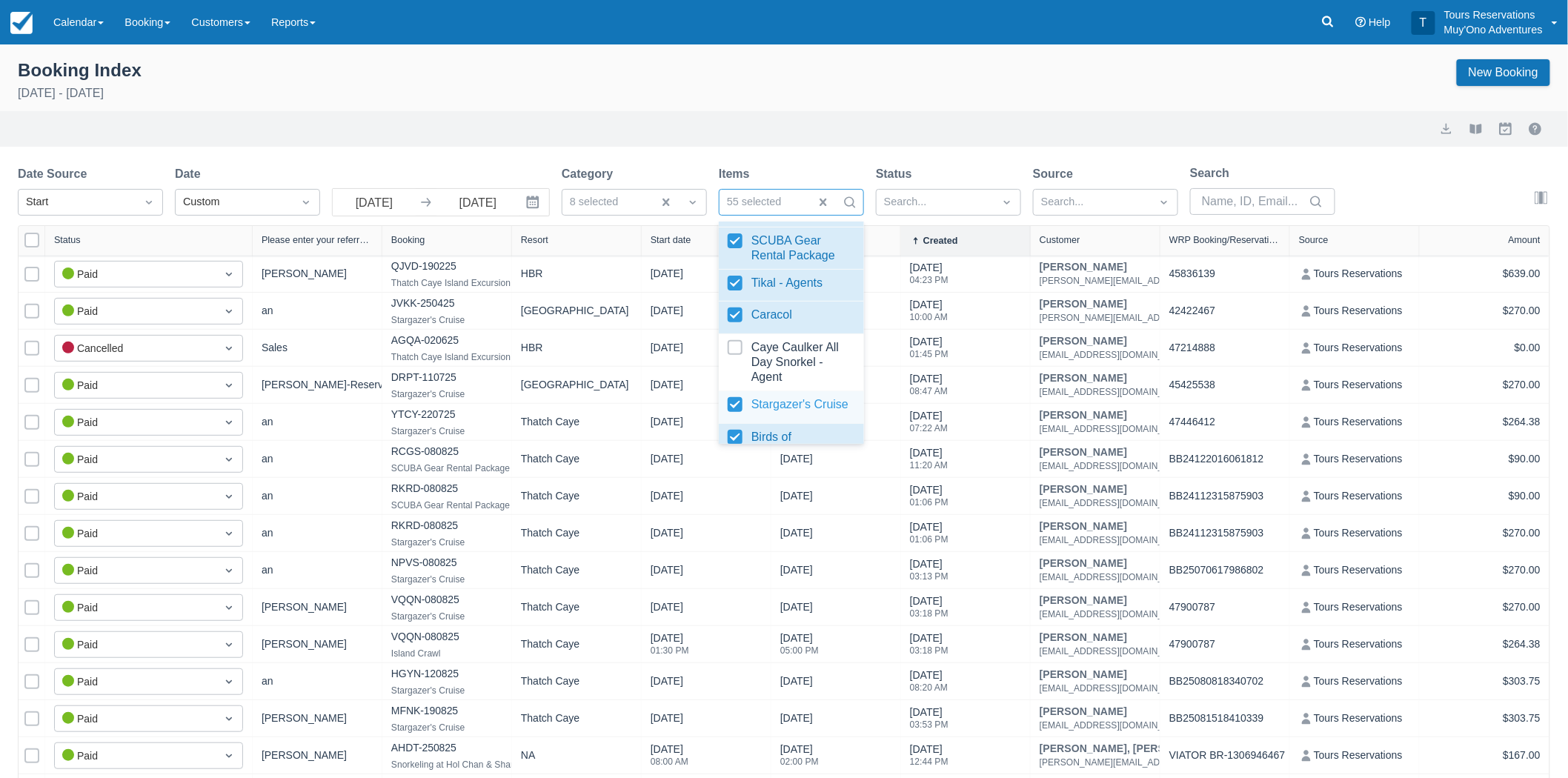
scroll to position [1181, 0]
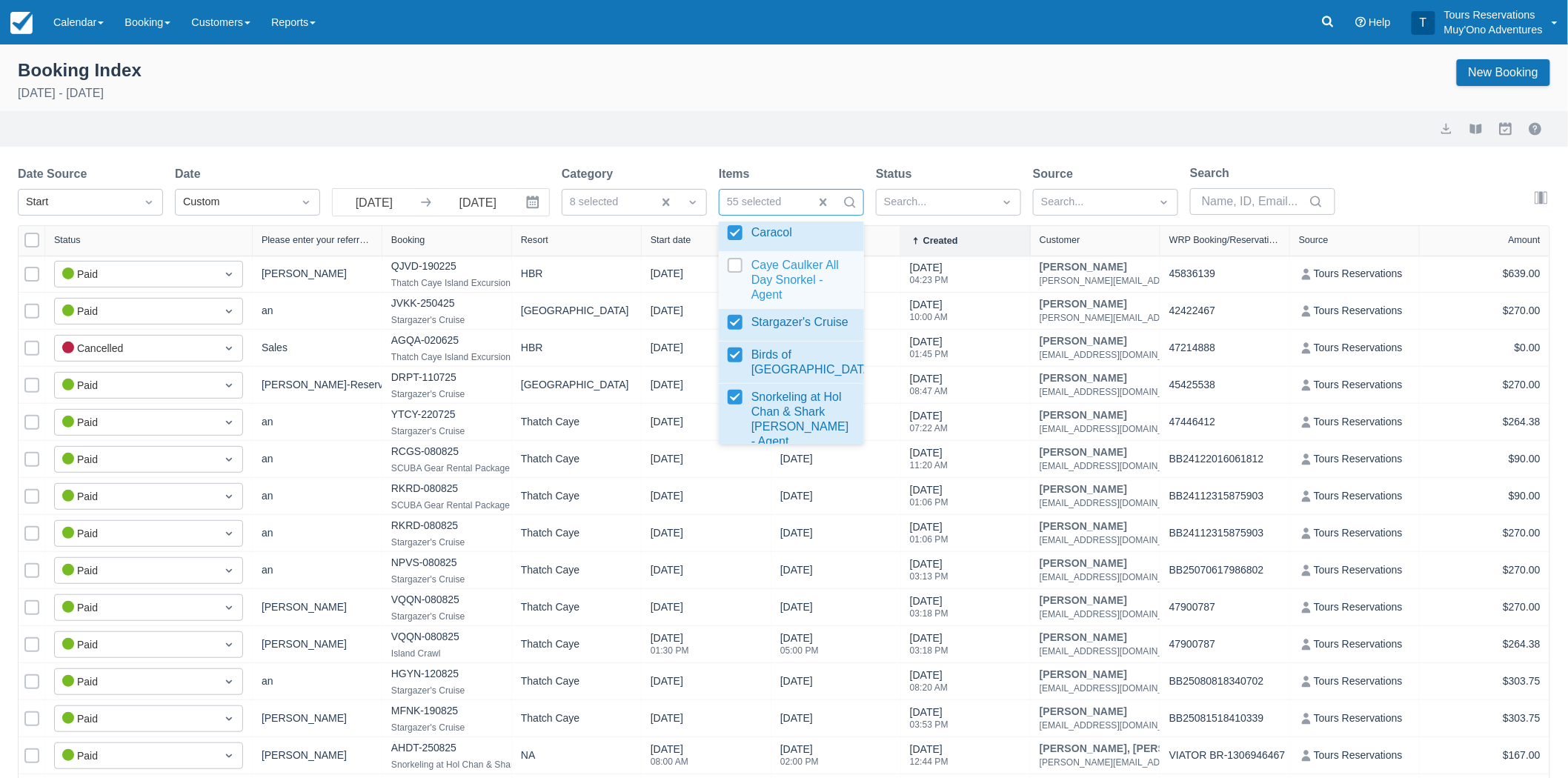
click at [738, 300] on div at bounding box center [791, 280] width 127 height 45
select select "25"
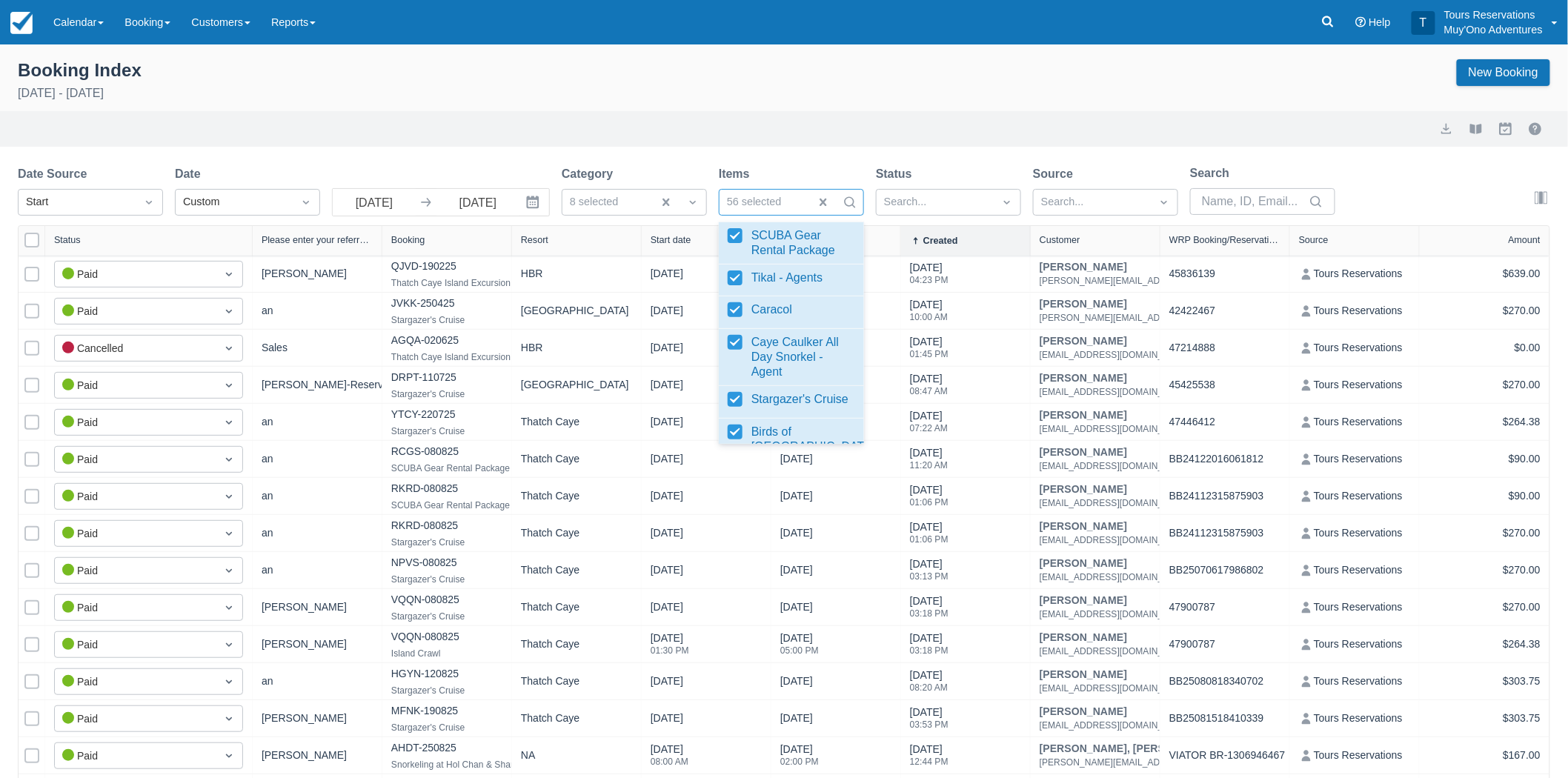
scroll to position [1017, 0]
click at [731, 251] on div at bounding box center [791, 240] width 127 height 59
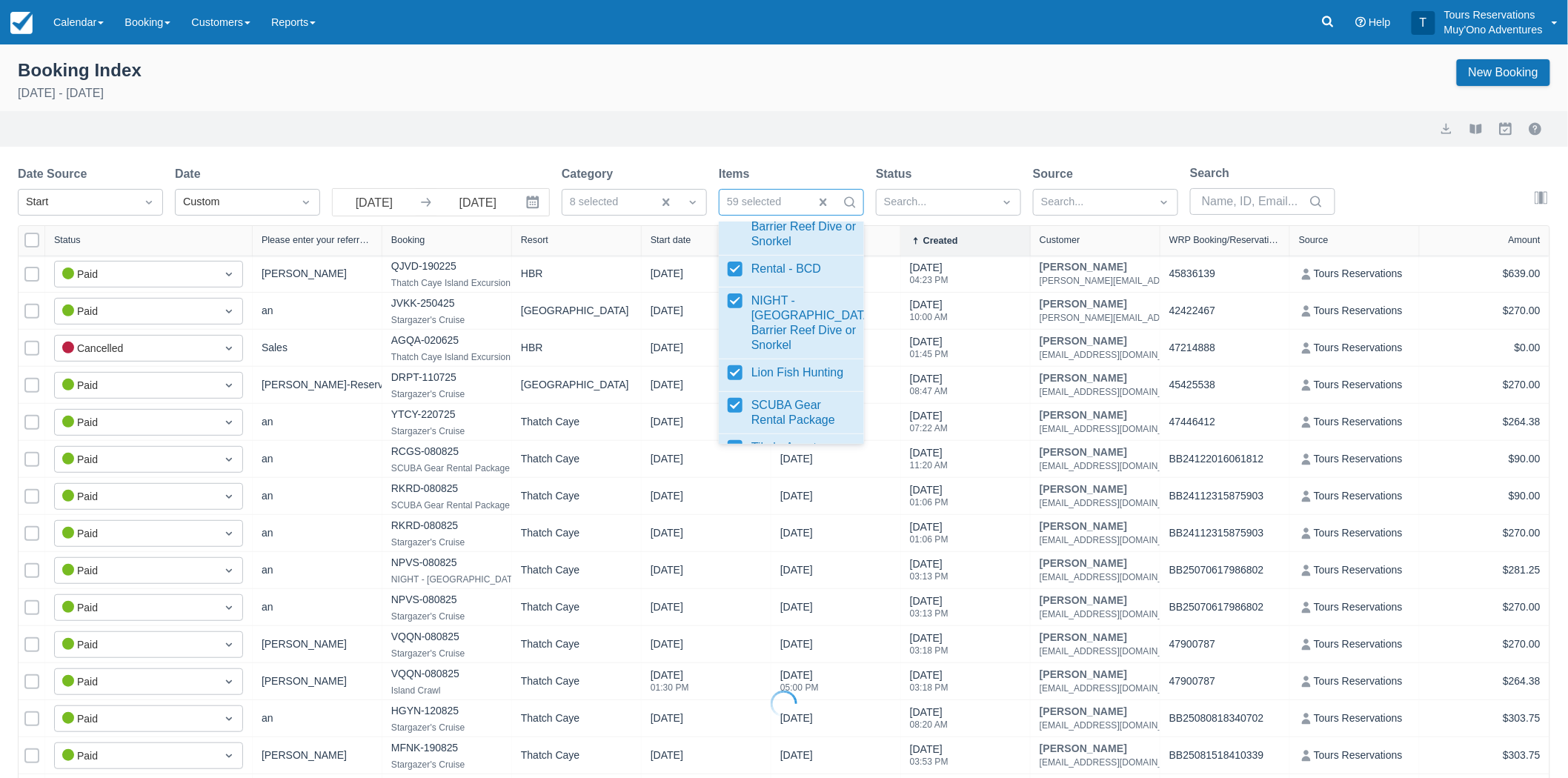
select select "25"
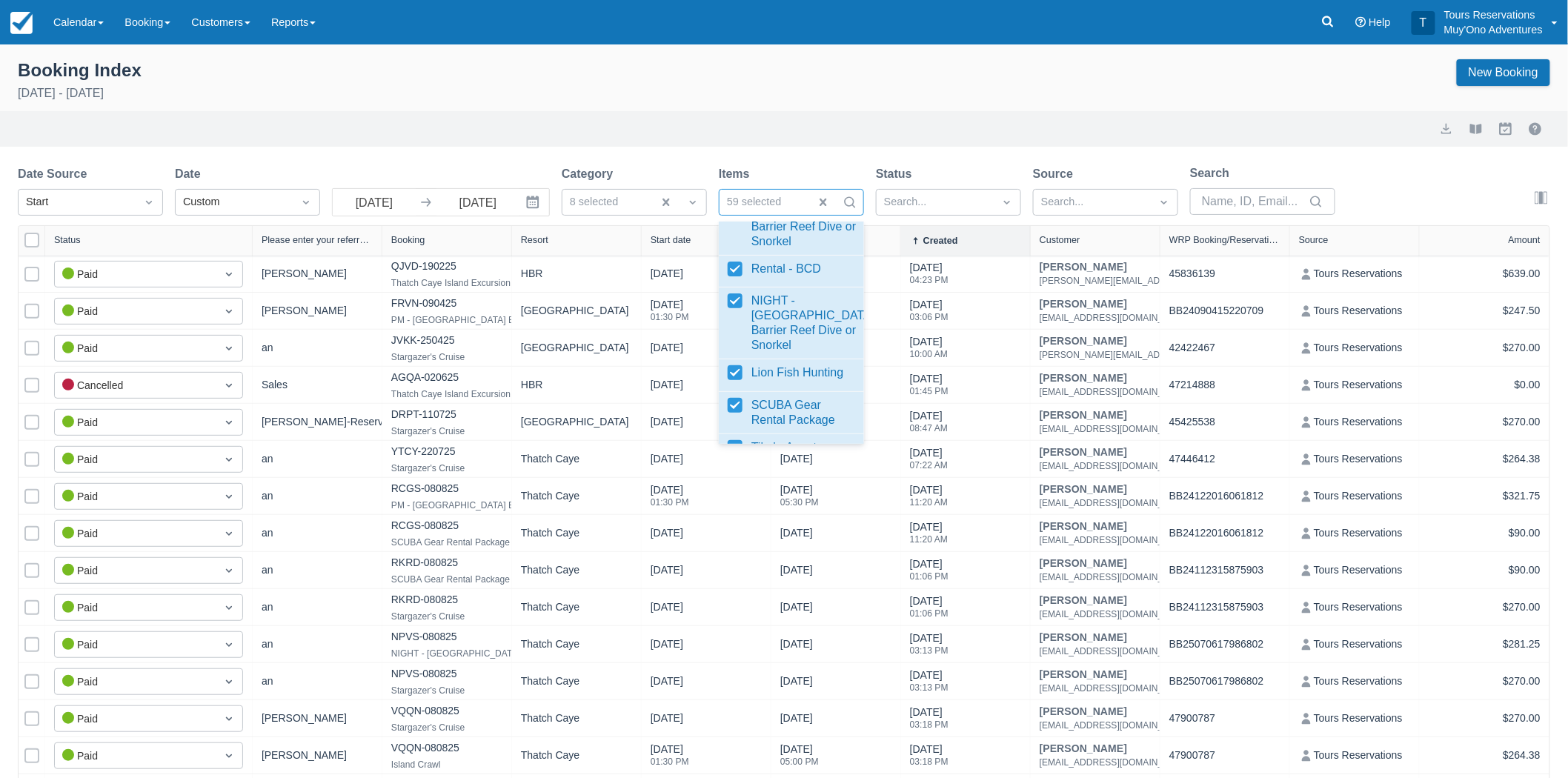
scroll to position [769, 0]
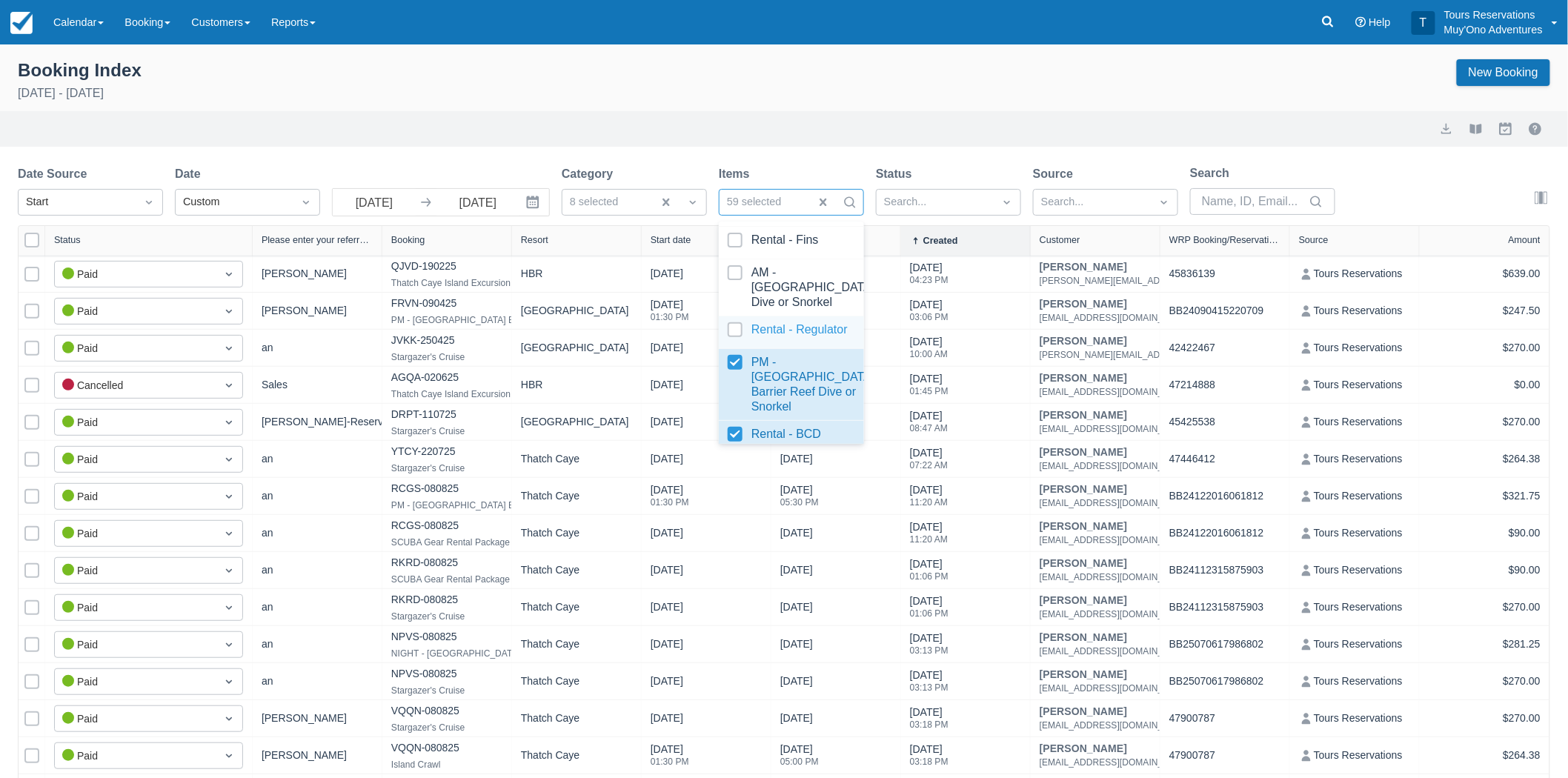
click at [737, 343] on div at bounding box center [791, 332] width 127 height 20
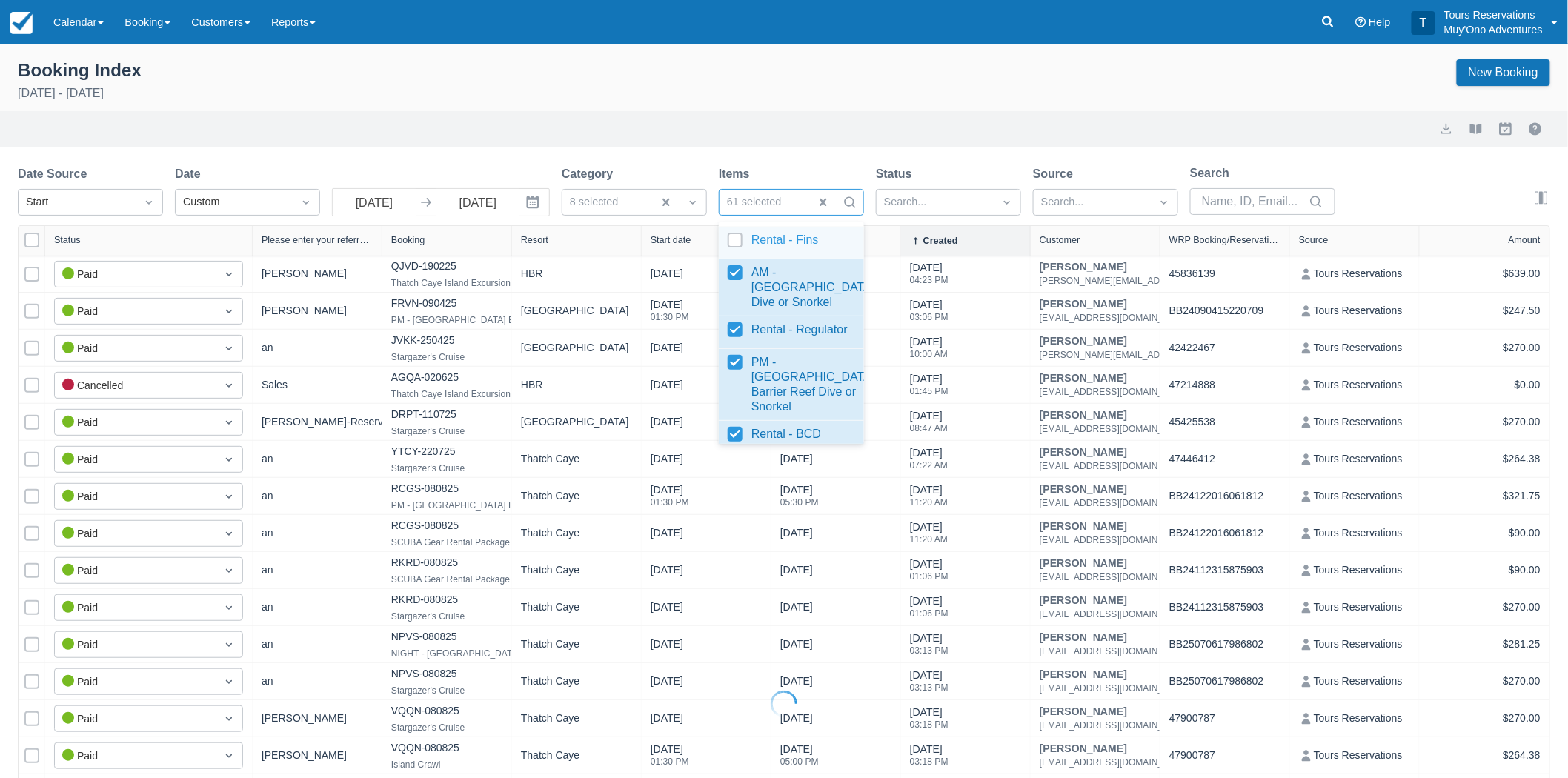
click at [735, 253] on div at bounding box center [791, 242] width 127 height 20
click at [735, 221] on div at bounding box center [791, 211] width 127 height 20
select select "25"
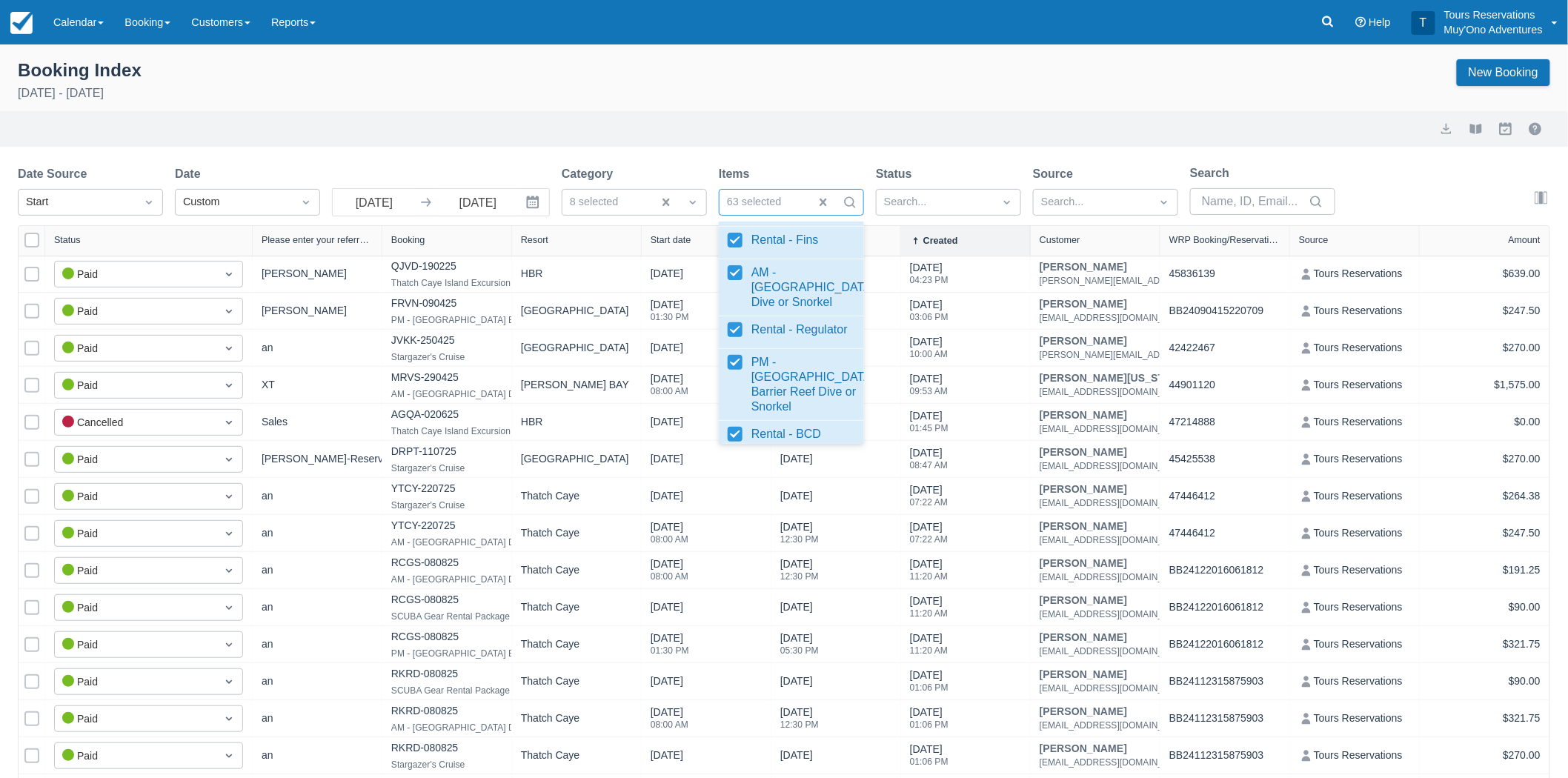
scroll to position [687, 0]
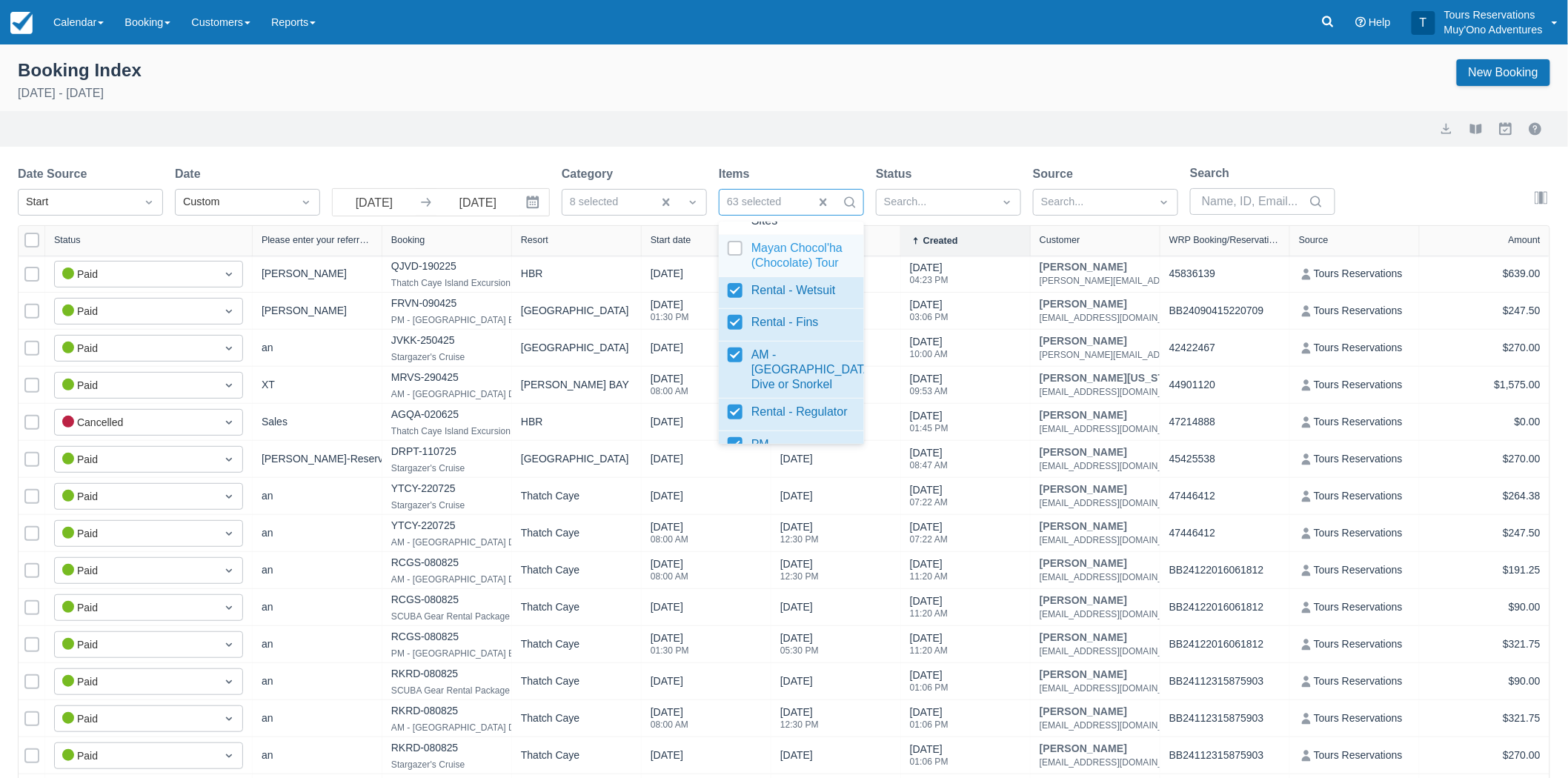
click at [734, 270] on div at bounding box center [791, 256] width 127 height 30
select select "25"
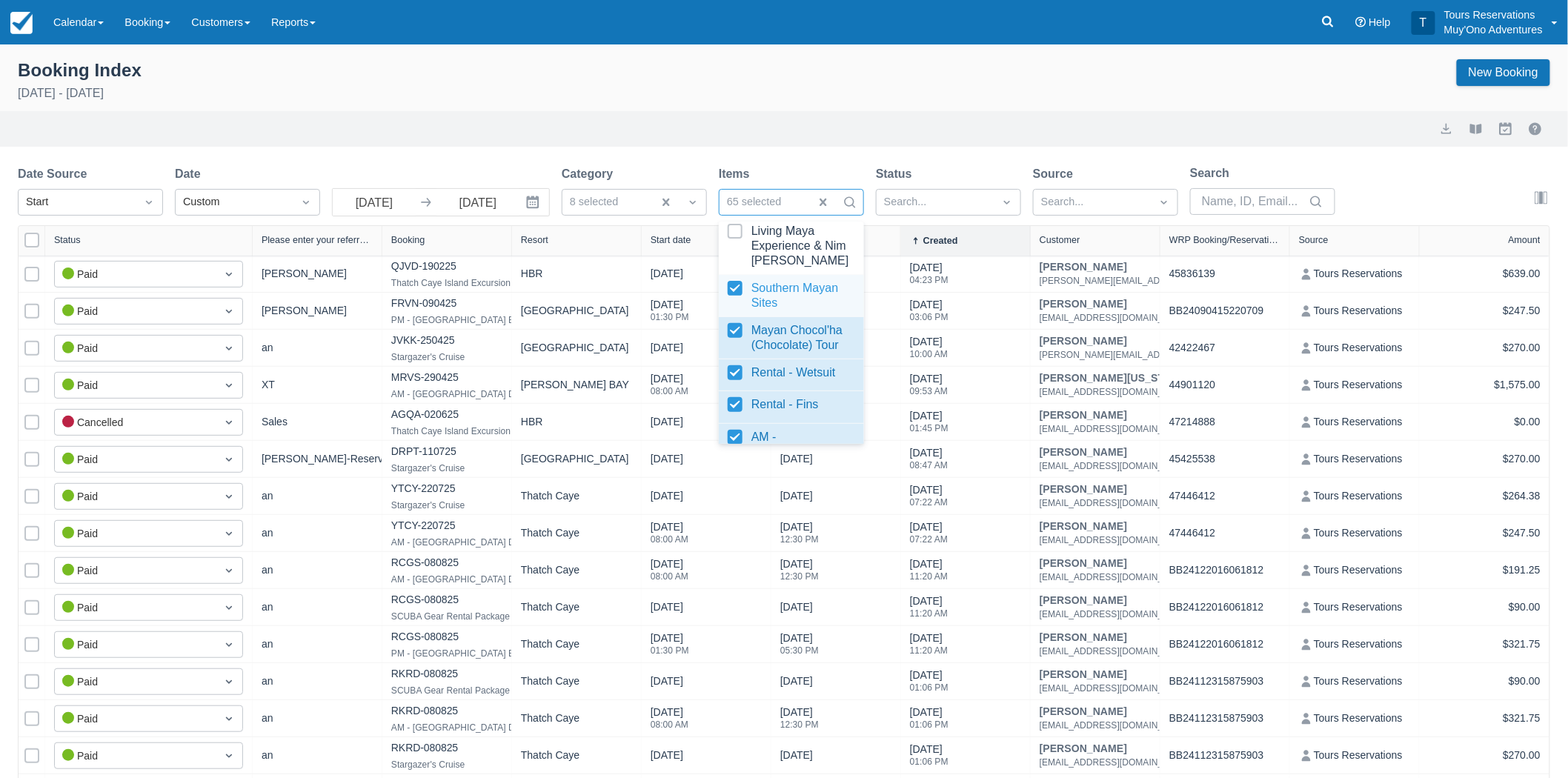
scroll to position [523, 0]
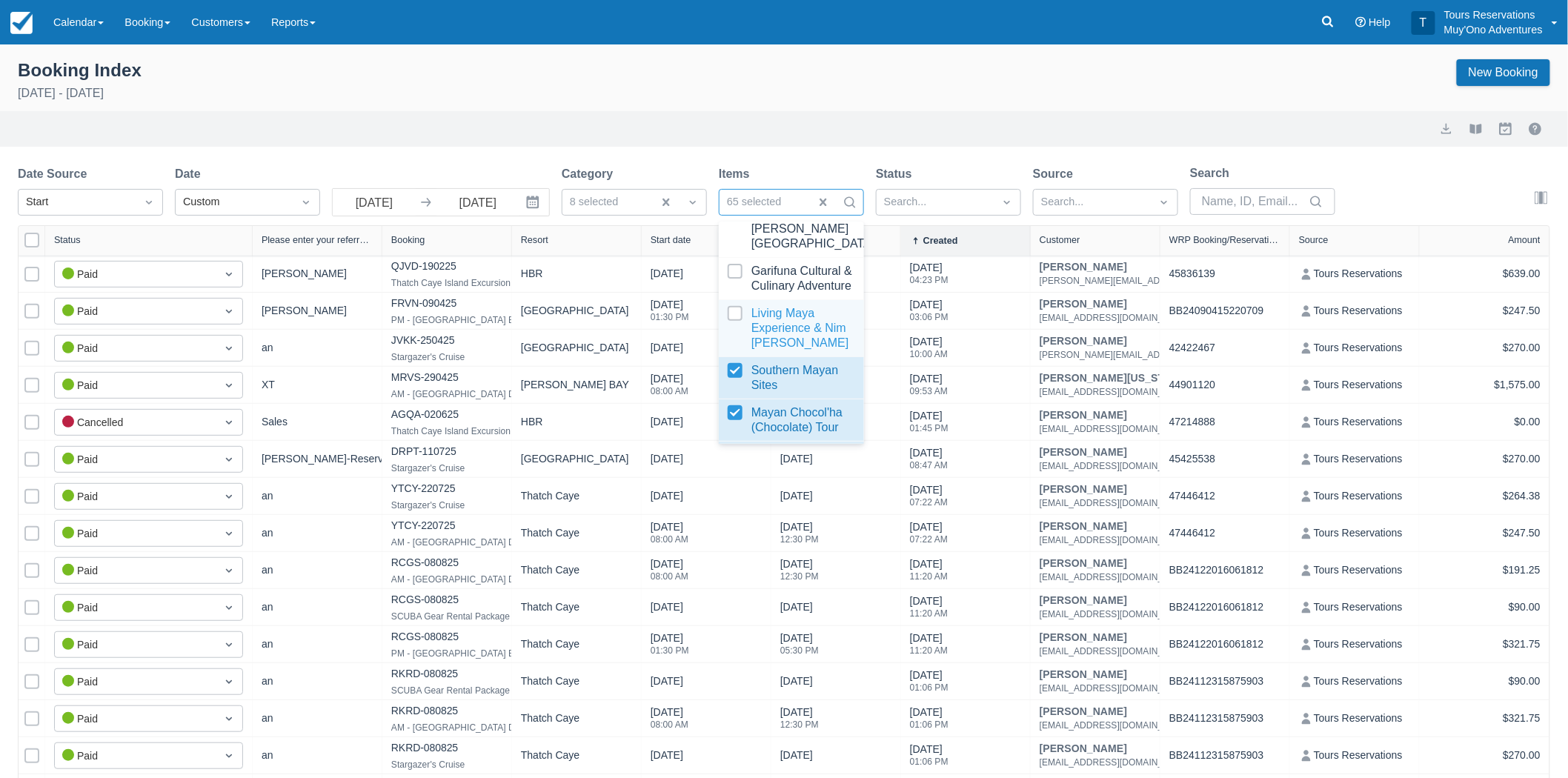
click at [737, 350] on div at bounding box center [791, 328] width 127 height 45
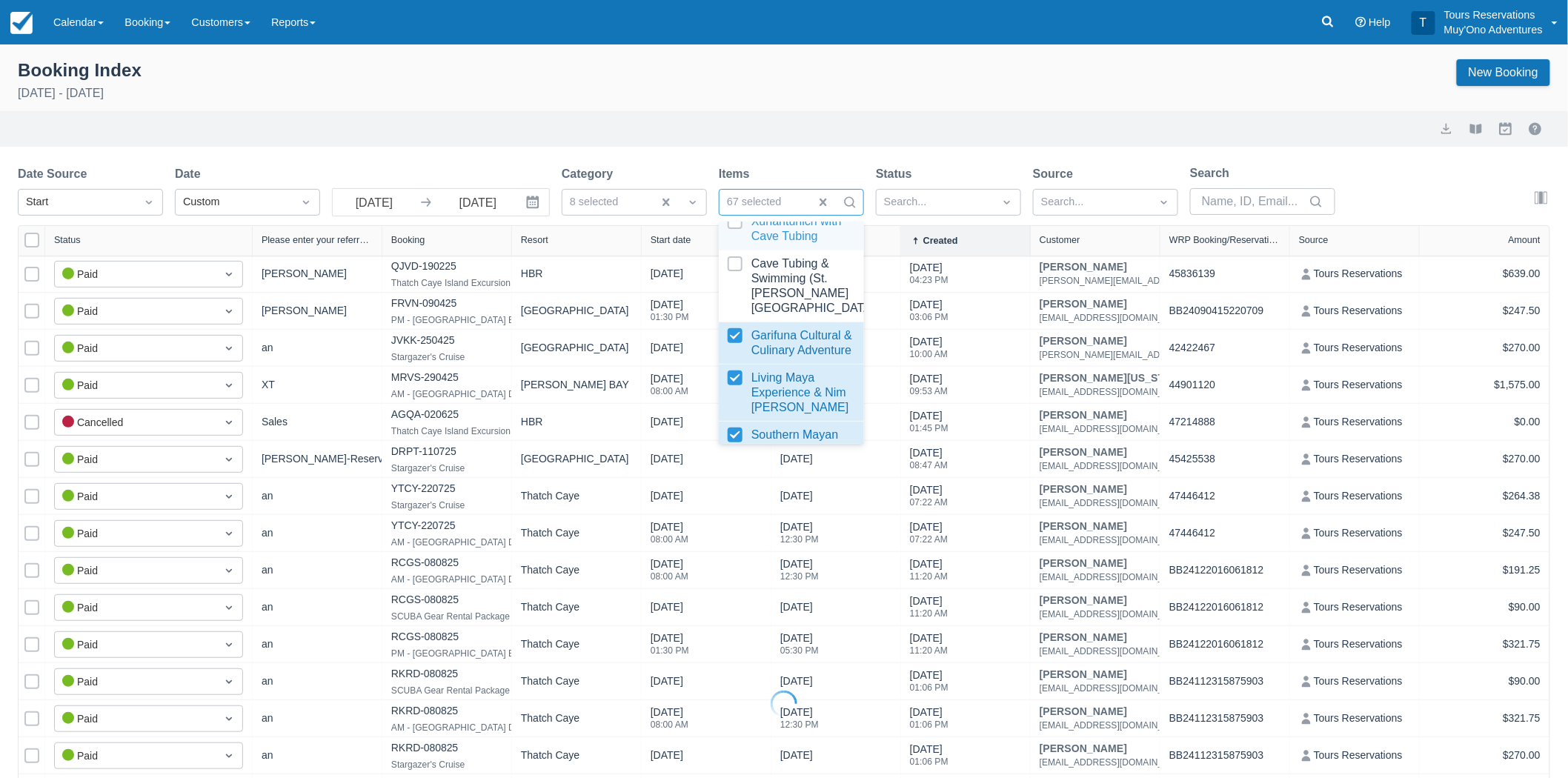
scroll to position [358, 0]
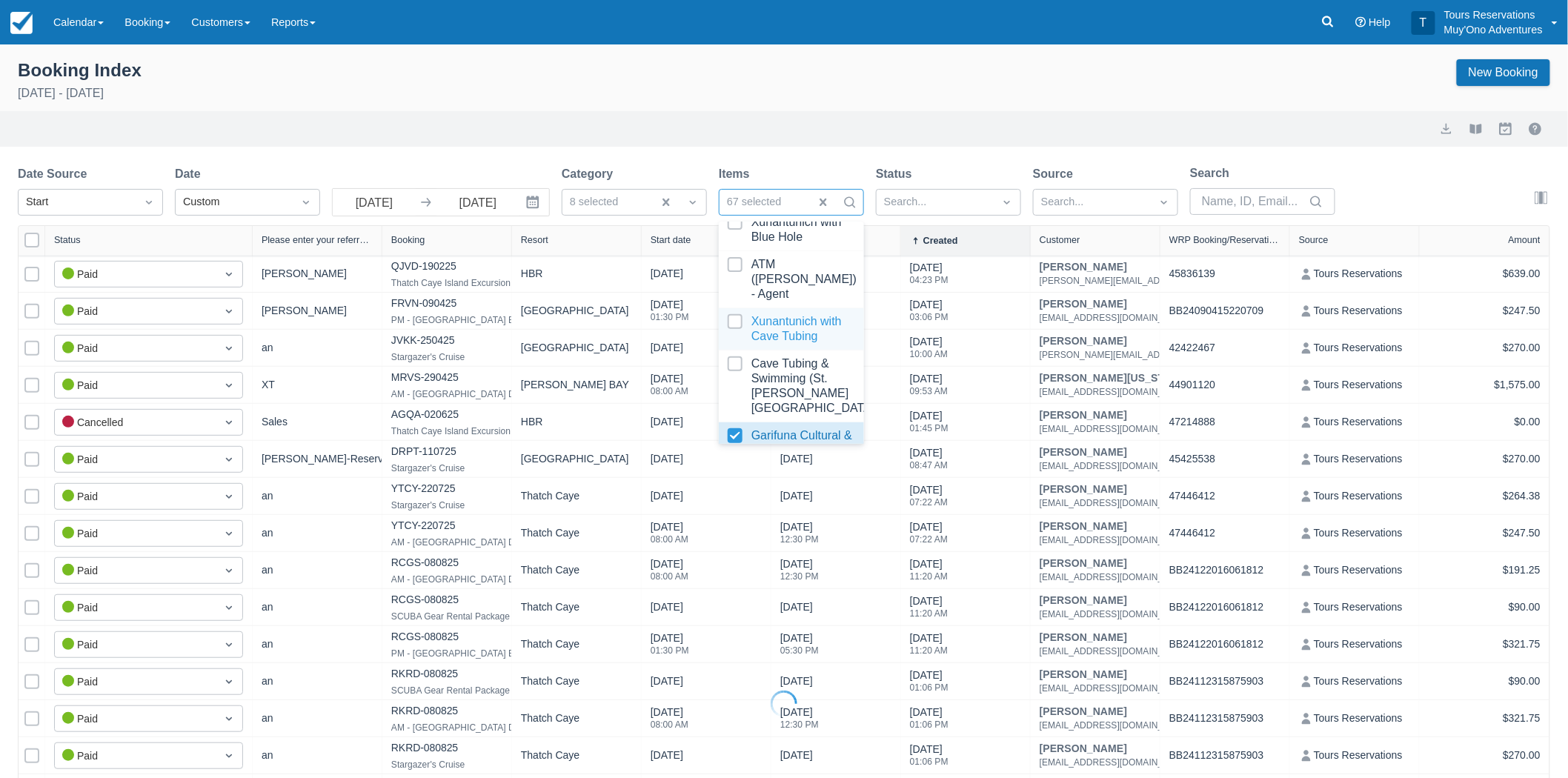
select select "25"
click at [735, 380] on div at bounding box center [791, 386] width 127 height 59
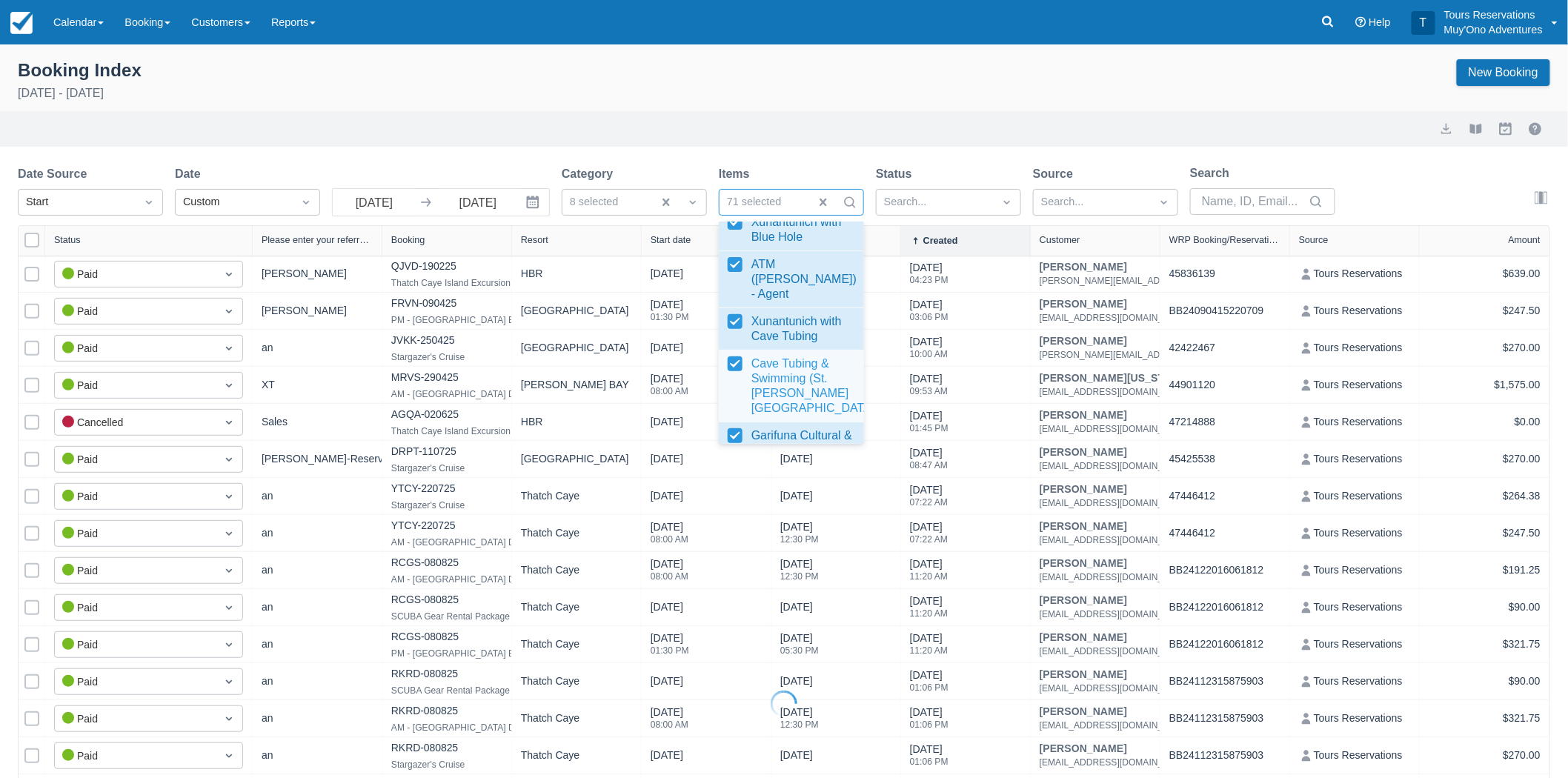
select select "25"
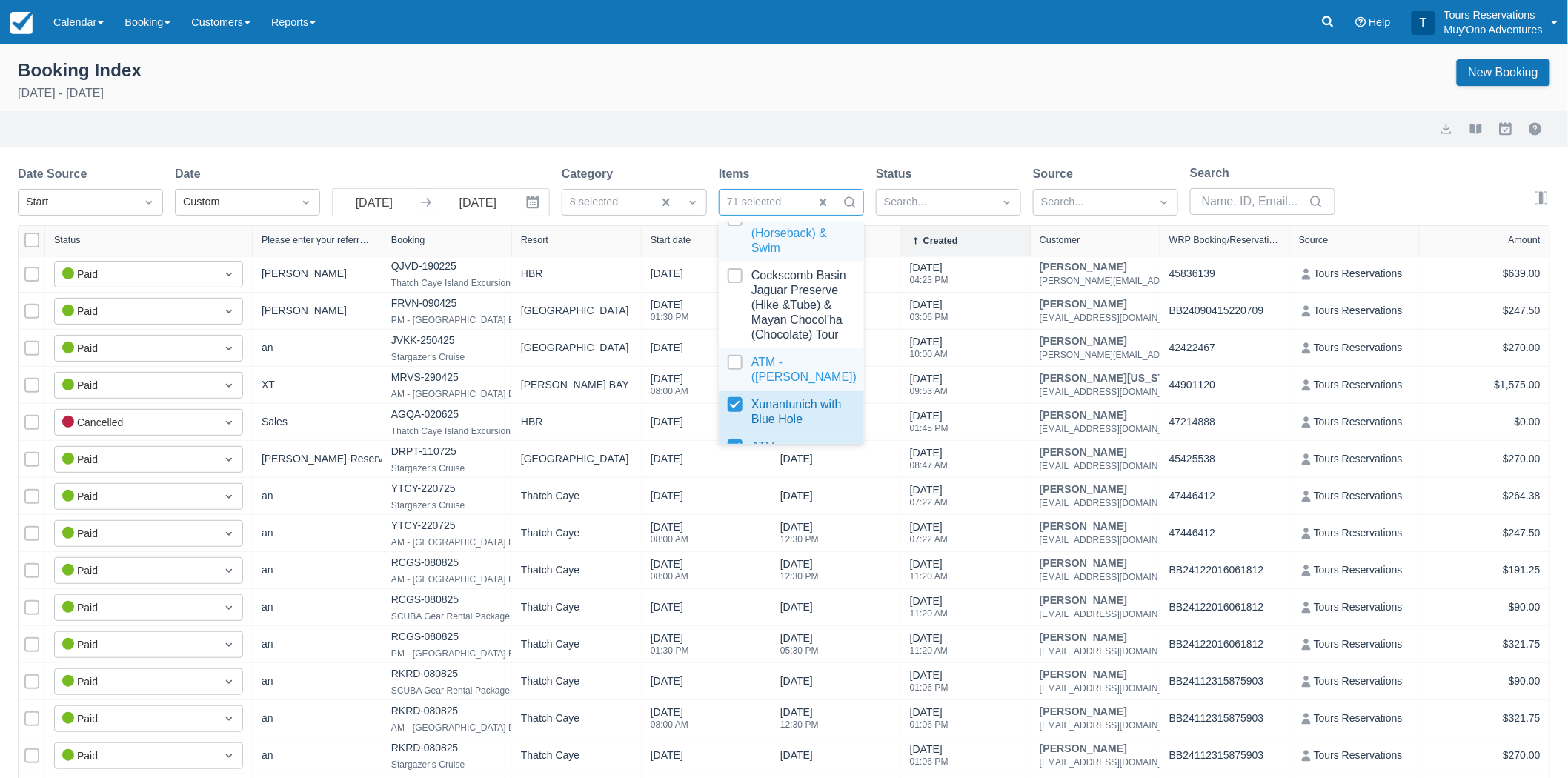
scroll to position [193, 0]
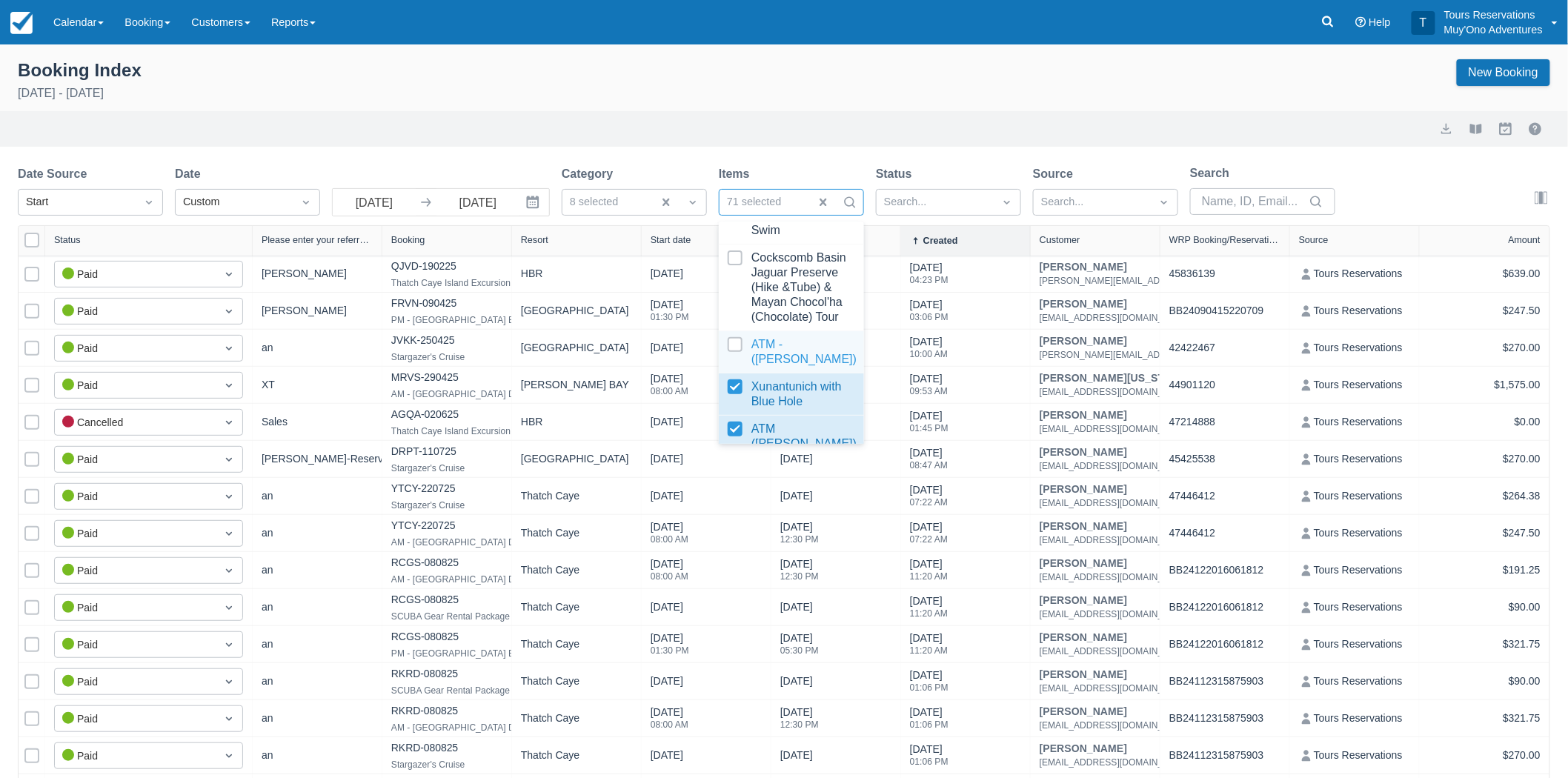
click at [731, 361] on div at bounding box center [791, 352] width 127 height 30
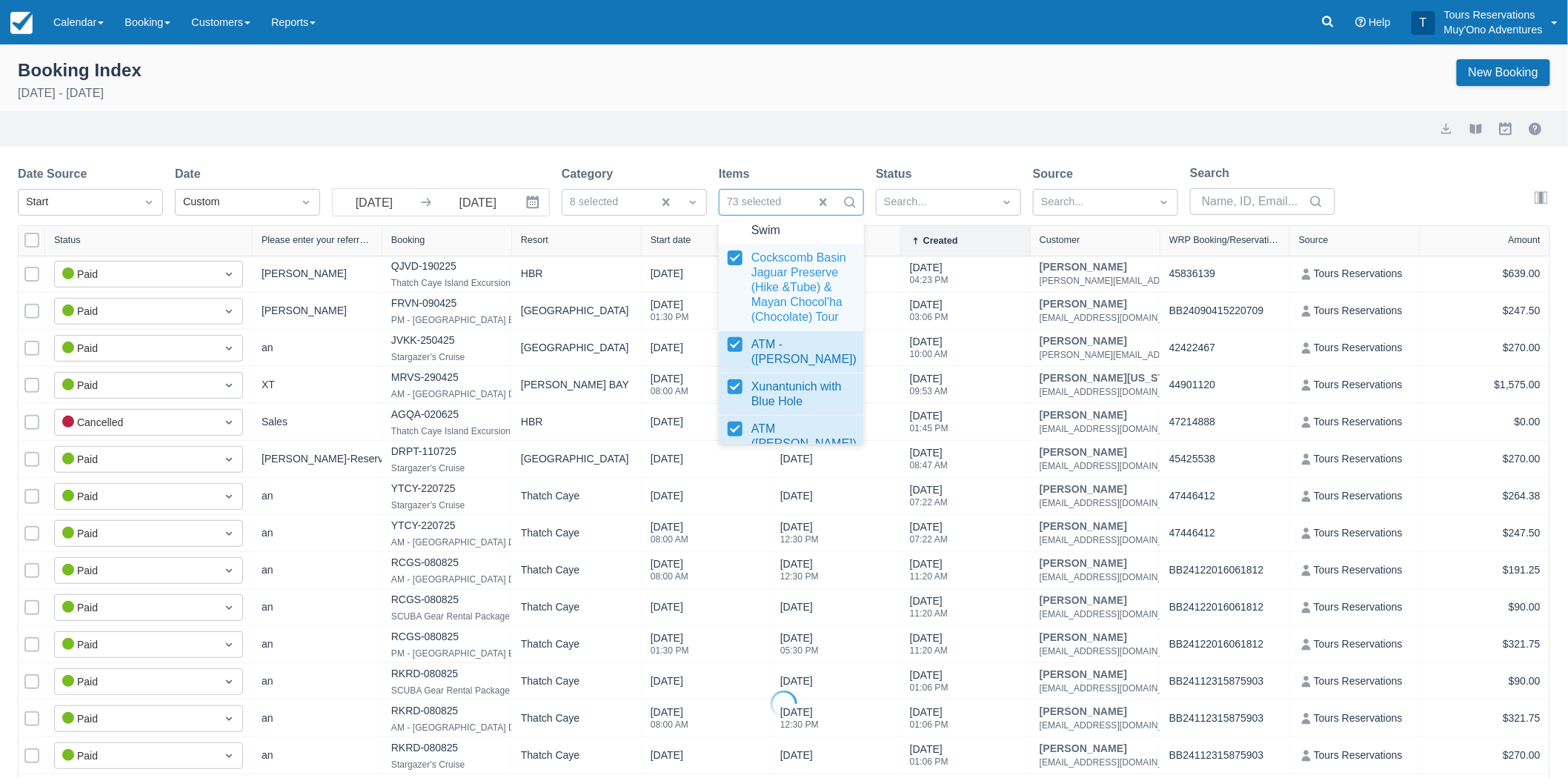
select select "25"
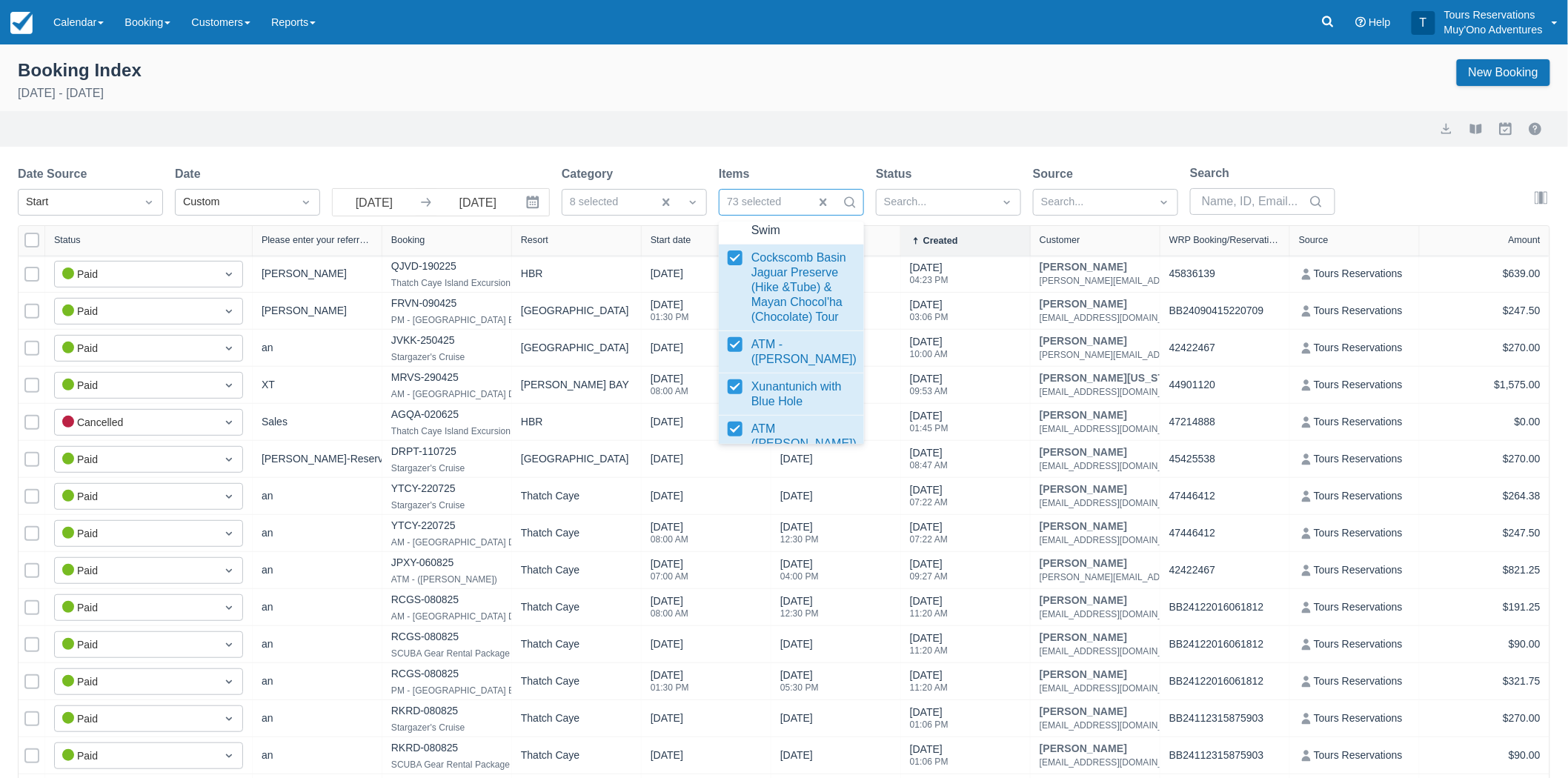
scroll to position [28, 0]
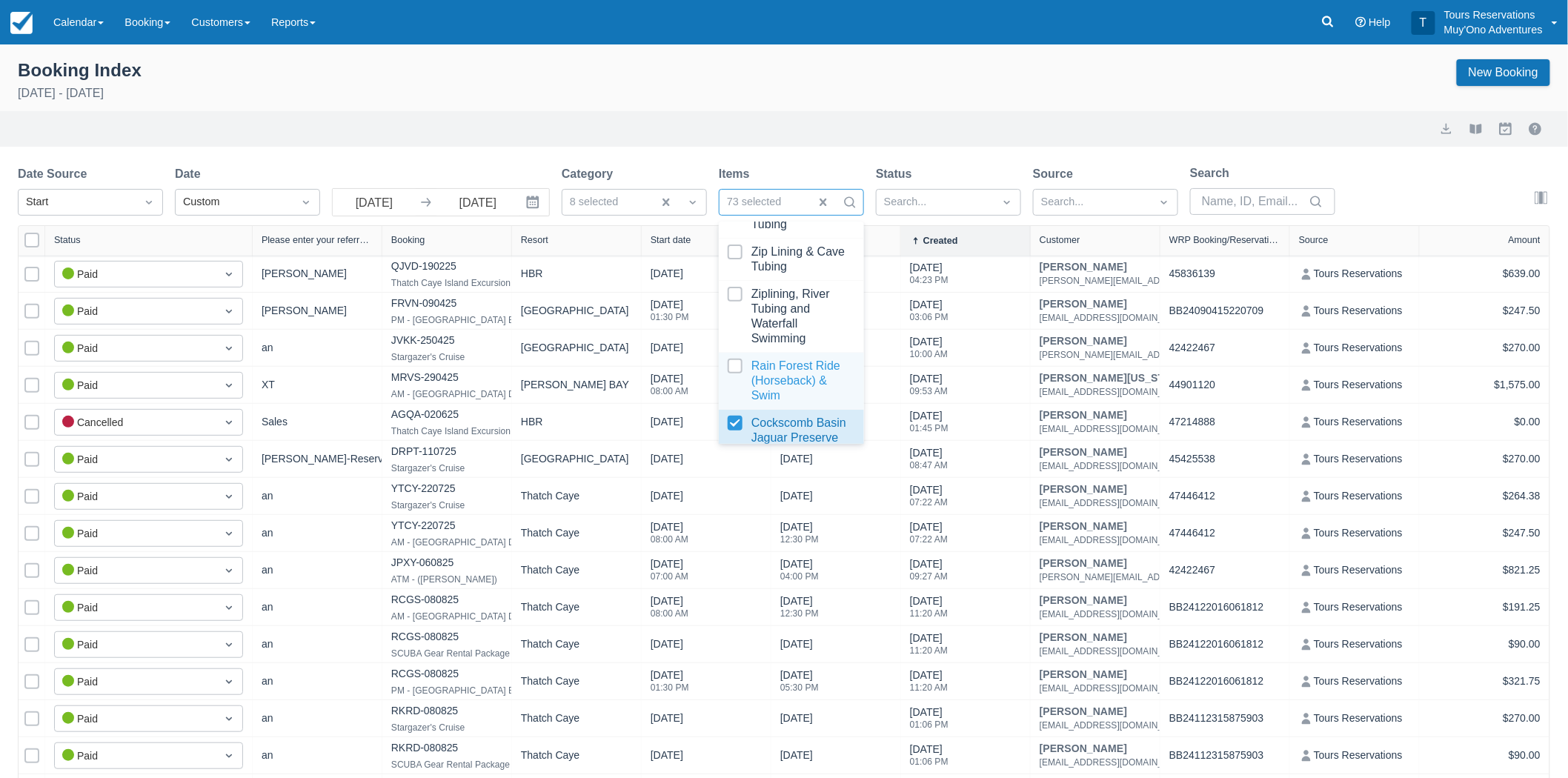
click at [735, 366] on div at bounding box center [791, 381] width 127 height 45
click at [735, 284] on div "Ziplining, River Tubing and Waterfall Swimming" at bounding box center [791, 316] width 145 height 72
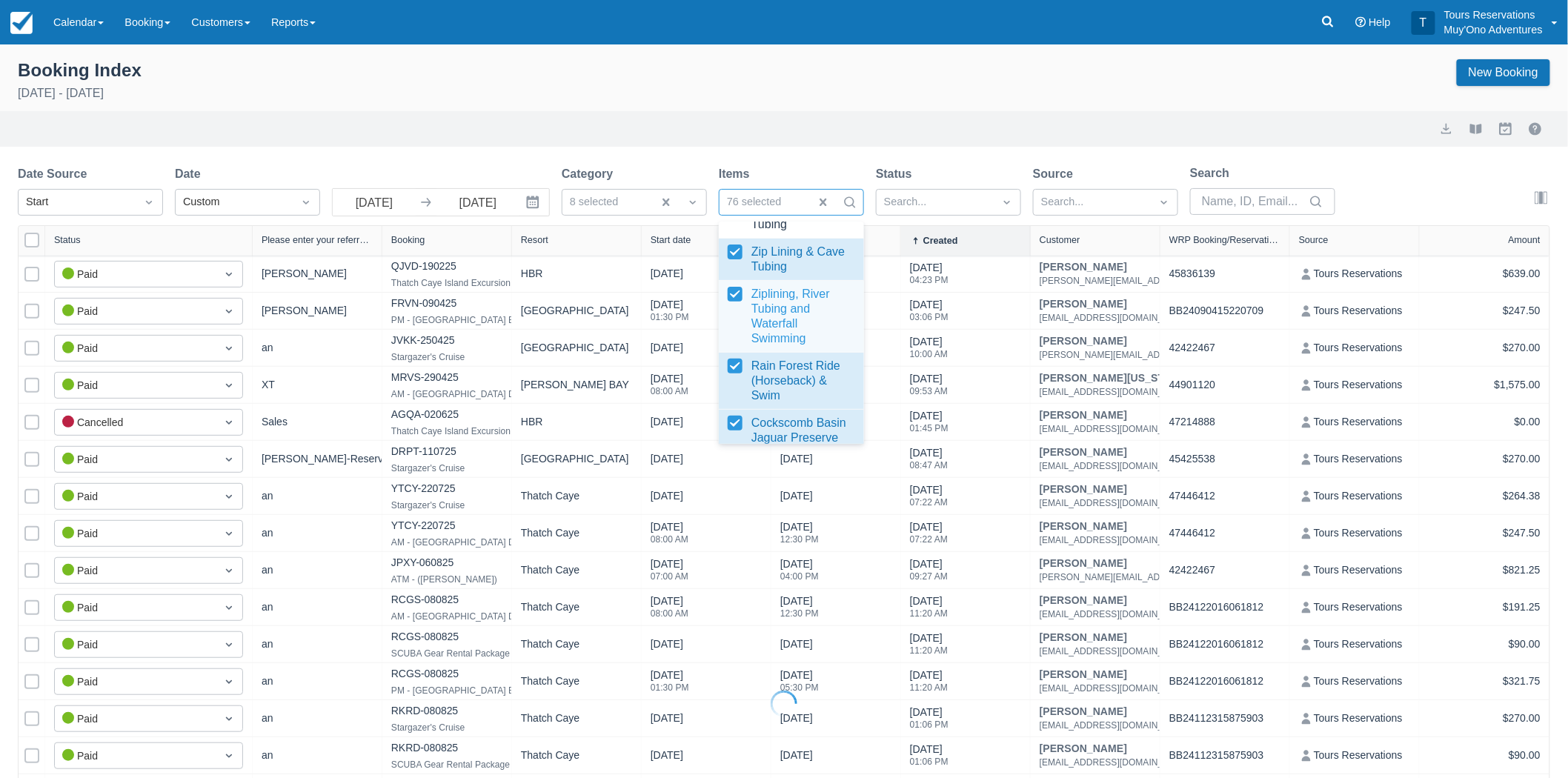
select select "25"
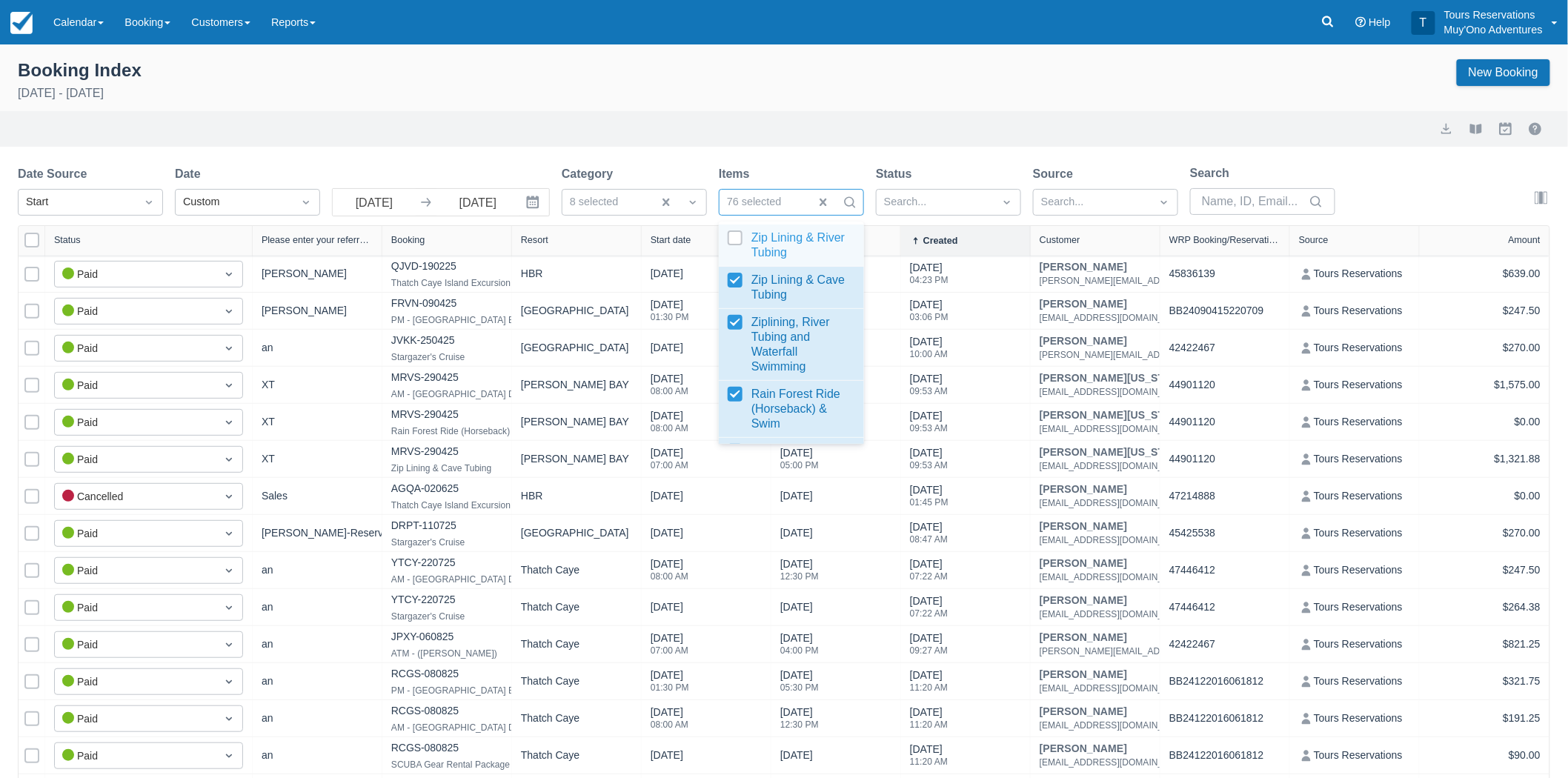
click at [735, 240] on div at bounding box center [791, 245] width 127 height 30
click at [789, 122] on div "Export View booklet Myallocator External Bookings" at bounding box center [784, 129] width 1533 height 18
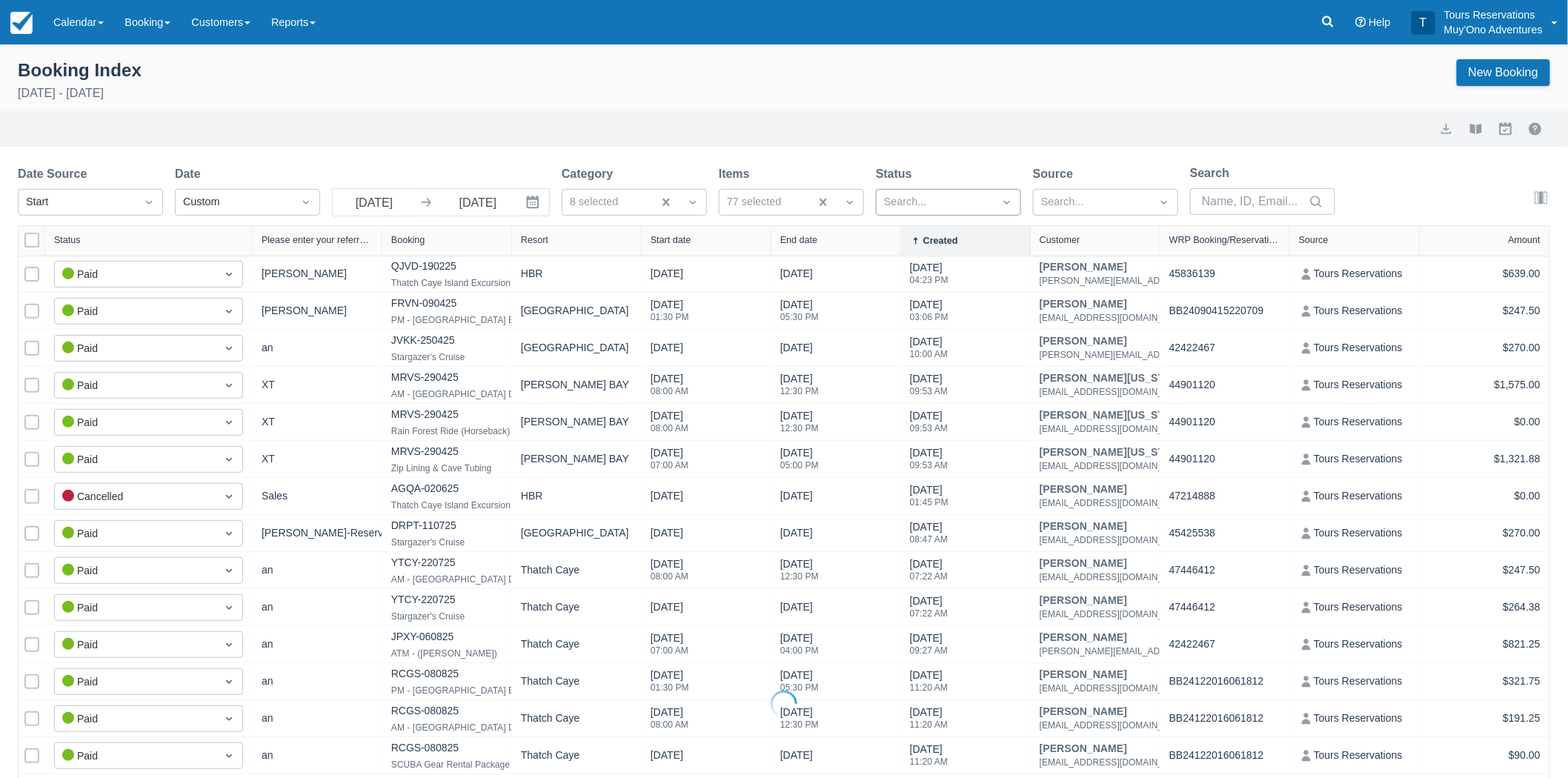
select select "25"
click at [943, 213] on div "Search..." at bounding box center [935, 202] width 117 height 24
click at [973, 136] on div "Export View booklet Myallocator External Bookings" at bounding box center [784, 129] width 1533 height 18
click at [1441, 130] on button "export" at bounding box center [1446, 129] width 18 height 18
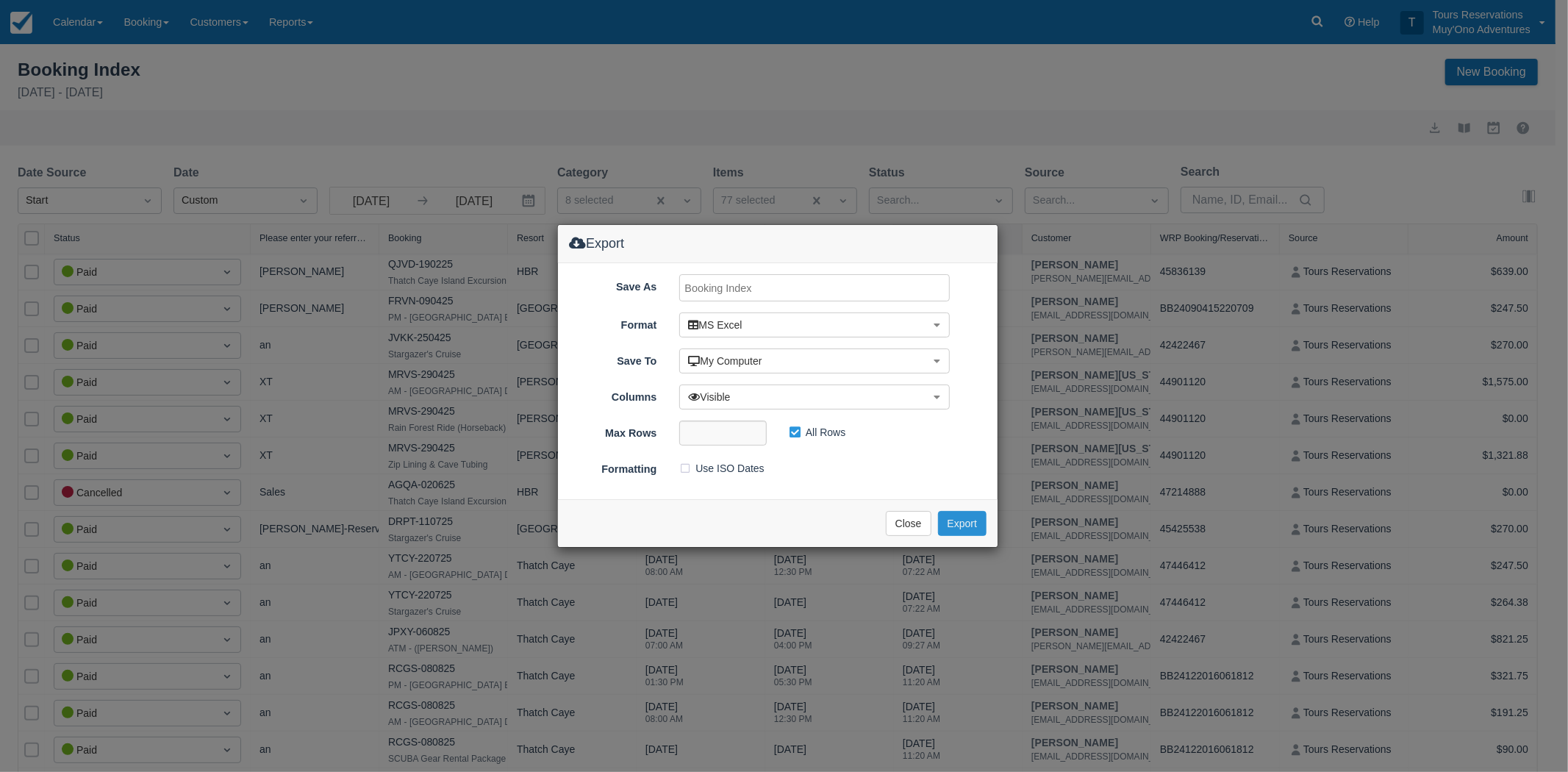
click at [959, 519] on button "Export" at bounding box center [962, 524] width 48 height 25
